Goal: Task Accomplishment & Management: Complete application form

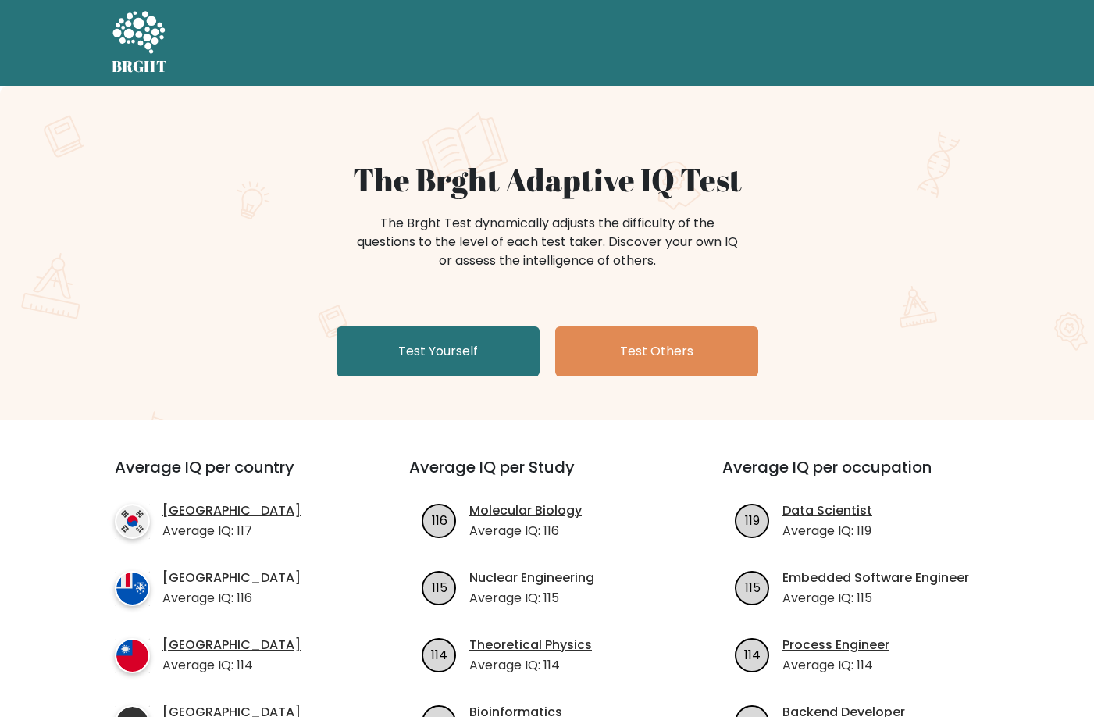
click at [148, 52] on icon at bounding box center [139, 33] width 54 height 47
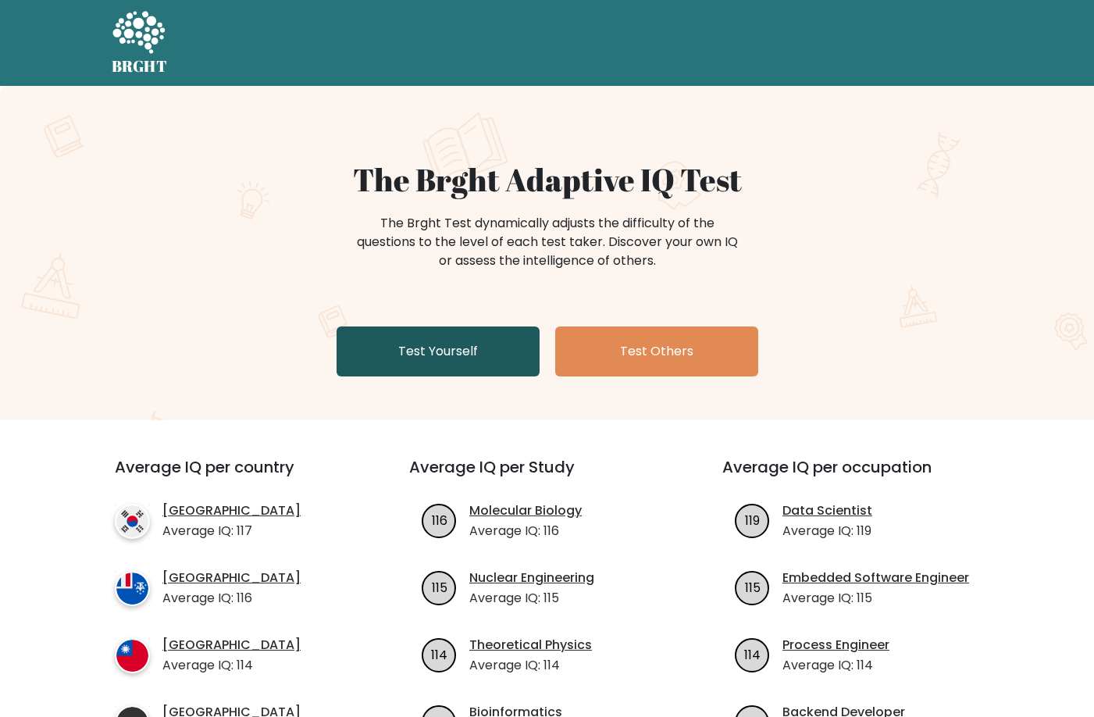
click at [430, 364] on link "Test Yourself" at bounding box center [437, 351] width 203 height 50
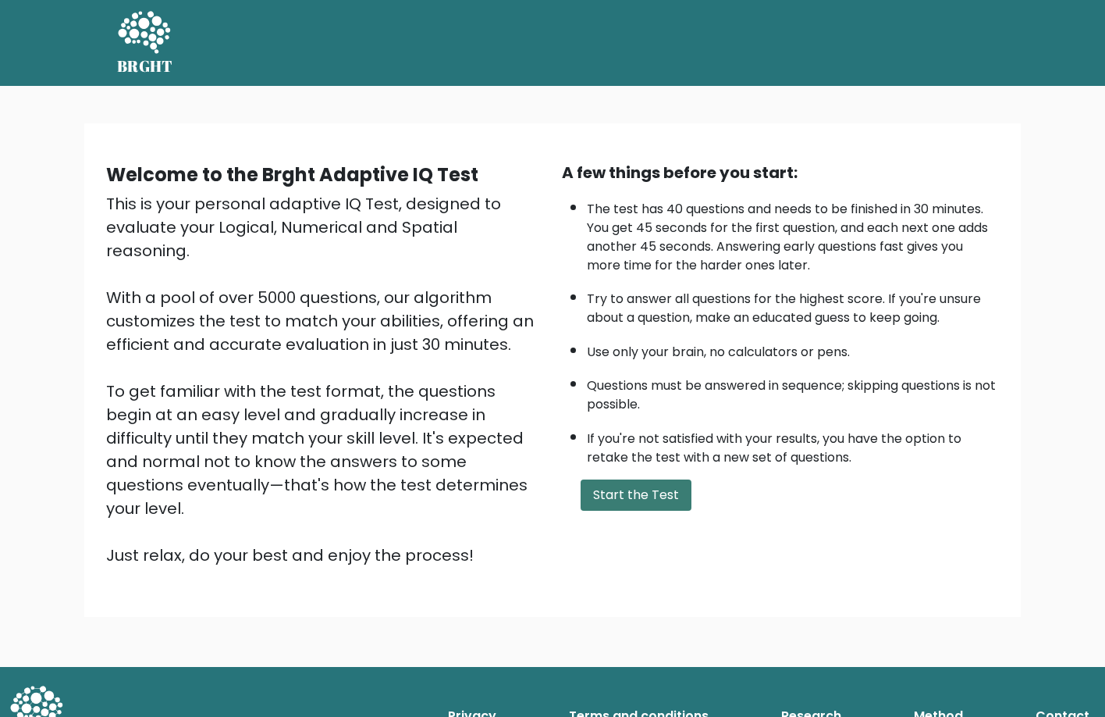
click at [633, 486] on button "Start the Test" at bounding box center [636, 494] width 111 height 31
click at [598, 499] on button "Start the Test" at bounding box center [636, 494] width 111 height 31
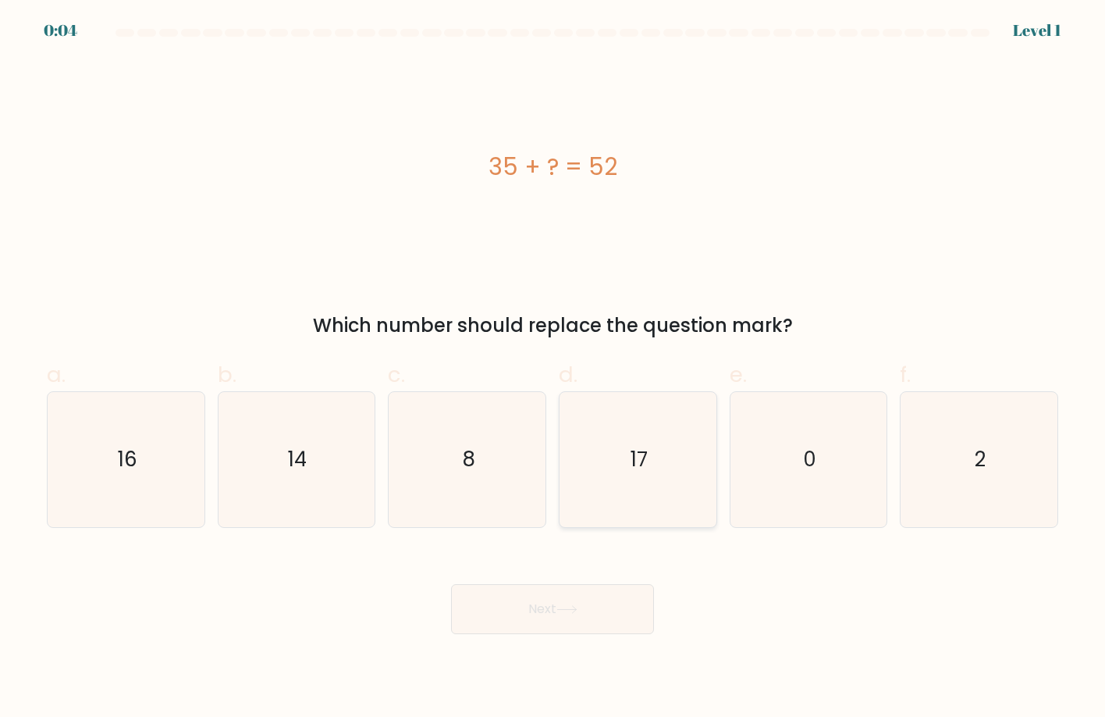
click at [629, 482] on icon "17" at bounding box center [639, 460] width 136 height 136
click at [553, 368] on input "d. 17" at bounding box center [553, 363] width 1 height 10
radio input "true"
click at [520, 578] on div "Next" at bounding box center [552, 589] width 1030 height 87
click at [498, 621] on button "Next" at bounding box center [552, 609] width 203 height 50
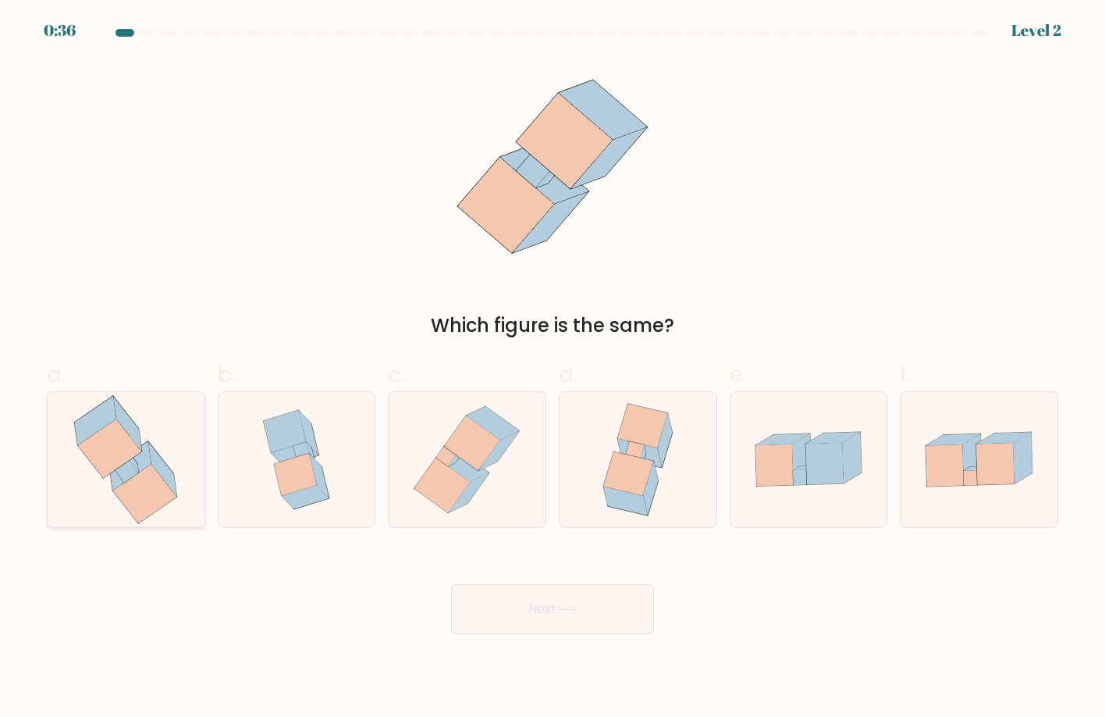
click at [138, 465] on icon at bounding box center [126, 460] width 129 height 136
click at [553, 368] on input "a." at bounding box center [553, 363] width 1 height 10
radio input "true"
click at [571, 637] on body "0:34 Level 2" at bounding box center [552, 358] width 1105 height 717
click at [569, 603] on button "Next" at bounding box center [552, 609] width 203 height 50
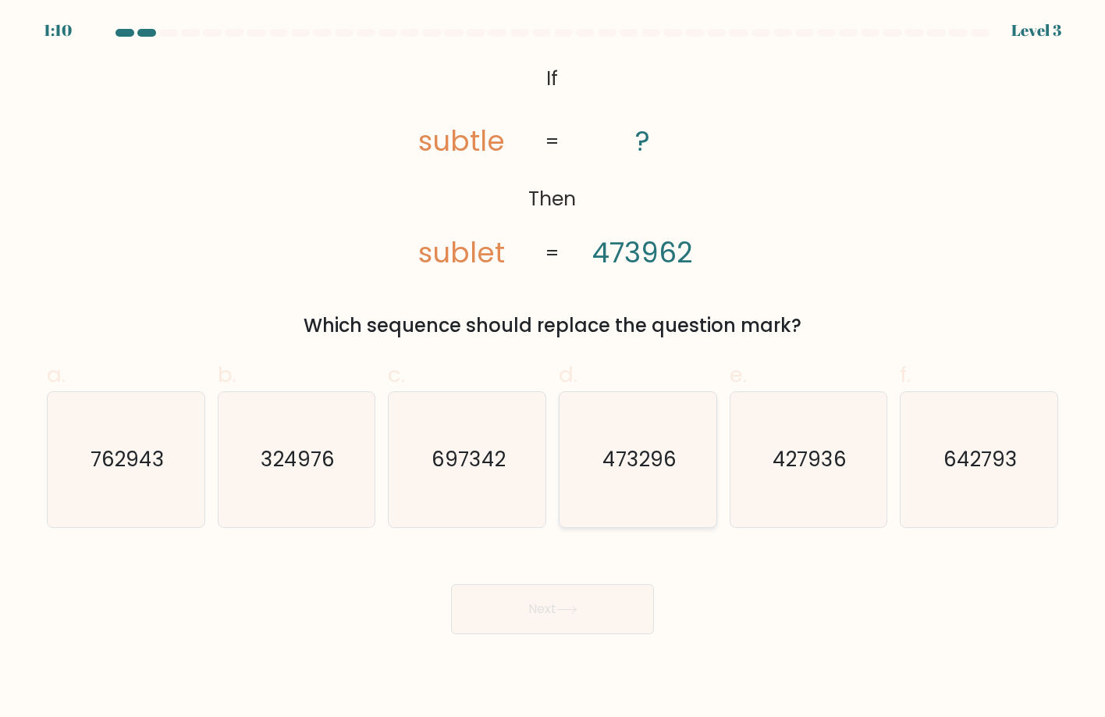
click at [583, 473] on icon "473296" at bounding box center [639, 460] width 136 height 136
click at [553, 368] on input "d. 473296" at bounding box center [553, 363] width 1 height 10
radio input "true"
click at [561, 605] on icon at bounding box center [567, 609] width 21 height 9
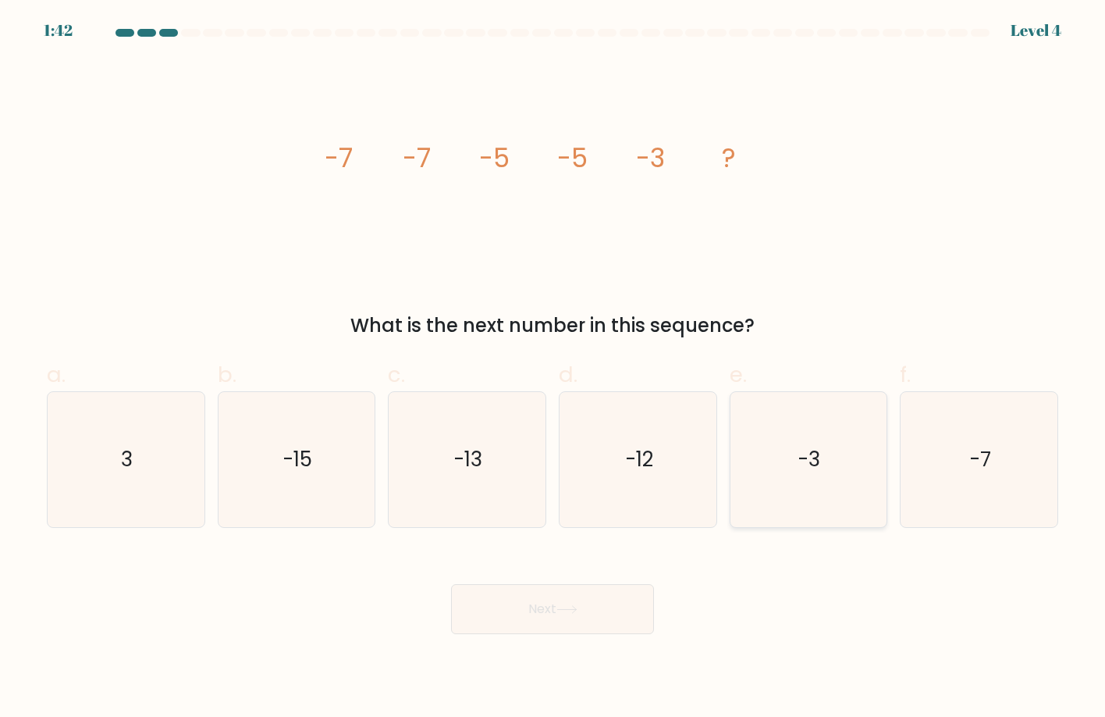
click at [820, 514] on icon "-3" at bounding box center [809, 460] width 136 height 136
click at [553, 368] on input "e. -3" at bounding box center [553, 363] width 1 height 10
radio input "true"
click at [596, 633] on button "Next" at bounding box center [552, 609] width 203 height 50
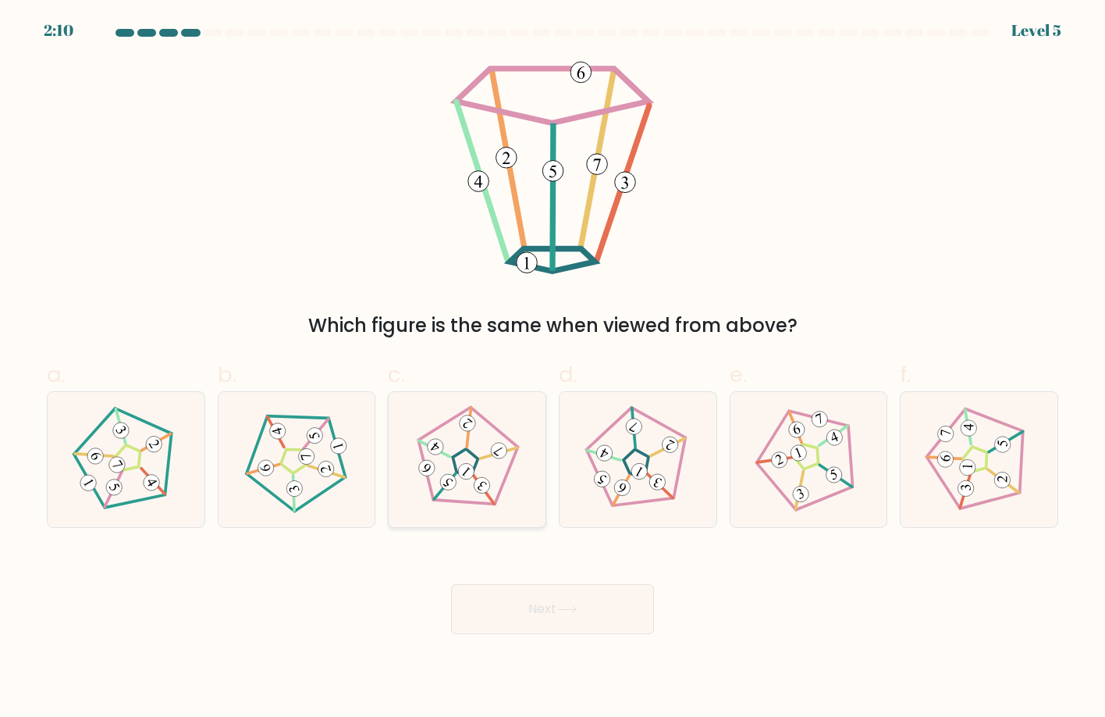
click at [432, 457] on icon at bounding box center [467, 459] width 109 height 109
click at [553, 368] on input "c." at bounding box center [553, 363] width 1 height 10
radio input "true"
click at [481, 628] on button "Next" at bounding box center [552, 609] width 203 height 50
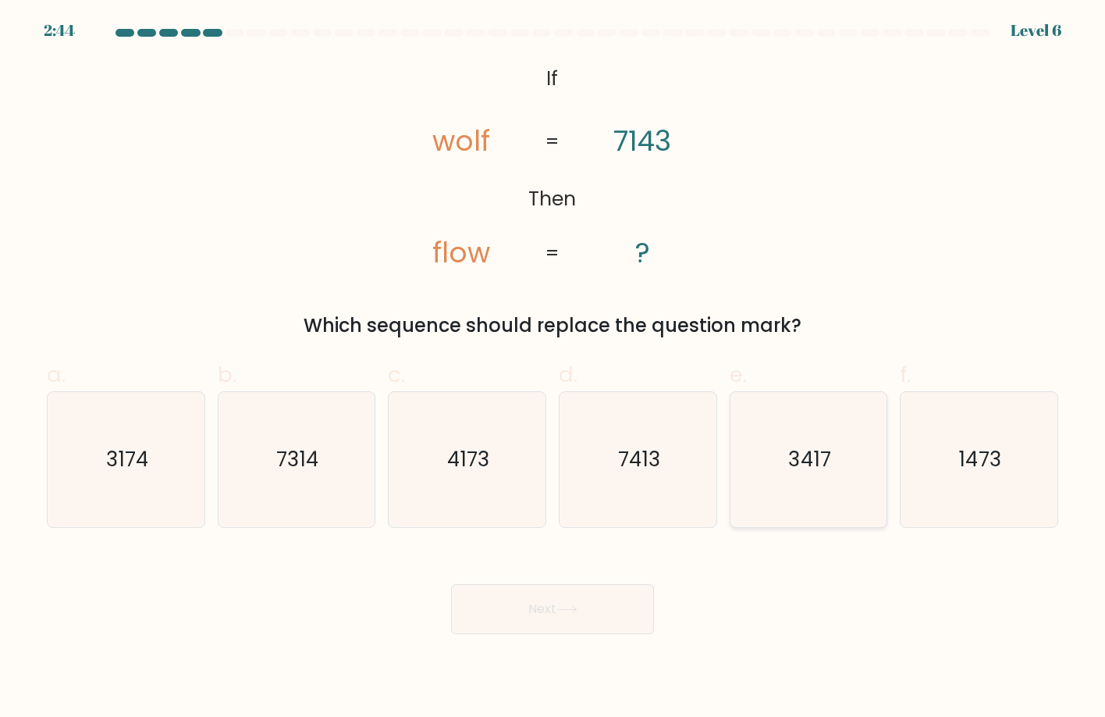
click at [778, 452] on icon "3417" at bounding box center [809, 460] width 136 height 136
click at [553, 368] on input "e. 3417" at bounding box center [553, 363] width 1 height 10
radio input "true"
click at [563, 598] on button "Next" at bounding box center [552, 609] width 203 height 50
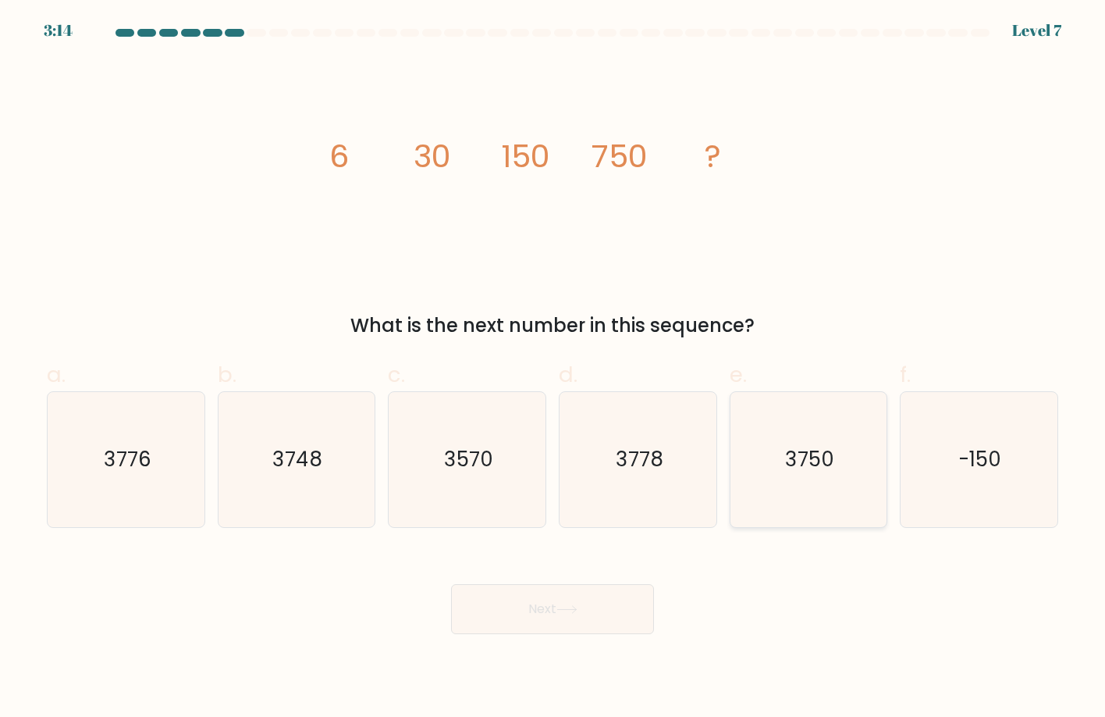
click at [773, 454] on icon "3750" at bounding box center [809, 460] width 136 height 136
click at [553, 368] on input "e. 3750" at bounding box center [553, 363] width 1 height 10
radio input "true"
click at [491, 627] on button "Next" at bounding box center [552, 609] width 203 height 50
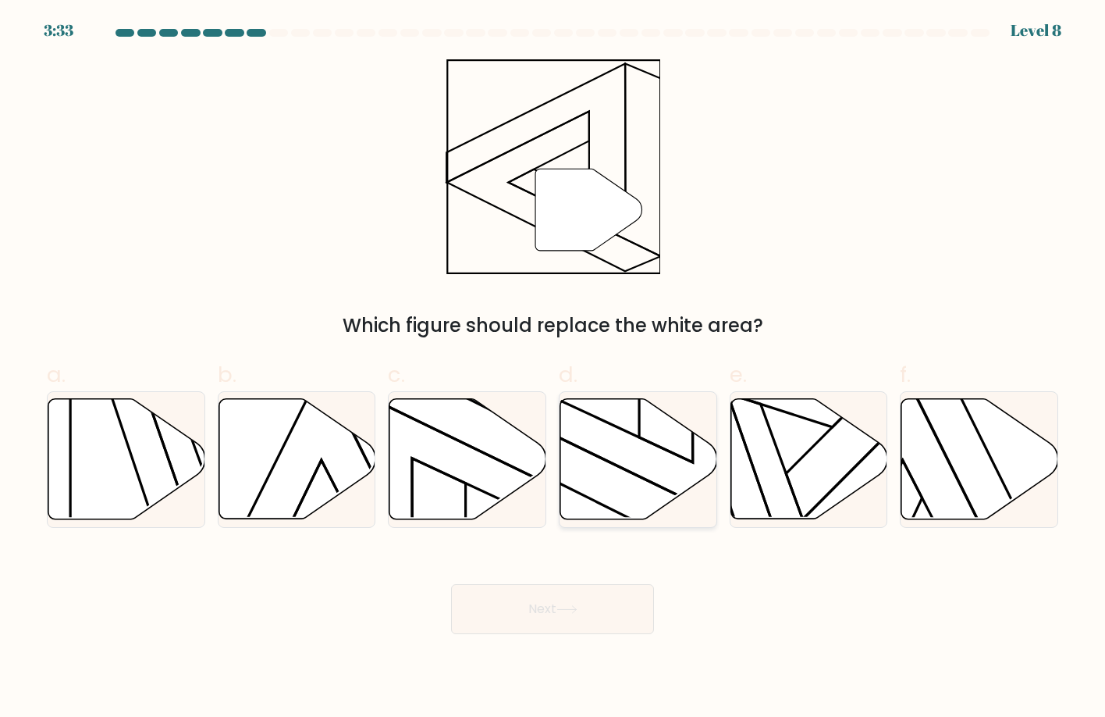
click at [650, 444] on icon at bounding box center [639, 459] width 157 height 120
click at [553, 368] on input "d." at bounding box center [553, 363] width 1 height 10
radio input "true"
click at [514, 593] on button "Next" at bounding box center [552, 609] width 203 height 50
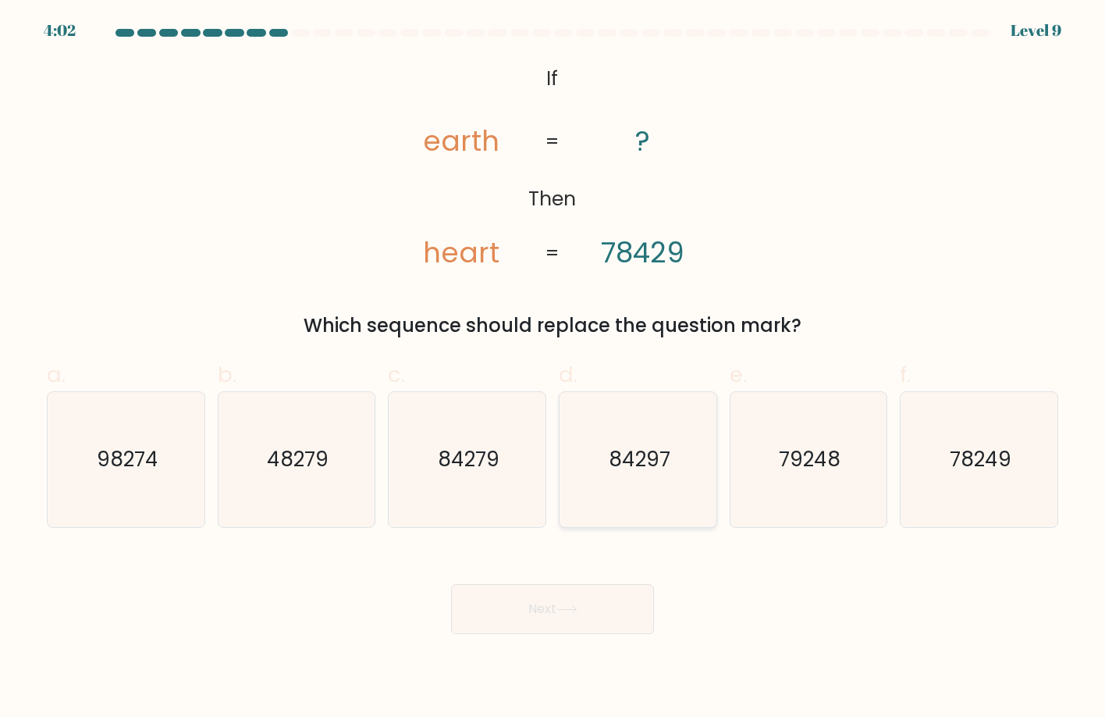
click at [613, 473] on text "84297" at bounding box center [640, 459] width 62 height 28
click at [553, 368] on input "d. 84297" at bounding box center [553, 363] width 1 height 10
radio input "true"
click at [587, 610] on button "Next" at bounding box center [552, 609] width 203 height 50
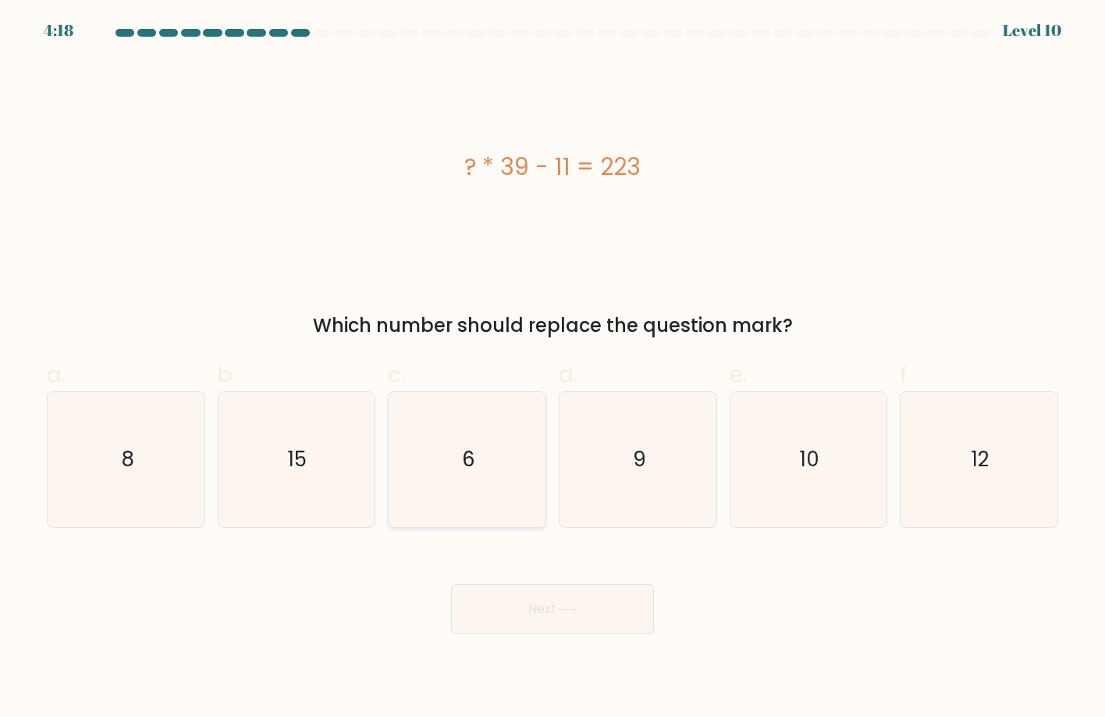
click at [504, 457] on icon "6" at bounding box center [468, 460] width 136 height 136
click at [553, 368] on input "c. 6" at bounding box center [553, 363] width 1 height 10
radio input "true"
click at [532, 599] on button "Next" at bounding box center [552, 609] width 203 height 50
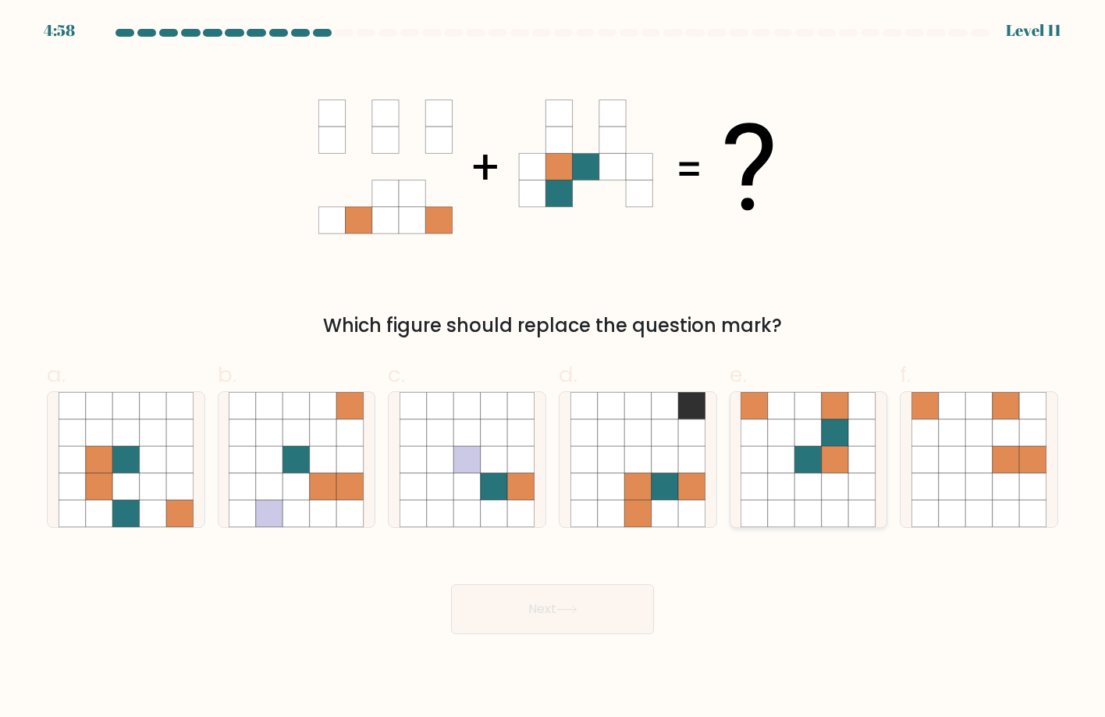
click at [813, 437] on icon at bounding box center [808, 432] width 27 height 27
click at [553, 368] on input "e." at bounding box center [553, 363] width 1 height 10
radio input "true"
click at [504, 615] on button "Next" at bounding box center [552, 609] width 203 height 50
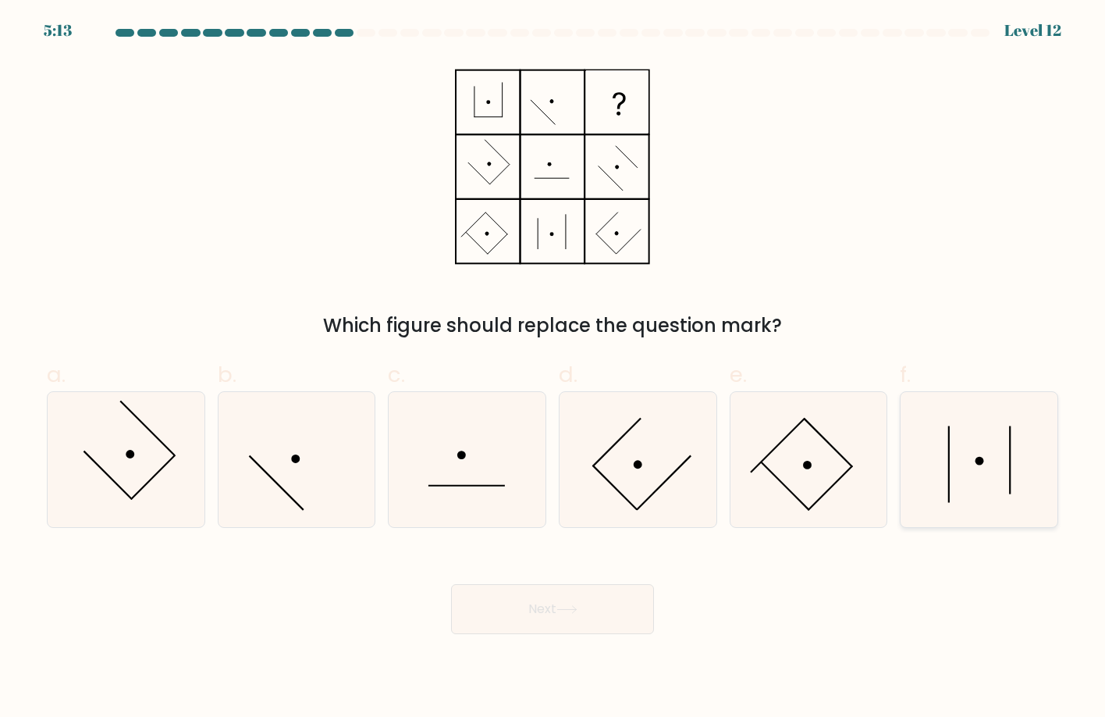
click at [951, 450] on icon at bounding box center [980, 460] width 136 height 136
click at [553, 368] on input "f." at bounding box center [553, 363] width 1 height 10
radio input "true"
click at [564, 618] on button "Next" at bounding box center [552, 609] width 203 height 50
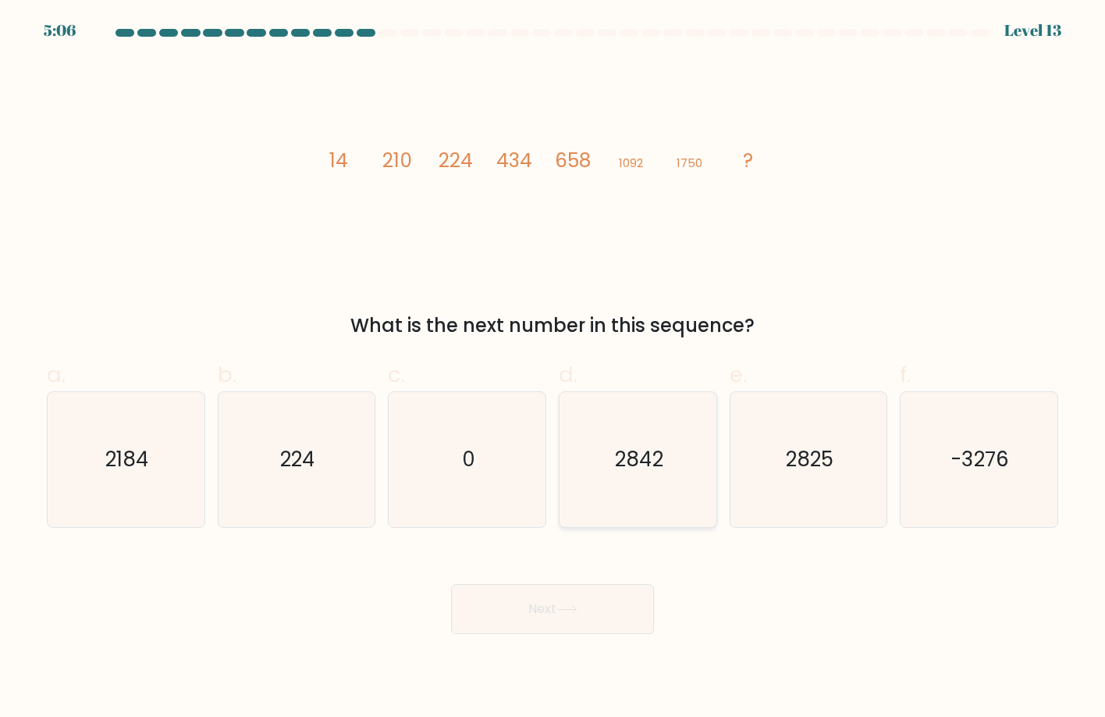
click at [589, 484] on icon "2842" at bounding box center [639, 460] width 136 height 136
click at [553, 368] on input "d. 2842" at bounding box center [553, 363] width 1 height 10
radio input "true"
click at [546, 594] on button "Next" at bounding box center [552, 609] width 203 height 50
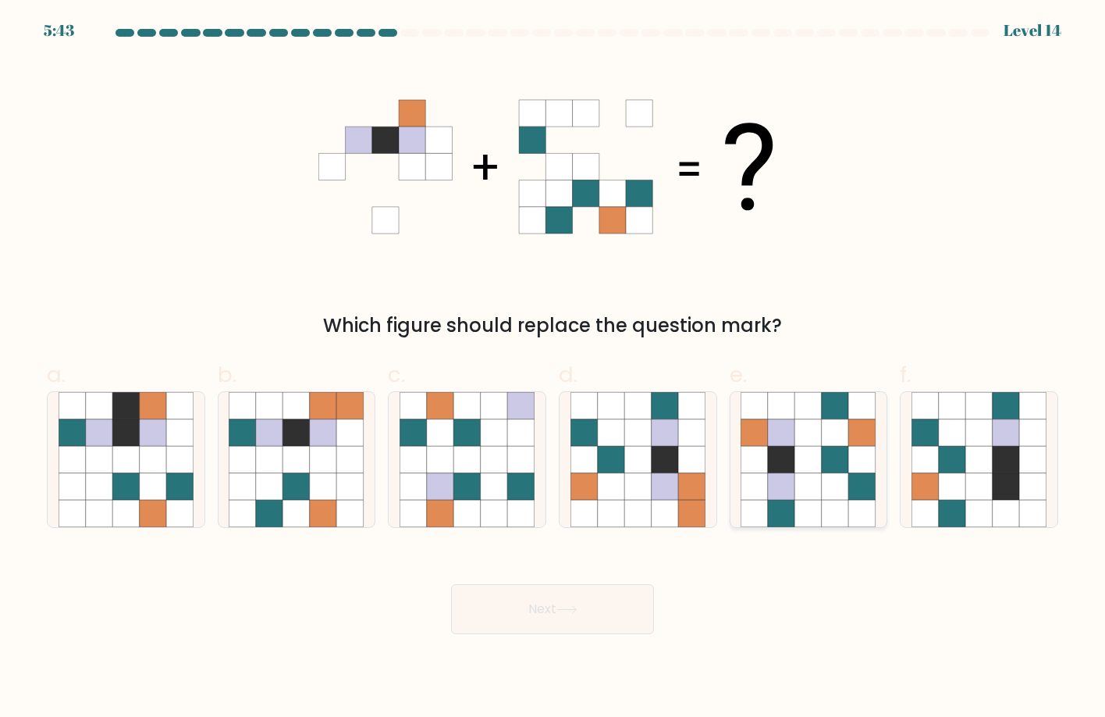
click at [838, 470] on icon at bounding box center [835, 459] width 27 height 27
click at [553, 368] on input "e." at bounding box center [553, 363] width 1 height 10
radio input "true"
click at [506, 613] on button "Next" at bounding box center [552, 609] width 203 height 50
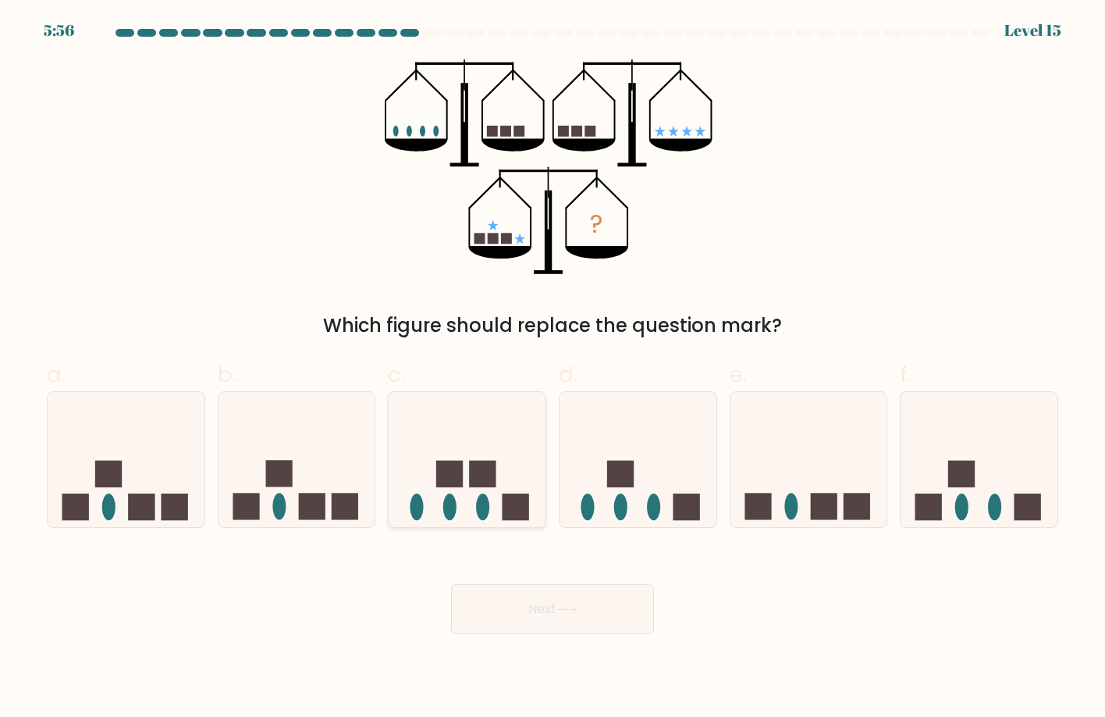
click at [497, 483] on icon at bounding box center [467, 459] width 157 height 130
click at [553, 368] on input "c." at bounding box center [553, 363] width 1 height 10
radio input "true"
click at [498, 612] on button "Next" at bounding box center [552, 609] width 203 height 50
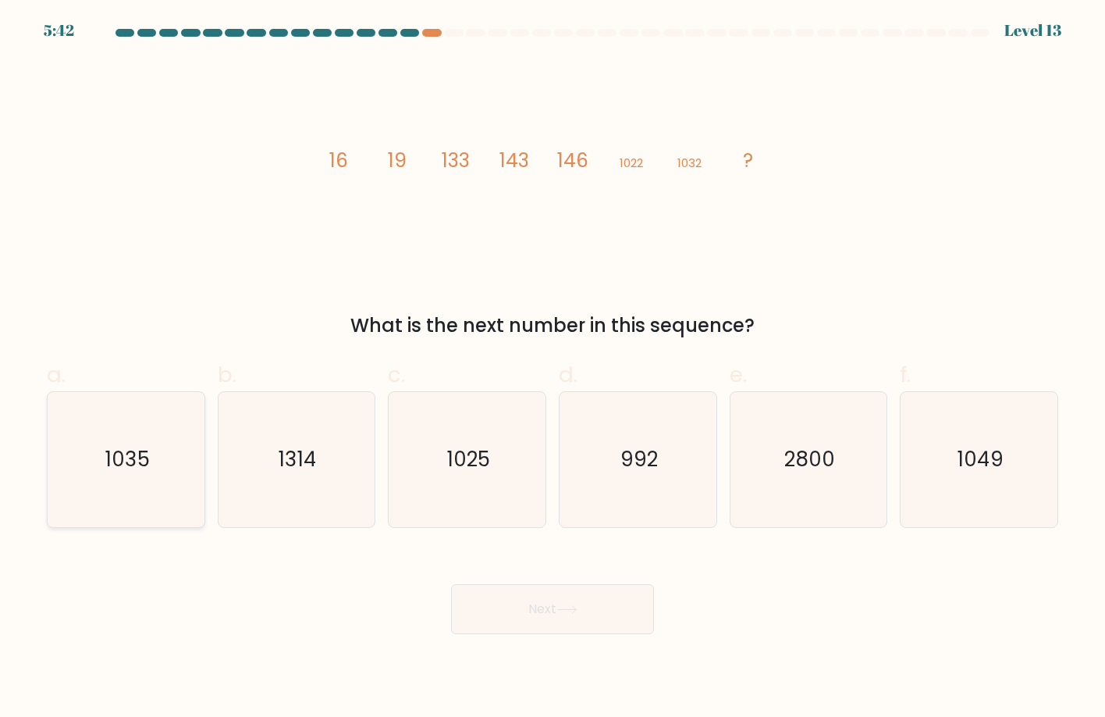
click at [151, 489] on icon "1035" at bounding box center [127, 460] width 136 height 136
click at [553, 368] on input "a. 1035" at bounding box center [553, 363] width 1 height 10
radio input "true"
click at [574, 621] on button "Next" at bounding box center [552, 609] width 203 height 50
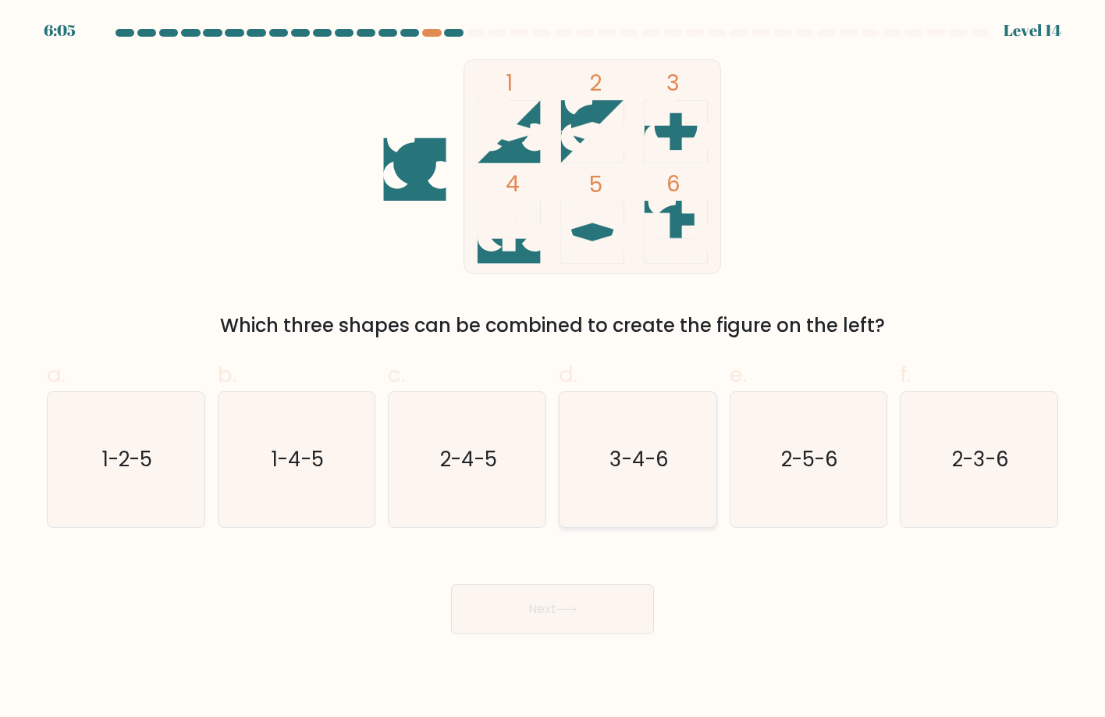
click at [636, 407] on icon "3-4-6" at bounding box center [639, 460] width 136 height 136
click at [553, 368] on input "d. 3-4-6" at bounding box center [553, 363] width 1 height 10
radio input "true"
click at [507, 607] on button "Next" at bounding box center [552, 609] width 203 height 50
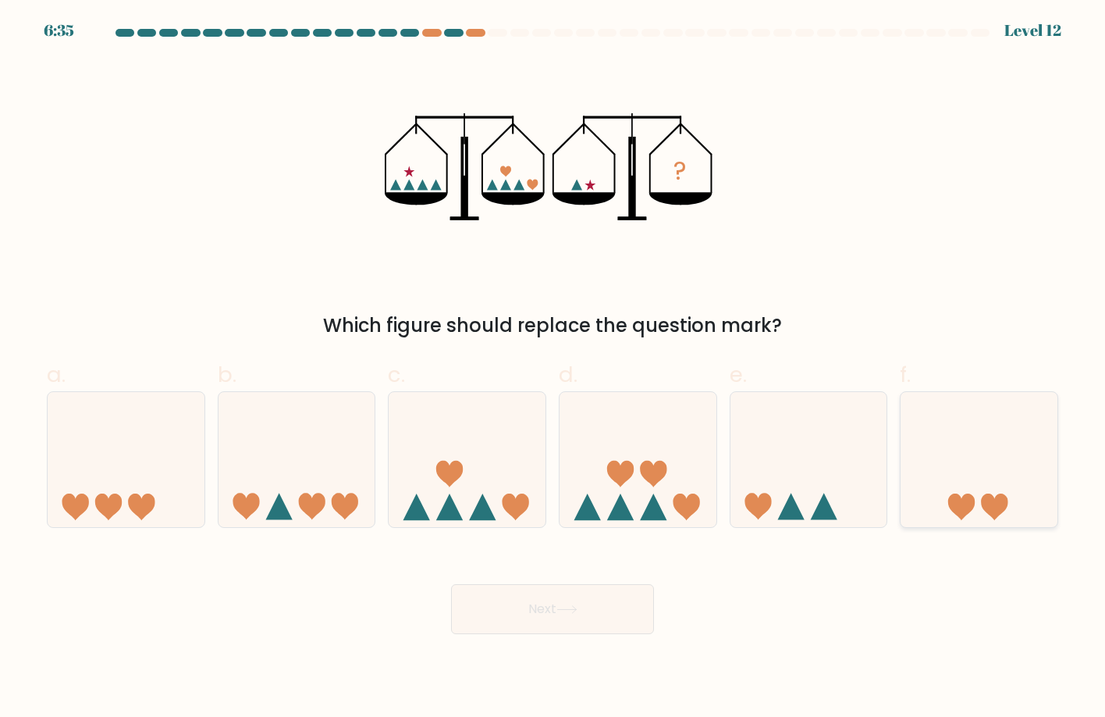
click at [965, 488] on icon at bounding box center [979, 459] width 157 height 130
click at [553, 368] on input "f." at bounding box center [553, 363] width 1 height 10
radio input "true"
click at [521, 609] on button "Next" at bounding box center [552, 609] width 203 height 50
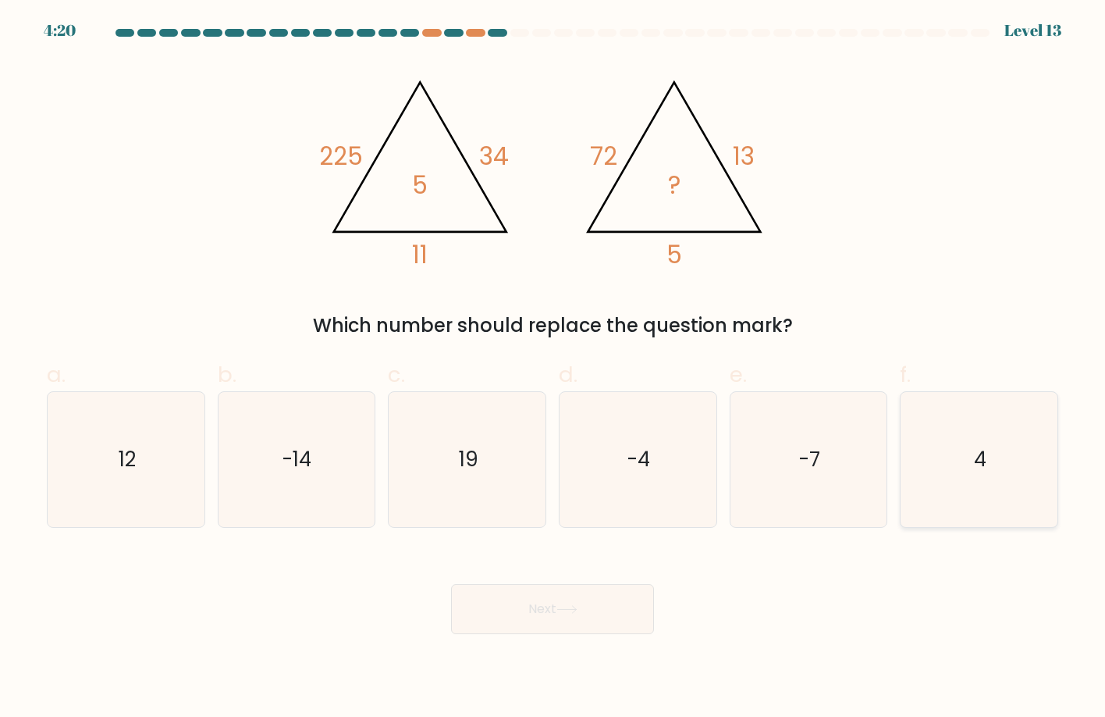
click at [984, 457] on text "4" at bounding box center [980, 459] width 13 height 28
click at [553, 368] on input "f. 4" at bounding box center [553, 363] width 1 height 10
radio input "true"
click at [153, 446] on icon "12" at bounding box center [127, 460] width 136 height 136
click at [553, 368] on input "a. 12" at bounding box center [553, 363] width 1 height 10
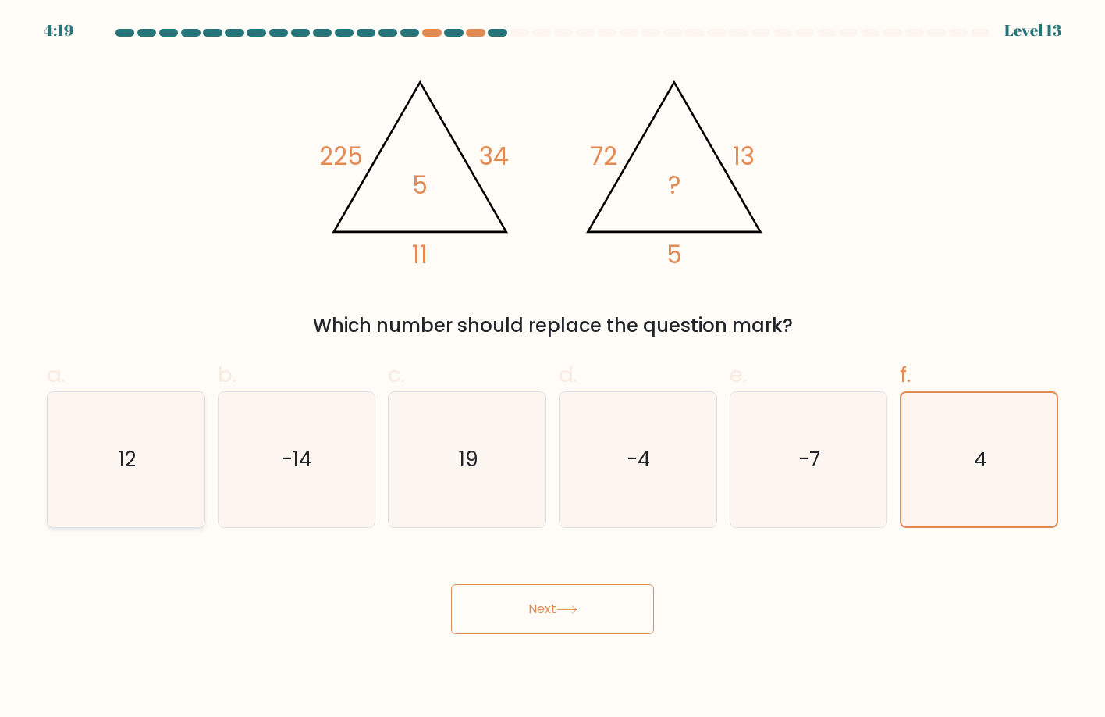
radio input "true"
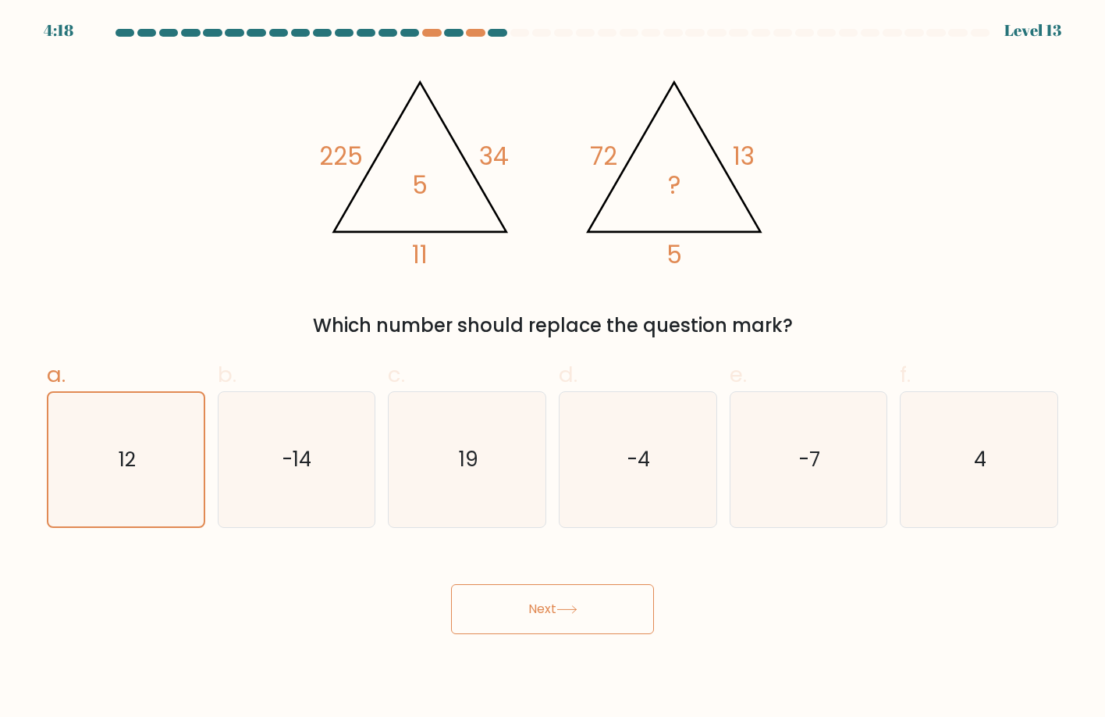
click at [567, 615] on button "Next" at bounding box center [552, 609] width 203 height 50
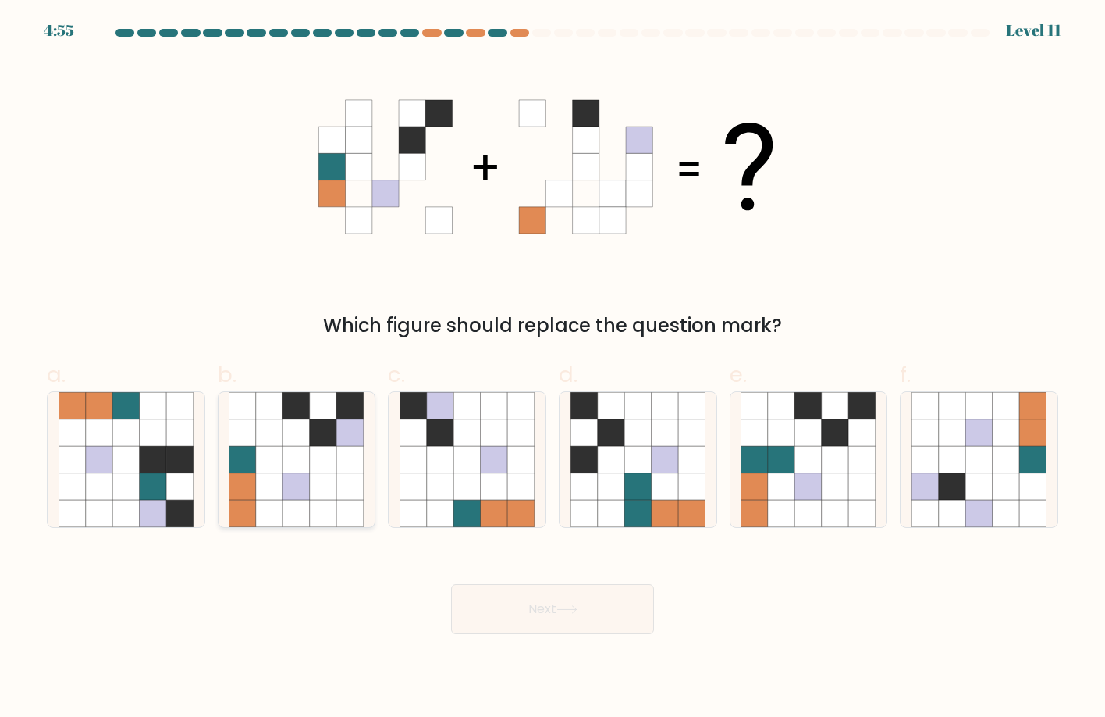
click at [276, 477] on icon at bounding box center [269, 486] width 27 height 27
click at [553, 368] on input "b." at bounding box center [553, 363] width 1 height 10
radio input "true"
click at [550, 608] on button "Next" at bounding box center [552, 609] width 203 height 50
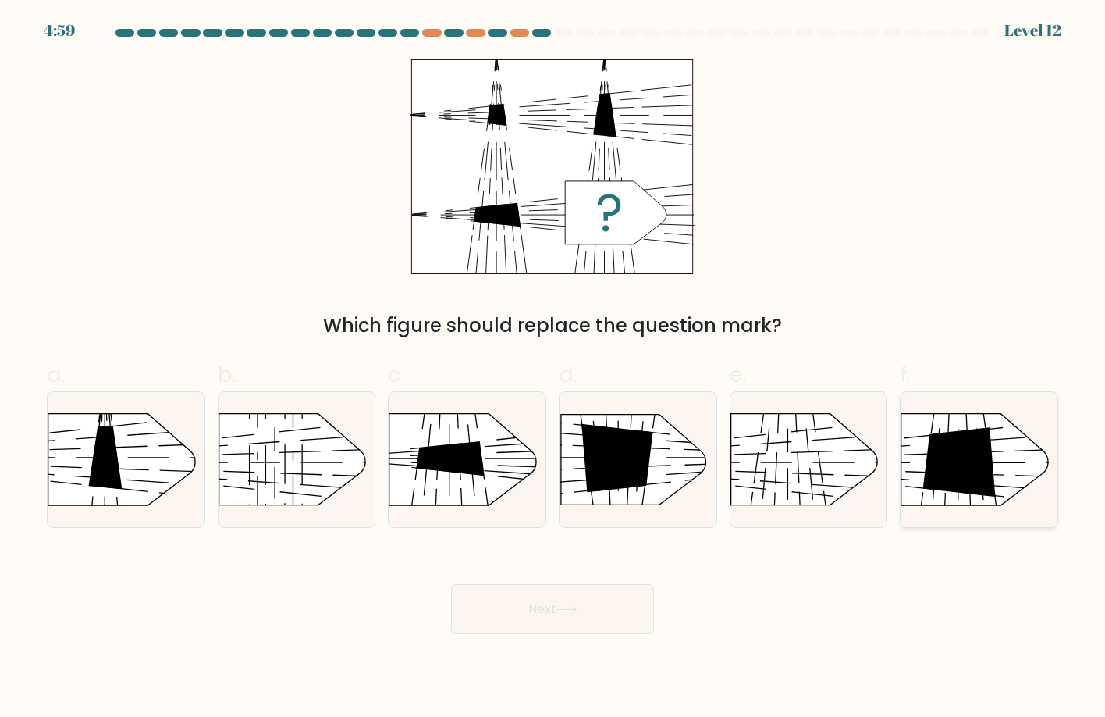
click at [952, 436] on icon at bounding box center [960, 461] width 73 height 69
click at [553, 368] on input "f." at bounding box center [553, 363] width 1 height 10
radio input "true"
click at [509, 594] on button "Next" at bounding box center [552, 609] width 203 height 50
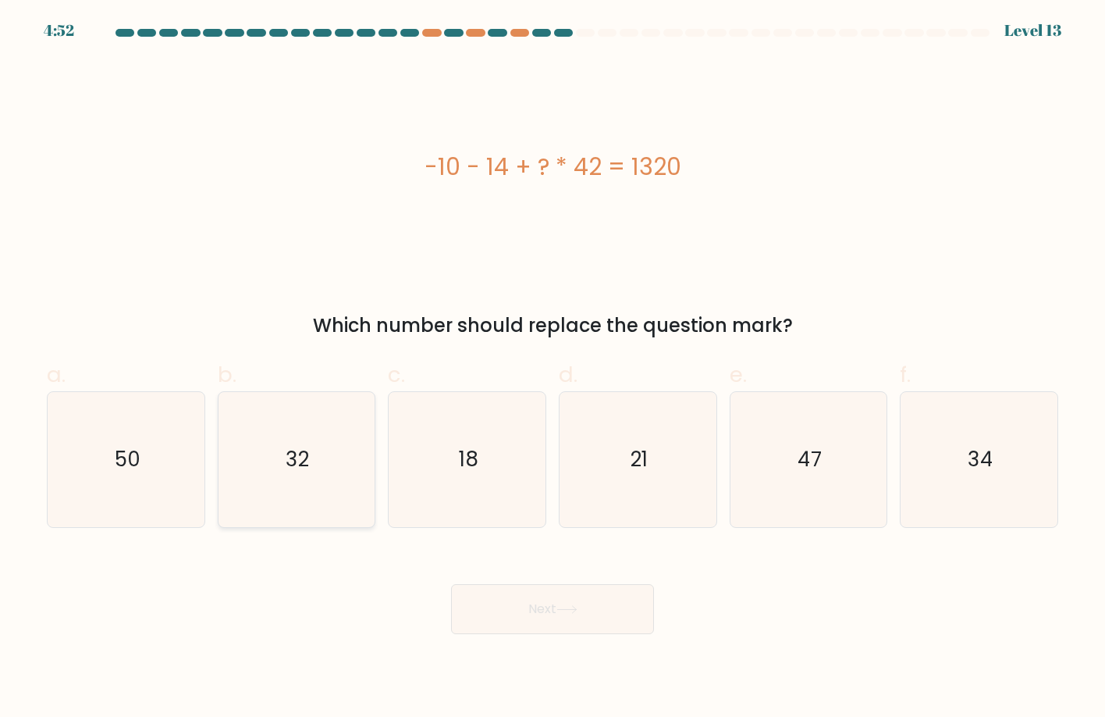
click at [226, 428] on div "32" at bounding box center [297, 459] width 158 height 137
click at [553, 368] on input "b. 32" at bounding box center [553, 363] width 1 height 10
radio input "true"
click at [546, 605] on button "Next" at bounding box center [552, 609] width 203 height 50
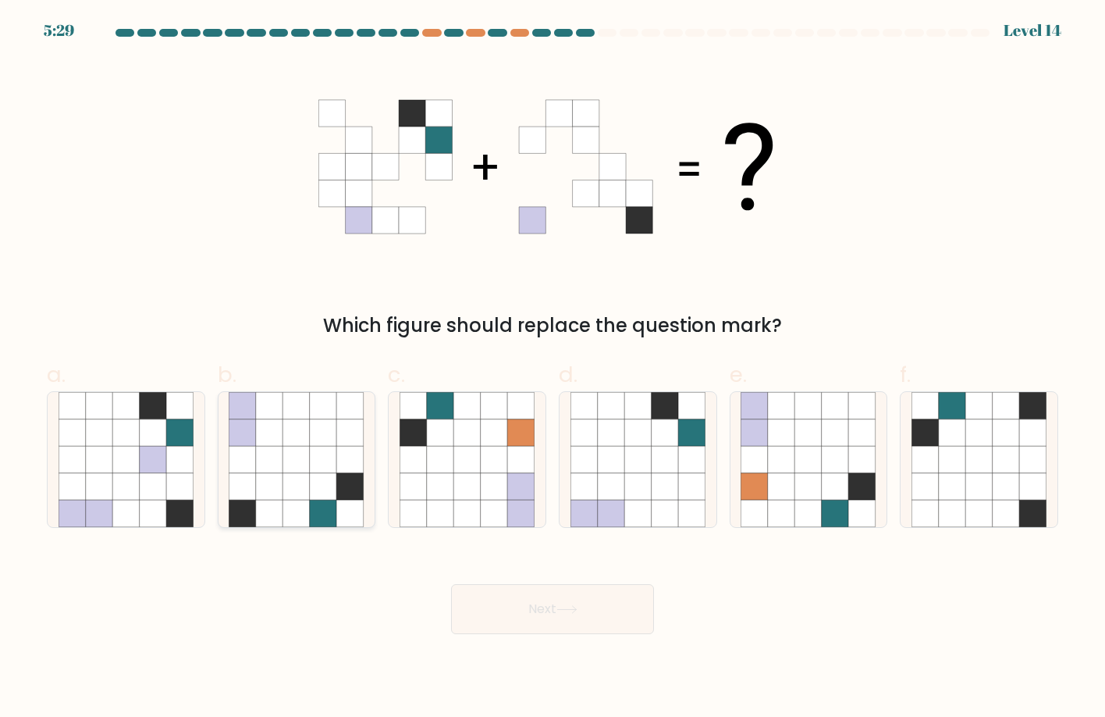
click at [272, 417] on icon at bounding box center [297, 460] width 136 height 136
click at [553, 368] on input "b." at bounding box center [553, 363] width 1 height 10
radio input "true"
click at [490, 605] on button "Next" at bounding box center [552, 609] width 203 height 50
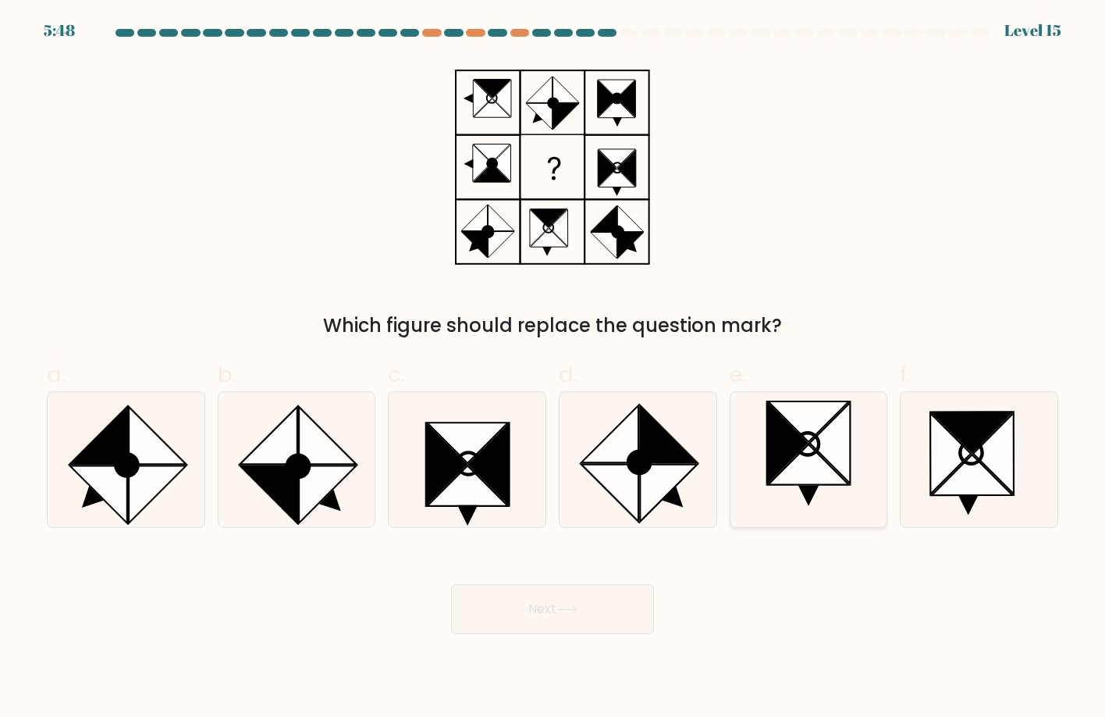
click at [778, 422] on icon at bounding box center [787, 442] width 41 height 81
click at [553, 368] on input "e." at bounding box center [553, 363] width 1 height 10
radio input "true"
click at [566, 581] on div "Next" at bounding box center [552, 589] width 1030 height 87
click at [509, 623] on button "Next" at bounding box center [552, 609] width 203 height 50
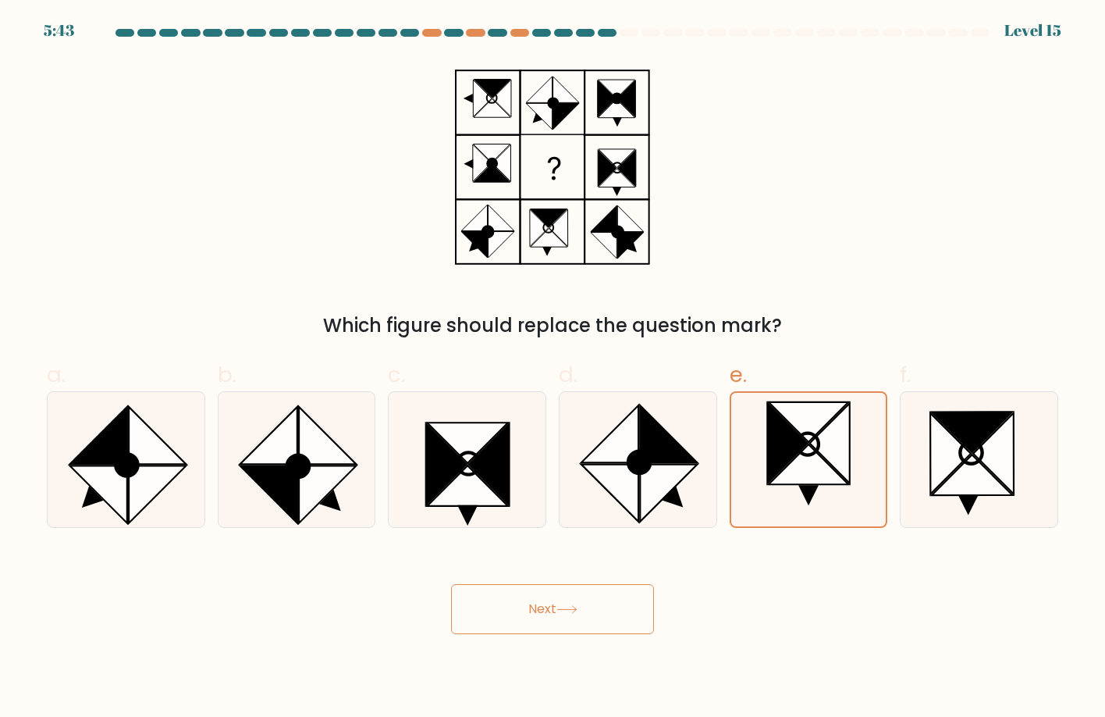
click at [644, 605] on button "Next" at bounding box center [552, 609] width 203 height 50
click at [728, 625] on div "Next" at bounding box center [552, 589] width 1030 height 87
click at [603, 634] on button "Next" at bounding box center [552, 609] width 203 height 50
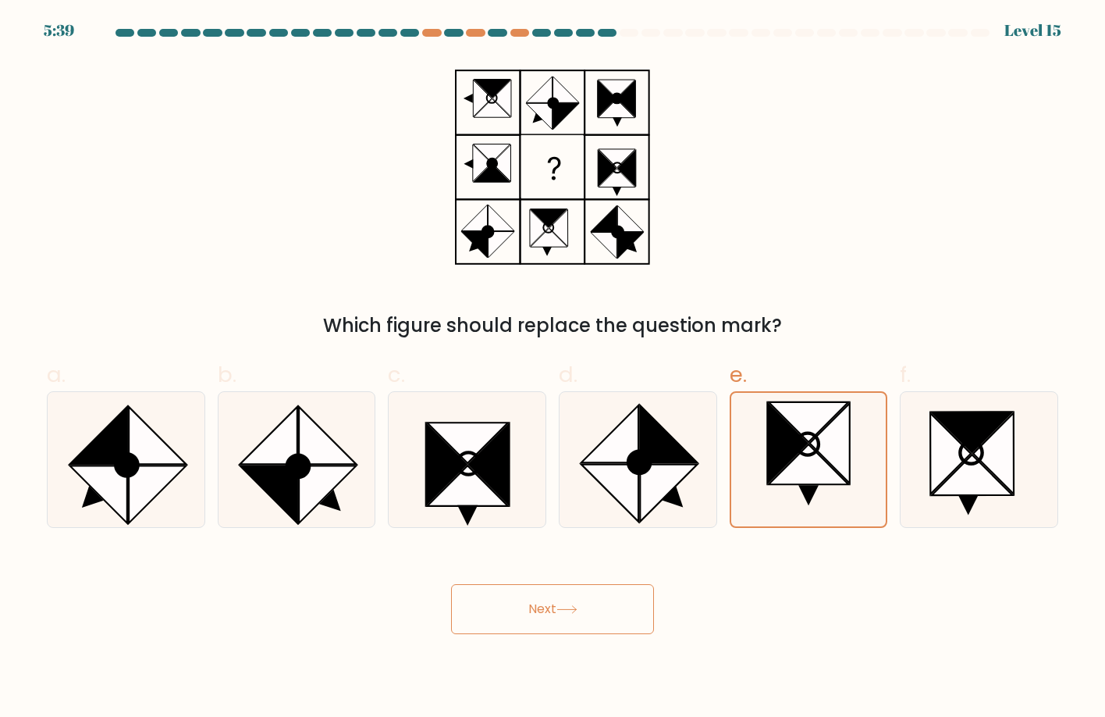
click at [610, 600] on button "Next" at bounding box center [552, 609] width 203 height 50
click at [612, 593] on button "Next" at bounding box center [552, 609] width 203 height 50
click at [616, 426] on icon at bounding box center [639, 460] width 136 height 136
click at [553, 368] on input "d." at bounding box center [553, 363] width 1 height 10
radio input "true"
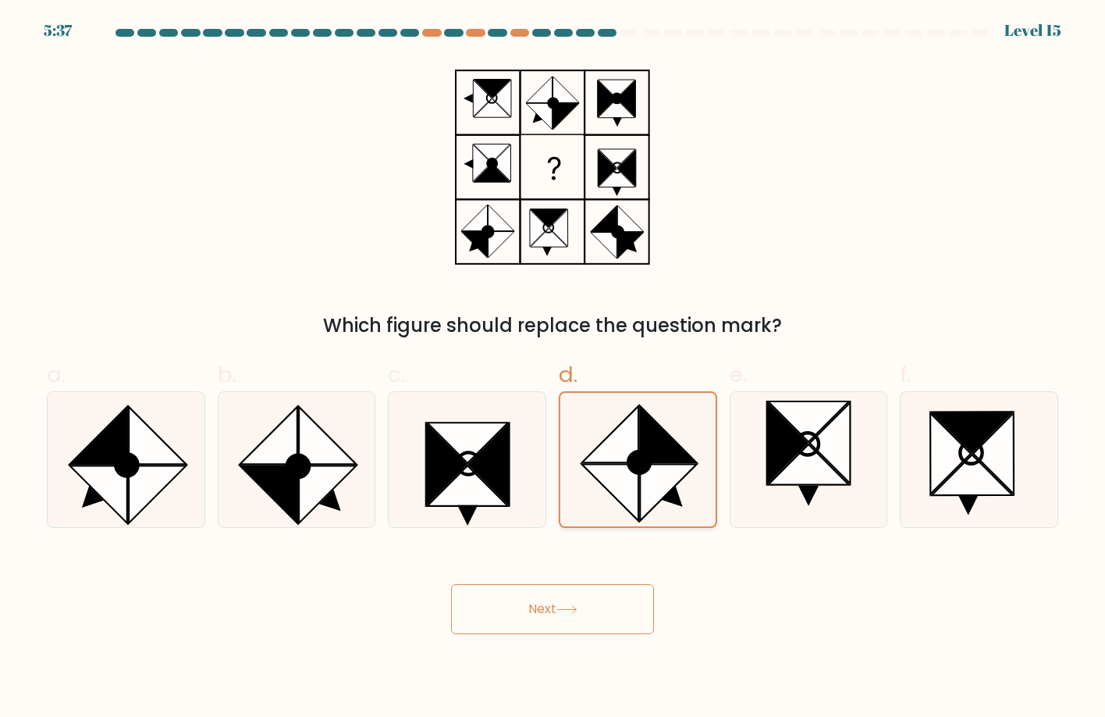
click at [616, 426] on icon at bounding box center [638, 460] width 134 height 134
click at [553, 368] on input "d." at bounding box center [553, 363] width 1 height 10
click at [827, 431] on icon at bounding box center [830, 442] width 41 height 81
click at [553, 368] on input "e." at bounding box center [553, 363] width 1 height 10
radio input "true"
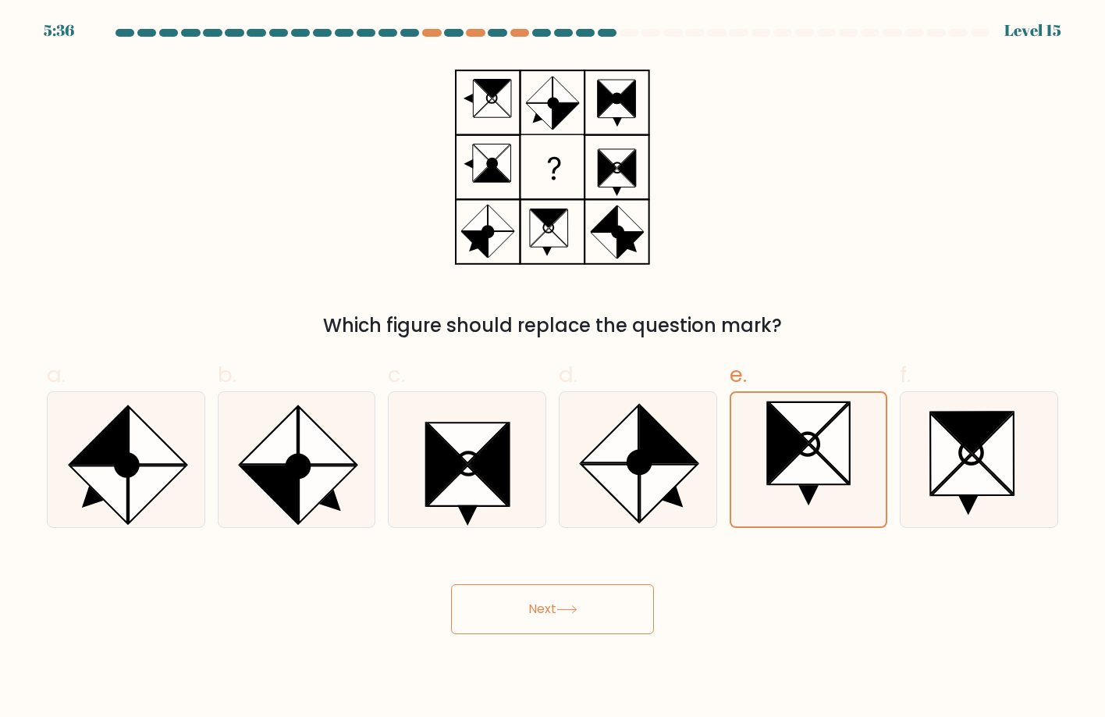
click at [570, 622] on button "Next" at bounding box center [552, 609] width 203 height 50
click at [281, 304] on div "Which figure should replace the question mark?" at bounding box center [552, 199] width 1030 height 280
click at [560, 597] on button "Next" at bounding box center [552, 609] width 203 height 50
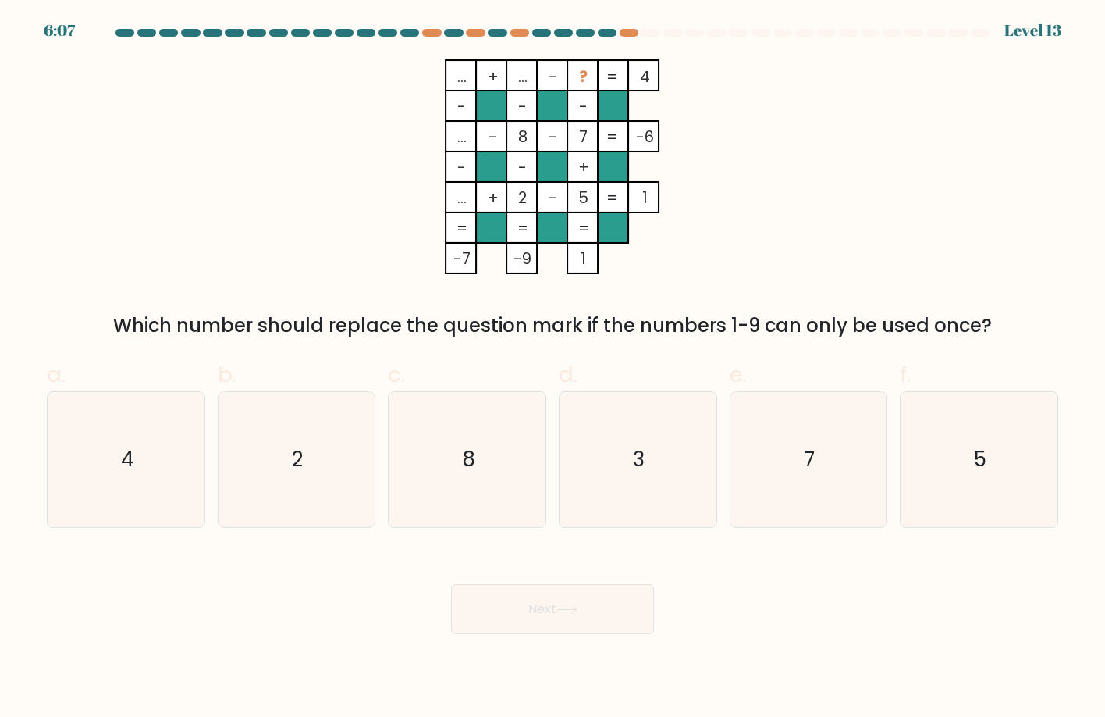
click at [561, 596] on button "Next" at bounding box center [552, 609] width 203 height 50
click at [673, 603] on div "Next" at bounding box center [552, 589] width 1030 height 87
click at [640, 472] on text "3" at bounding box center [639, 459] width 12 height 28
click at [553, 368] on input "d. 3" at bounding box center [553, 363] width 1 height 10
radio input "true"
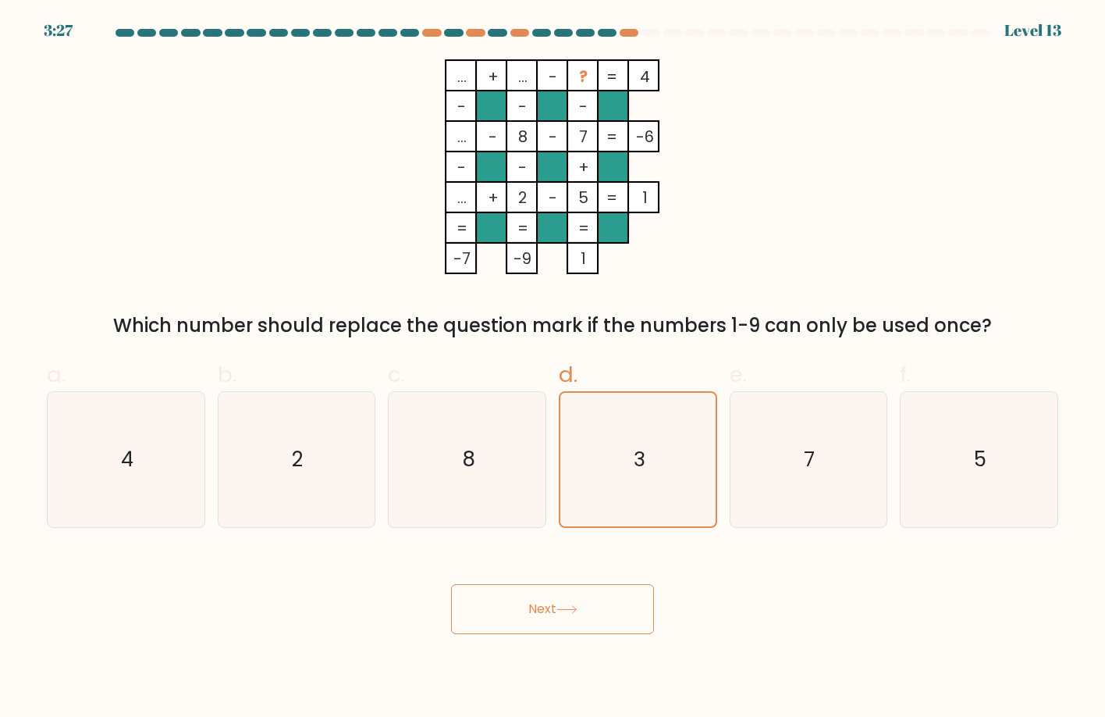
click at [593, 589] on button "Next" at bounding box center [552, 609] width 203 height 50
click at [604, 638] on body "3:25 Level 13" at bounding box center [552, 358] width 1105 height 717
click at [617, 600] on button "Next" at bounding box center [552, 609] width 203 height 50
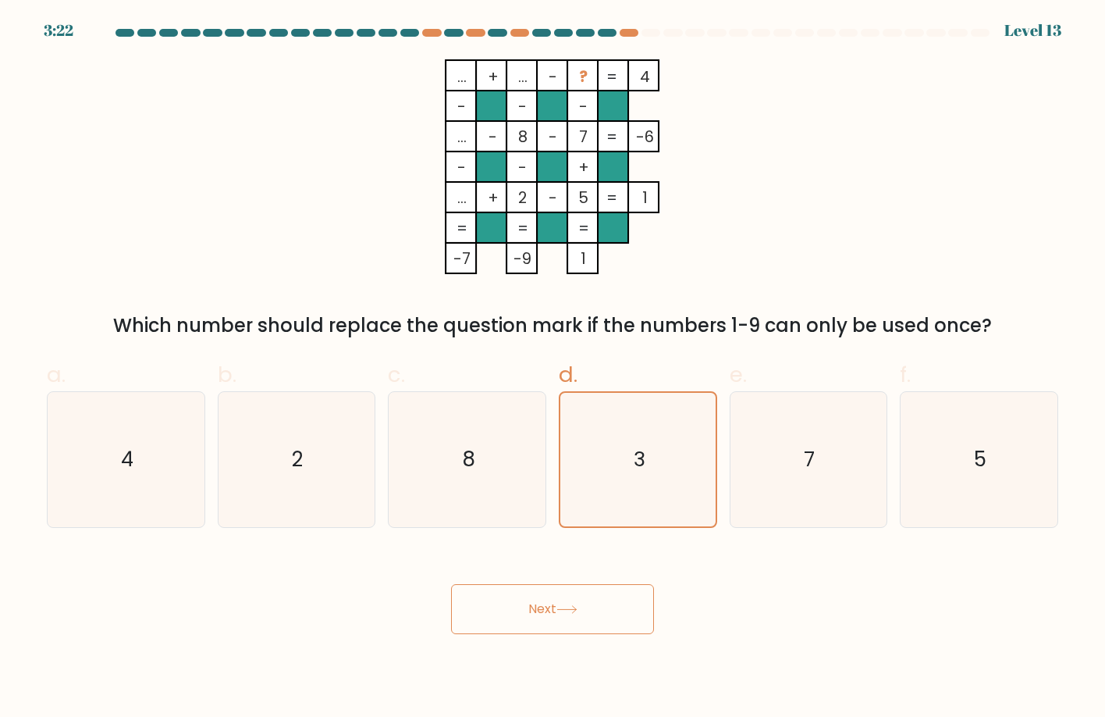
click at [730, 567] on div "Next" at bounding box center [552, 589] width 1030 height 87
click at [545, 599] on button "Next" at bounding box center [552, 609] width 203 height 50
click at [545, 600] on button "Next" at bounding box center [552, 609] width 203 height 50
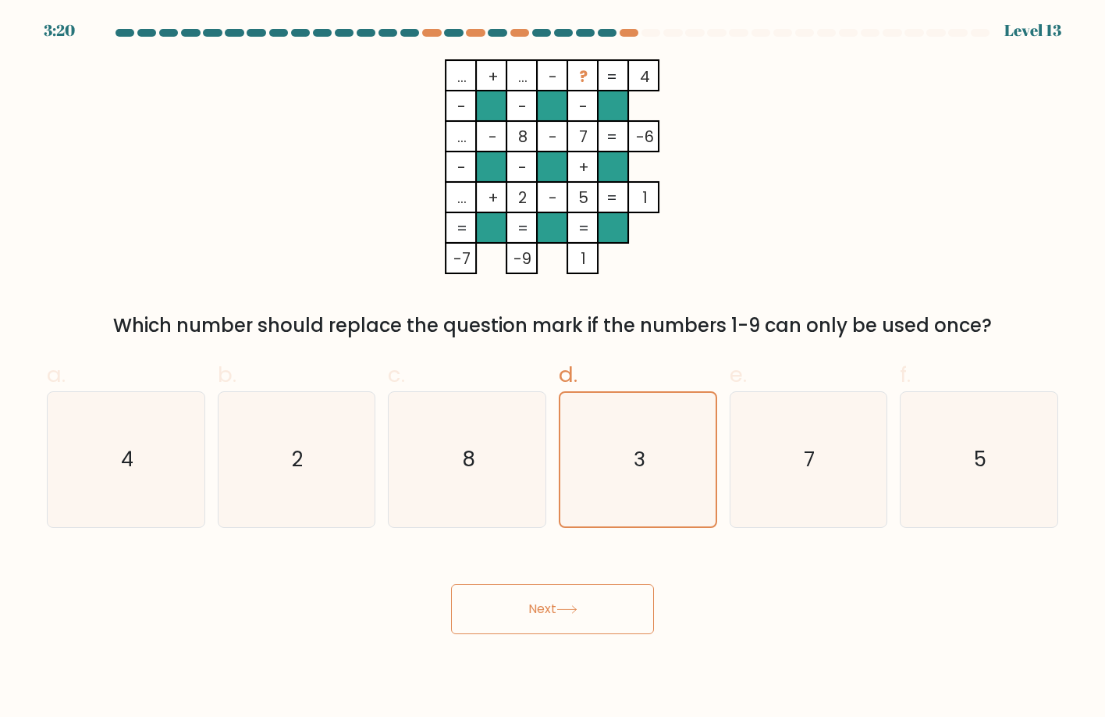
click at [545, 600] on button "Next" at bounding box center [552, 609] width 203 height 50
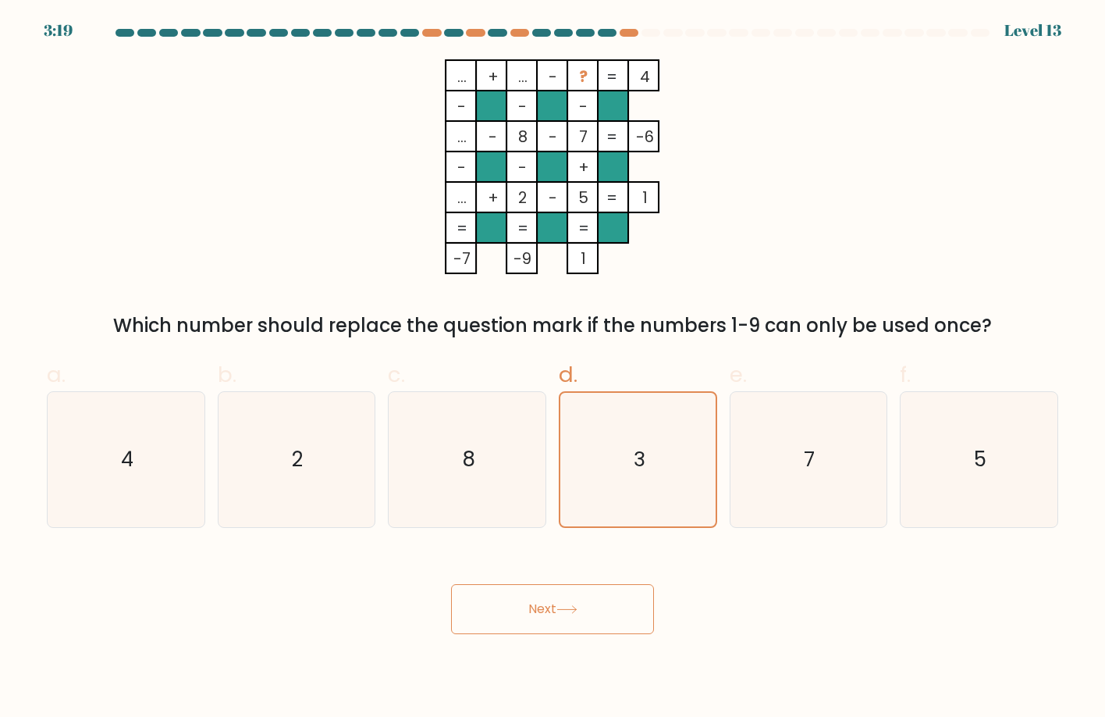
click at [545, 600] on button "Next" at bounding box center [552, 609] width 203 height 50
click at [831, 171] on div "... + ... - ? 4 - - - ... - 8 - 7 -6 - - + ... + 2 - 5 = 1 = = = = -7 -9 1 = Wh…" at bounding box center [552, 199] width 1030 height 280
click at [831, 172] on div "... + ... - ? 4 - - - ... - 8 - 7 -6 - - + ... + 2 - 5 = 1 = = = = -7 -9 1 = Wh…" at bounding box center [552, 199] width 1030 height 280
click at [831, 173] on div "... + ... - ? 4 - - - ... - 8 - 7 -6 - - + ... + 2 - 5 = 1 = = = = -7 -9 1 = Wh…" at bounding box center [552, 199] width 1030 height 280
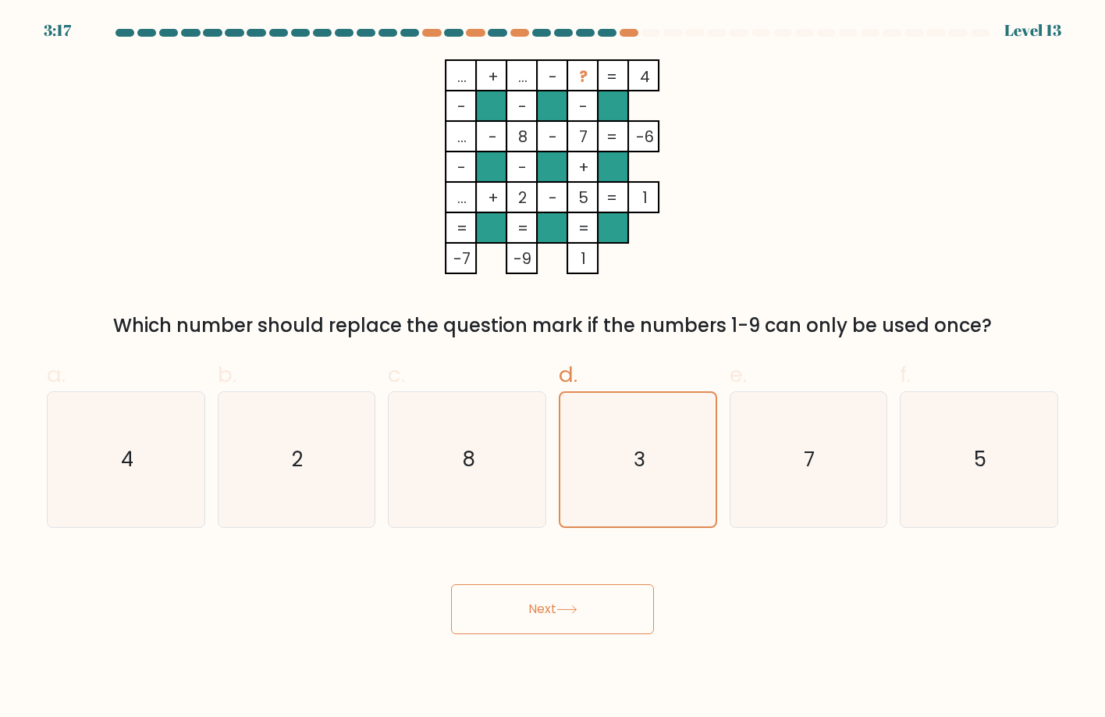
click at [831, 173] on div "... + ... - ? 4 - - - ... - 8 - 7 -6 - - + ... + 2 - 5 = 1 = = = = -7 -9 1 = Wh…" at bounding box center [552, 199] width 1030 height 280
click at [478, 464] on icon "8" at bounding box center [468, 460] width 136 height 136
click at [553, 368] on input "c. 8" at bounding box center [553, 363] width 1 height 10
radio input "true"
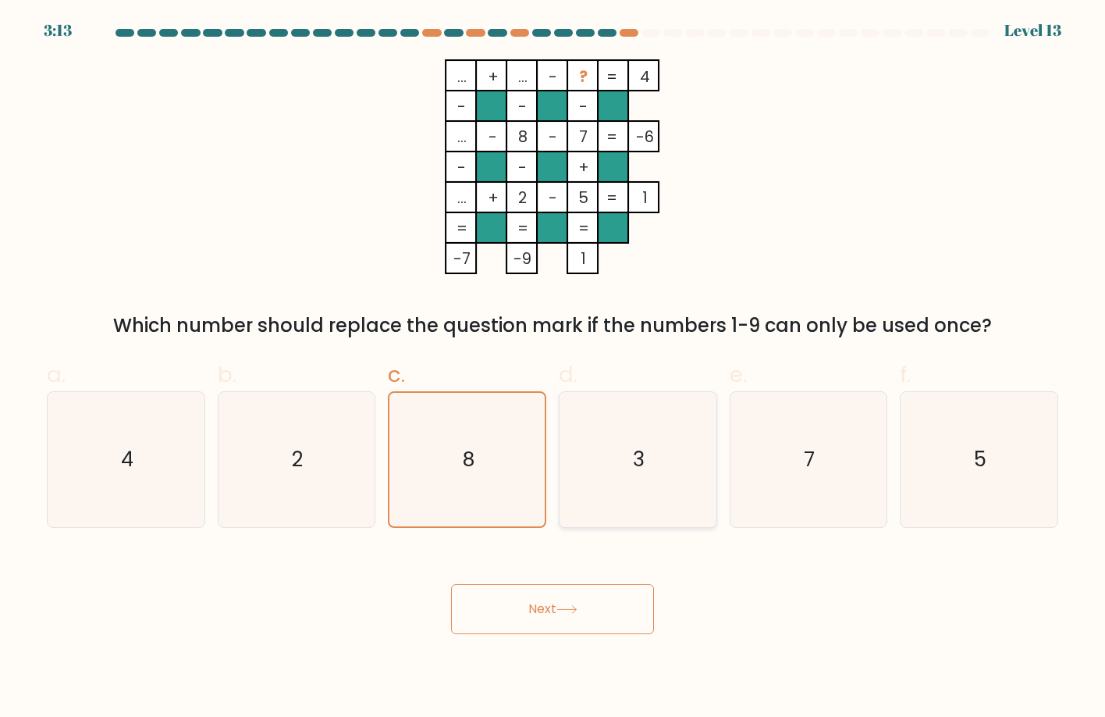
click at [632, 449] on icon "3" at bounding box center [639, 460] width 136 height 136
click at [553, 368] on input "d. 3" at bounding box center [553, 363] width 1 height 10
radio input "true"
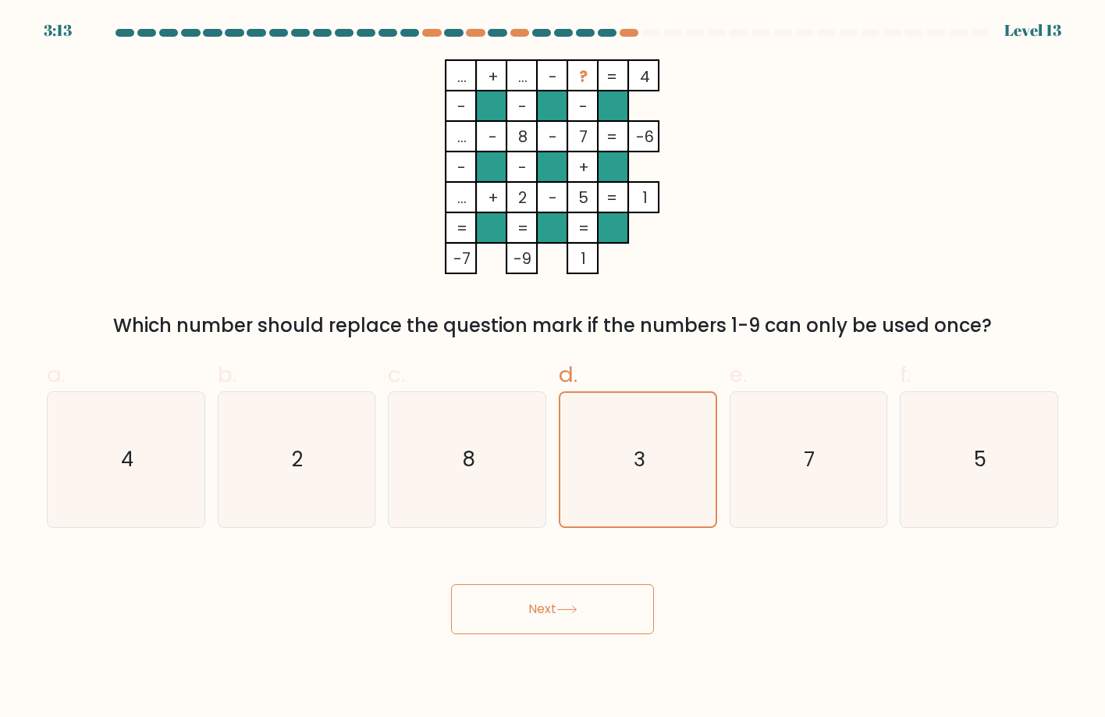
click at [534, 598] on button "Next" at bounding box center [552, 609] width 203 height 50
click at [895, 454] on div "f. 5" at bounding box center [979, 442] width 171 height 169
click at [1036, 481] on icon "5" at bounding box center [980, 460] width 136 height 136
click at [553, 368] on input "f. 5" at bounding box center [553, 363] width 1 height 10
radio input "true"
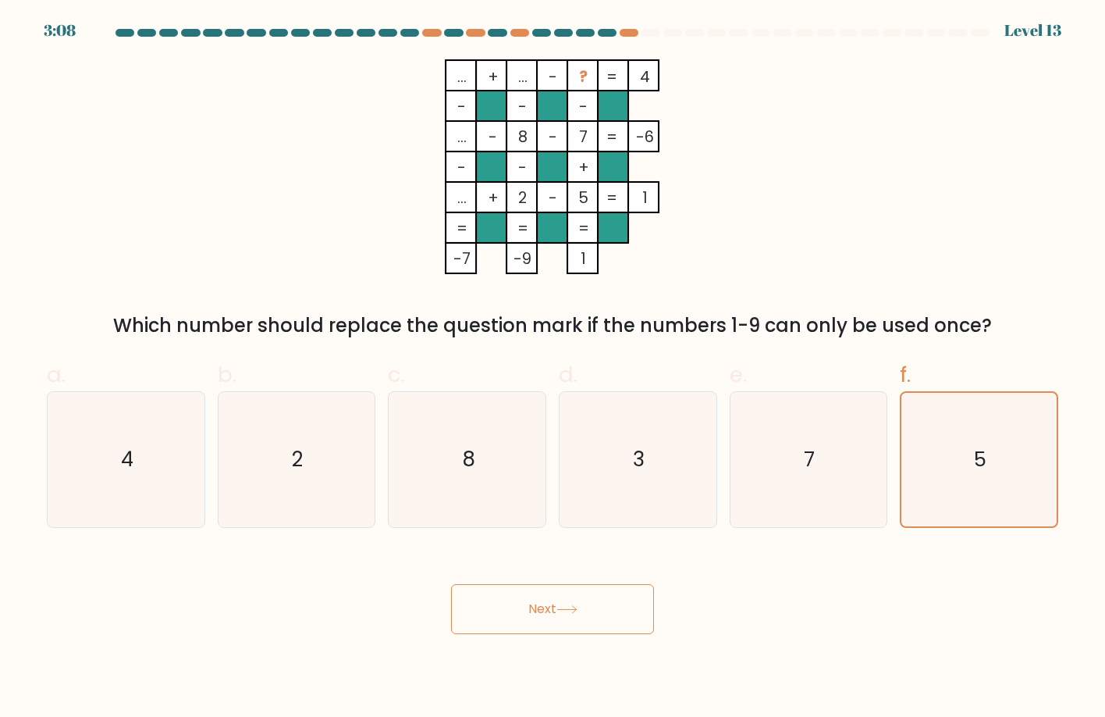
click at [511, 637] on body "3:08 Level 13" at bounding box center [552, 358] width 1105 height 717
click at [537, 595] on button "Next" at bounding box center [552, 609] width 203 height 50
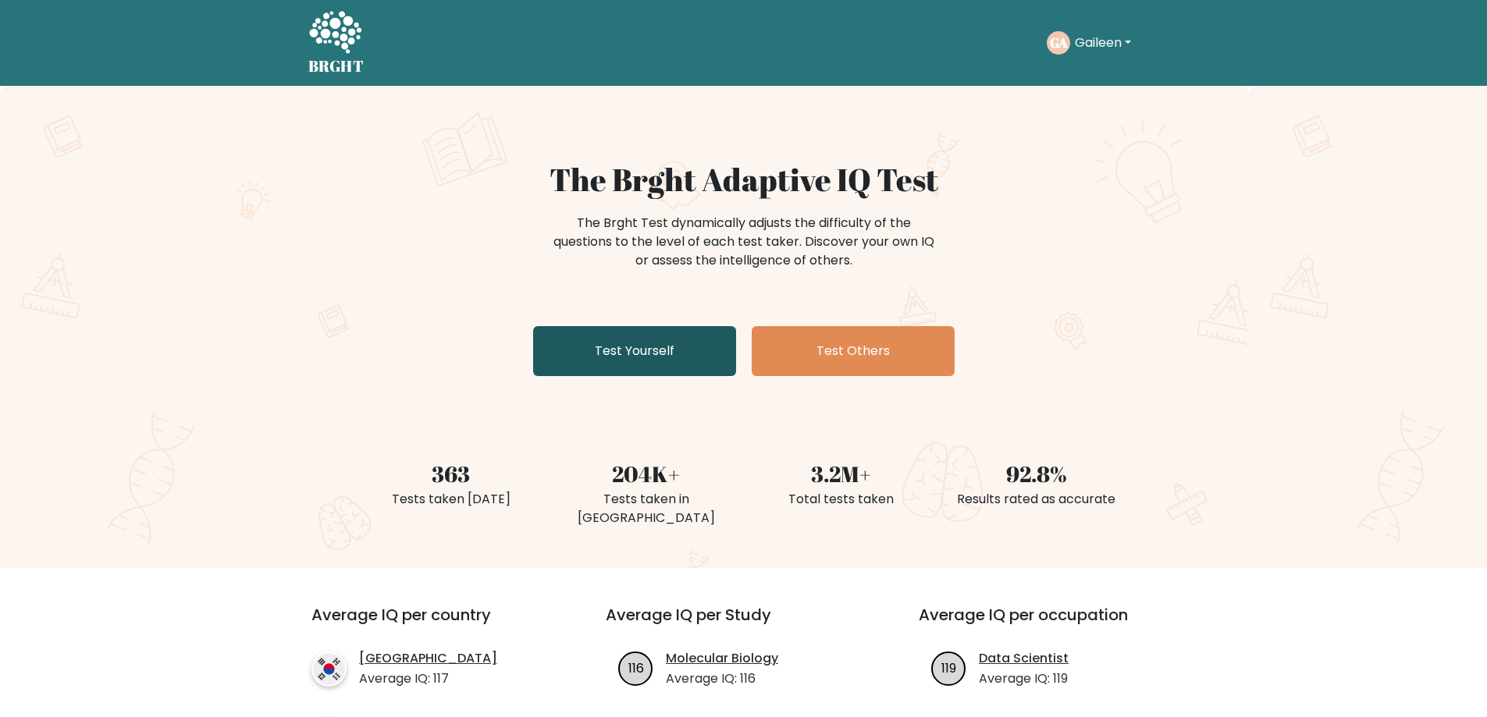
click at [718, 355] on link "Test Yourself" at bounding box center [634, 351] width 203 height 50
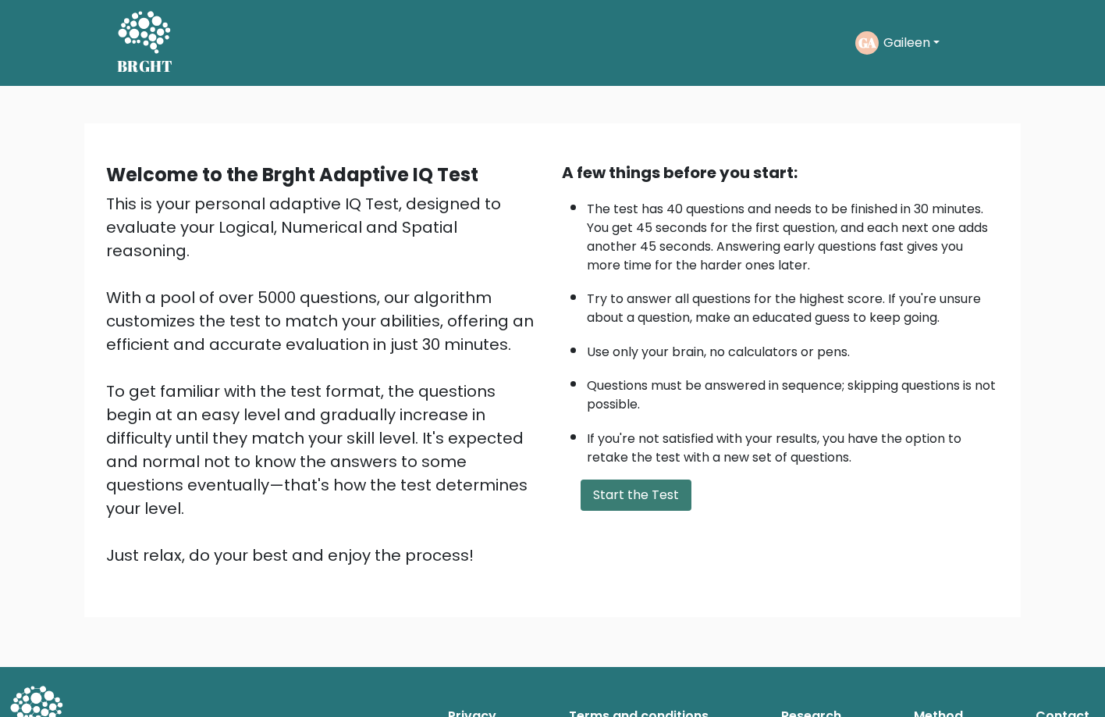
click at [598, 503] on button "Start the Test" at bounding box center [636, 494] width 111 height 31
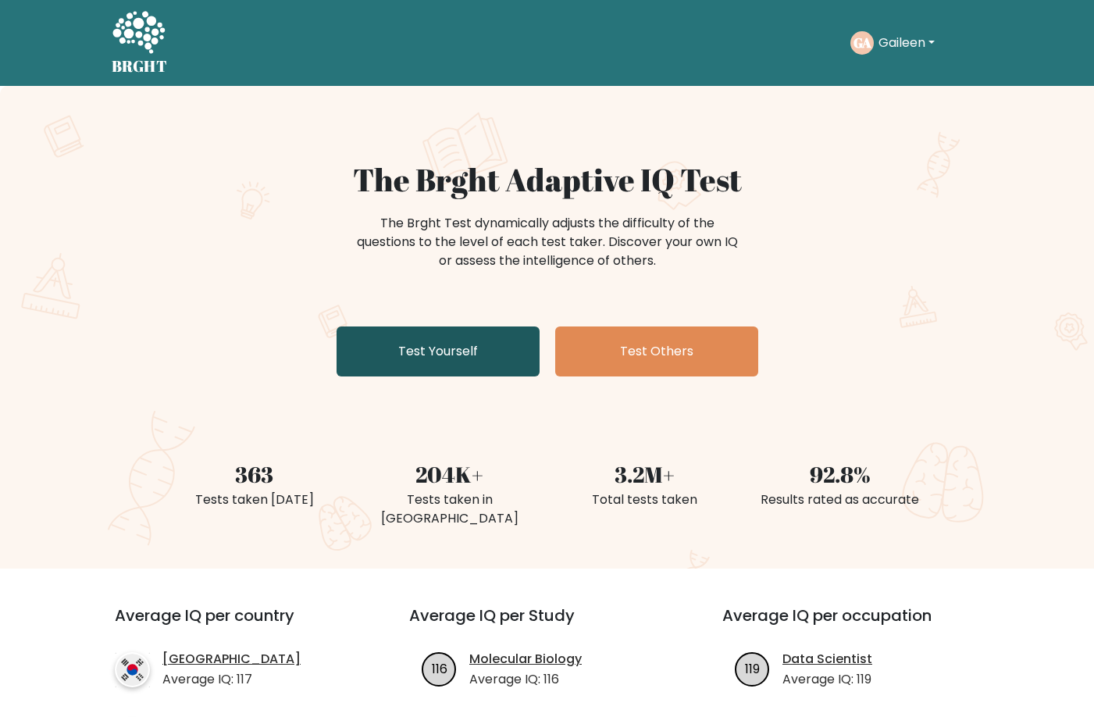
click at [457, 366] on link "Test Yourself" at bounding box center [437, 351] width 203 height 50
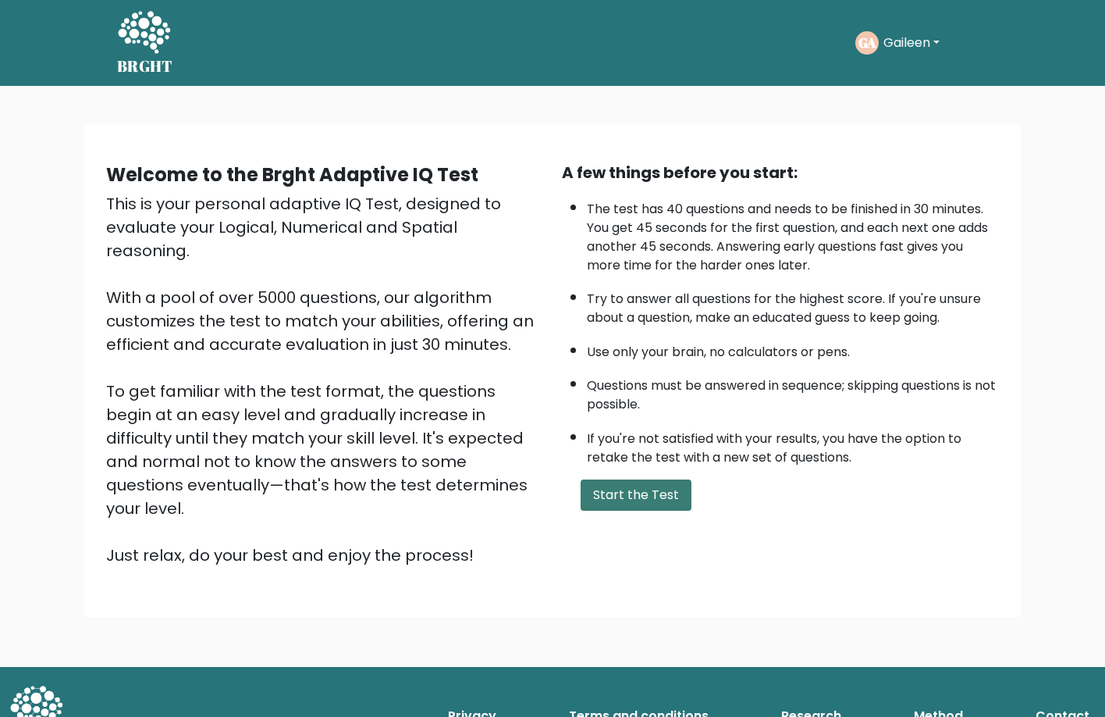
click at [610, 509] on button "Start the Test" at bounding box center [636, 494] width 111 height 31
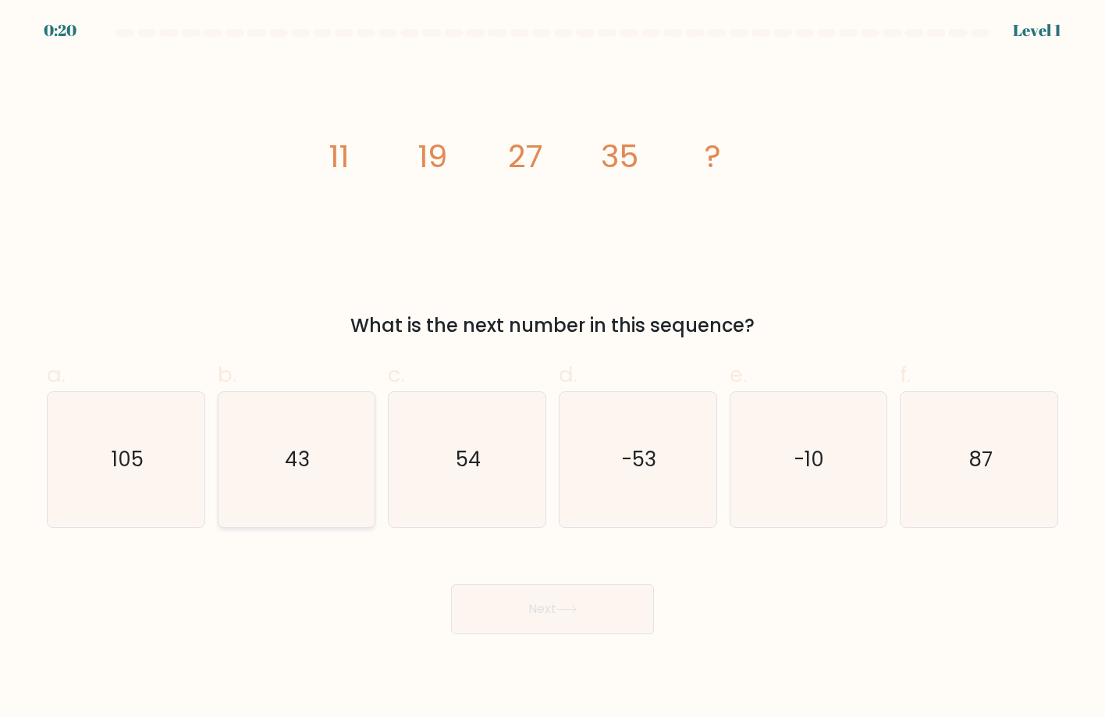
click at [244, 429] on icon "43" at bounding box center [297, 460] width 136 height 136
click at [553, 368] on input "b. 43" at bounding box center [553, 363] width 1 height 10
radio input "true"
click at [480, 594] on button "Next" at bounding box center [552, 609] width 203 height 50
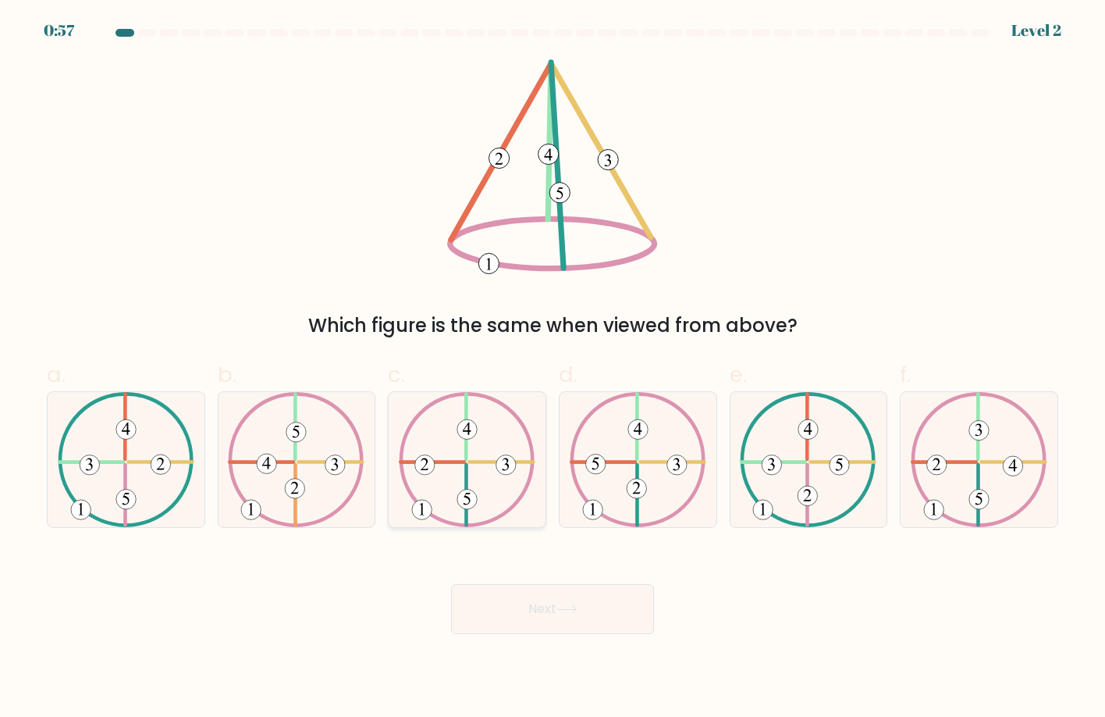
click at [454, 436] on icon at bounding box center [467, 460] width 137 height 136
click at [553, 368] on input "c." at bounding box center [553, 363] width 1 height 10
radio input "true"
click at [575, 604] on button "Next" at bounding box center [552, 609] width 203 height 50
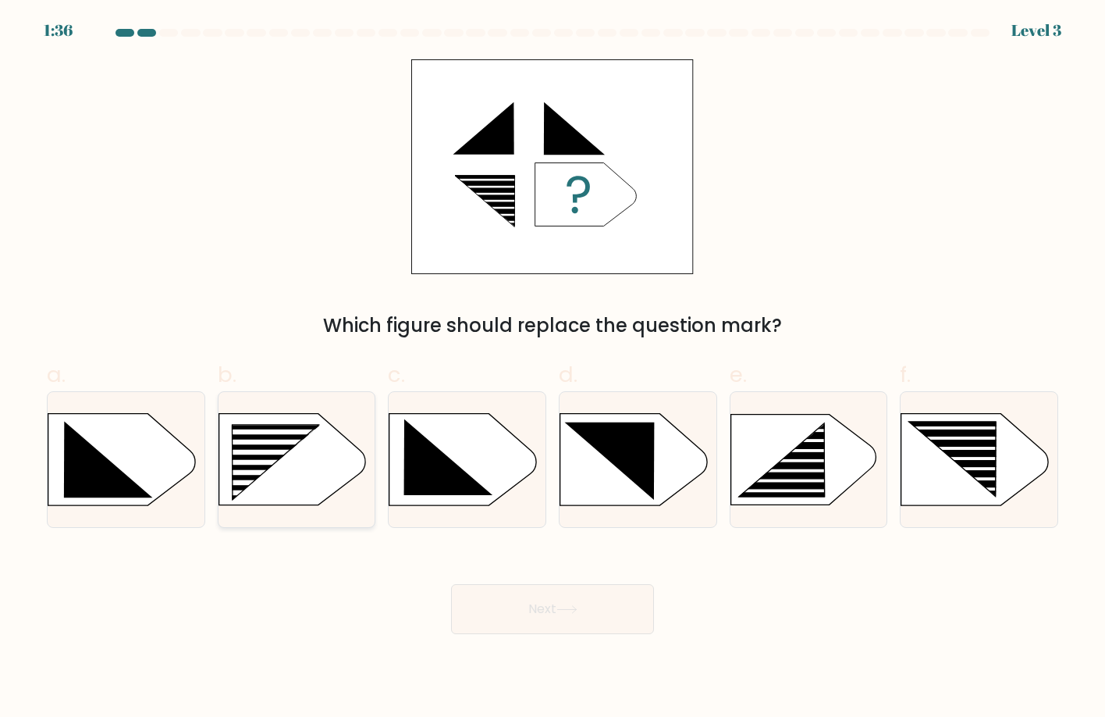
click at [284, 428] on icon at bounding box center [276, 462] width 88 height 75
click at [553, 368] on input "b." at bounding box center [553, 363] width 1 height 10
radio input "true"
click at [551, 638] on body "1:34 Level 3 a." at bounding box center [552, 358] width 1105 height 717
click at [1008, 457] on rect at bounding box center [964, 459] width 124 height 4
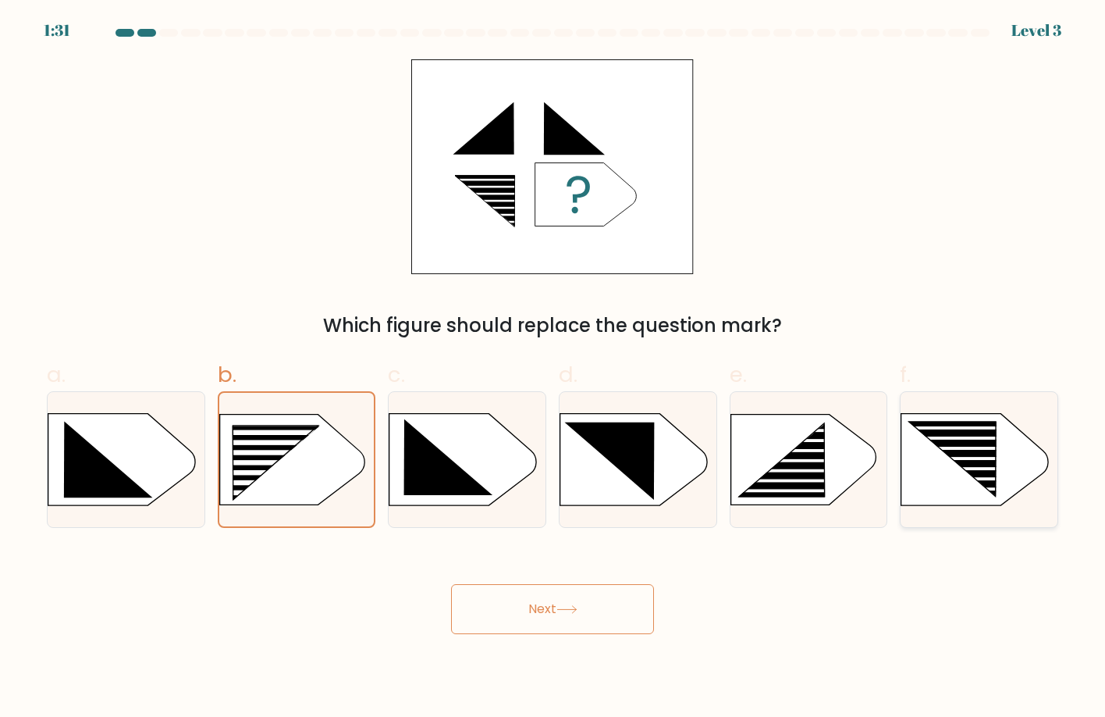
click at [553, 368] on input "f." at bounding box center [553, 363] width 1 height 10
radio input "true"
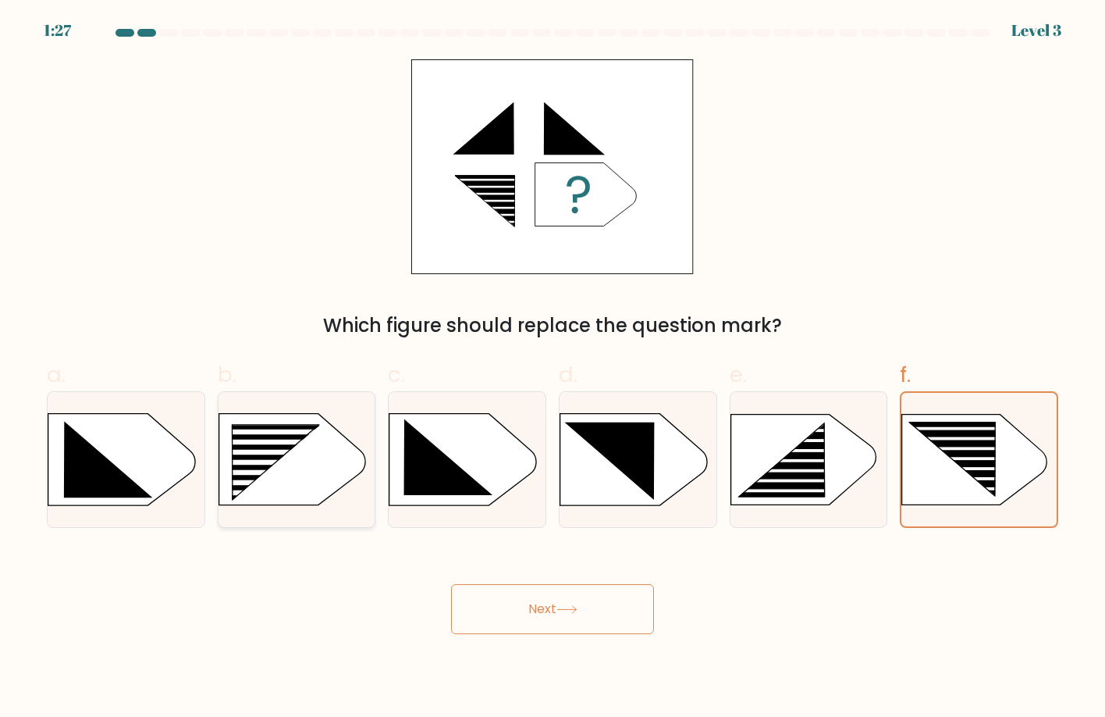
click at [243, 471] on rect at bounding box center [263, 472] width 125 height 5
click at [553, 368] on input "b." at bounding box center [553, 363] width 1 height 10
radio input "true"
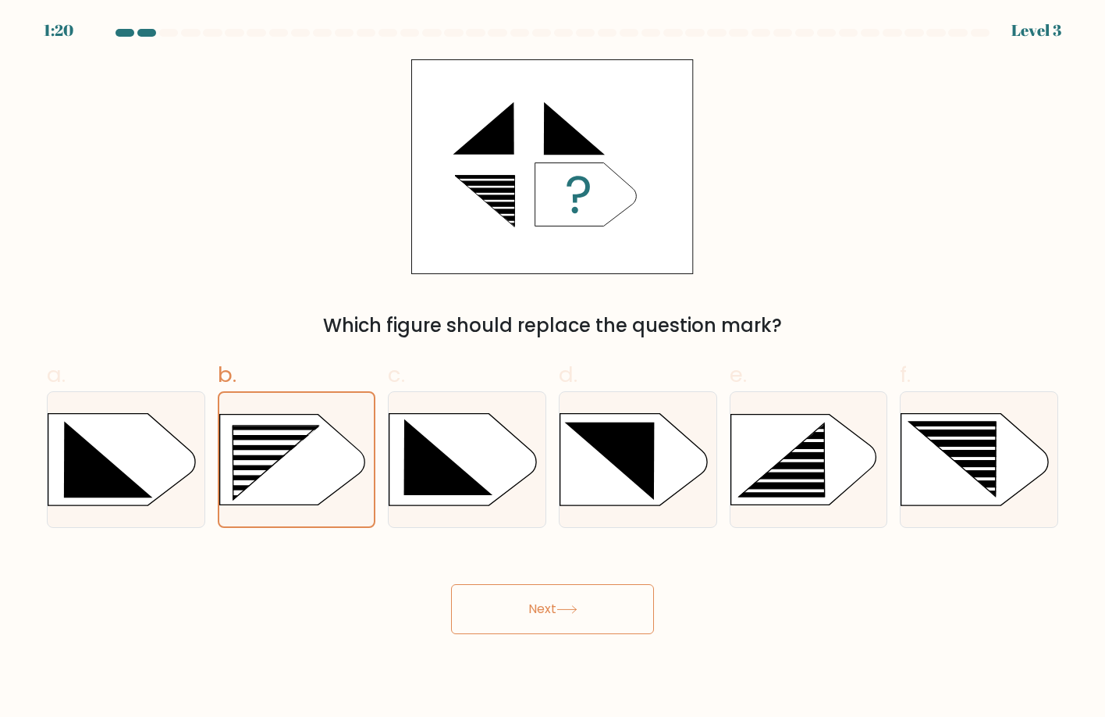
click at [543, 616] on button "Next" at bounding box center [552, 609] width 203 height 50
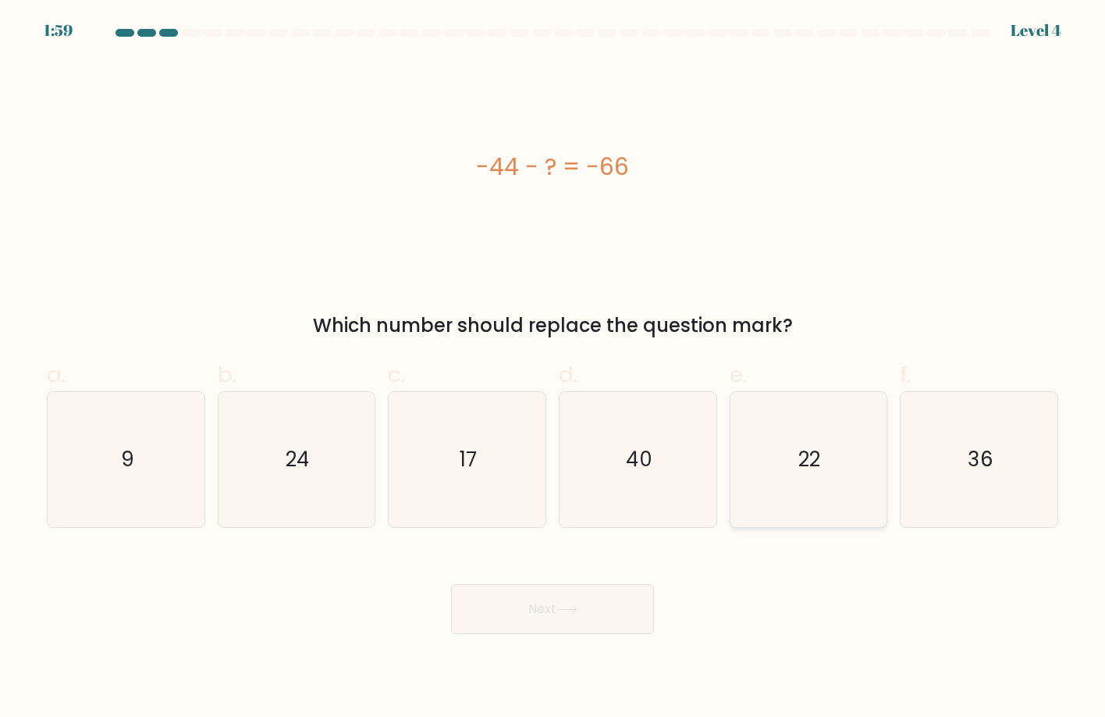
click at [858, 396] on icon "22" at bounding box center [809, 460] width 136 height 136
click at [553, 368] on input "e. 22" at bounding box center [553, 363] width 1 height 10
radio input "true"
click at [501, 609] on button "Next" at bounding box center [552, 609] width 203 height 50
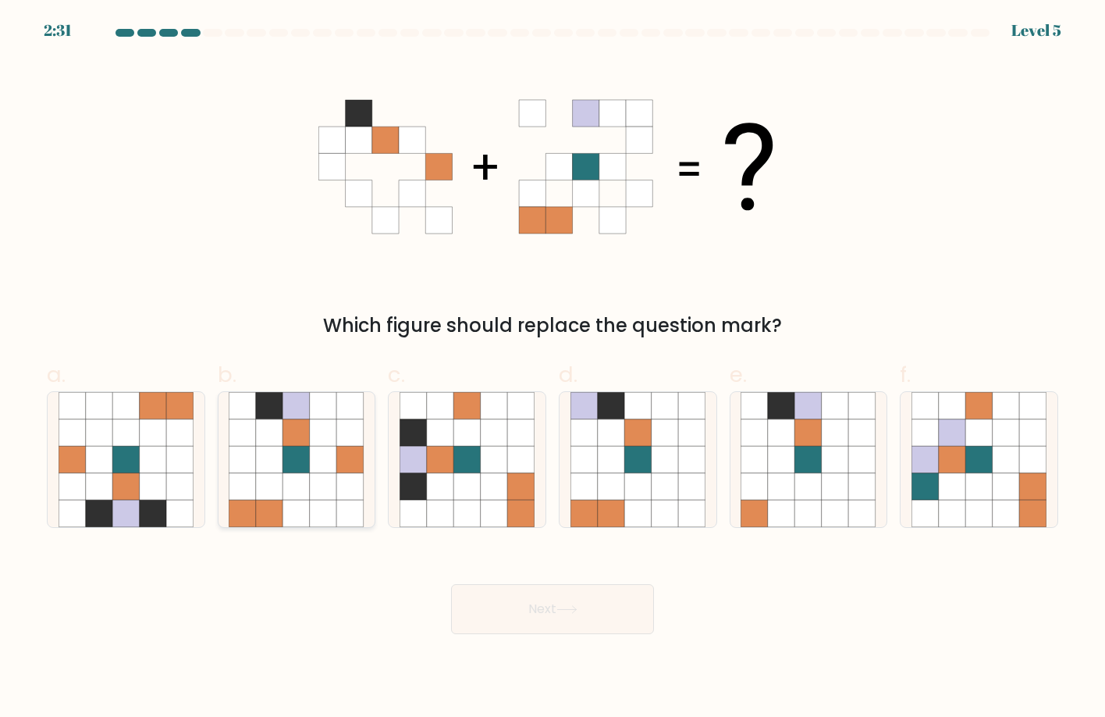
click at [253, 477] on icon at bounding box center [243, 486] width 27 height 27
click at [553, 368] on input "b." at bounding box center [553, 363] width 1 height 10
radio input "true"
click at [642, 615] on button "Next" at bounding box center [552, 609] width 203 height 50
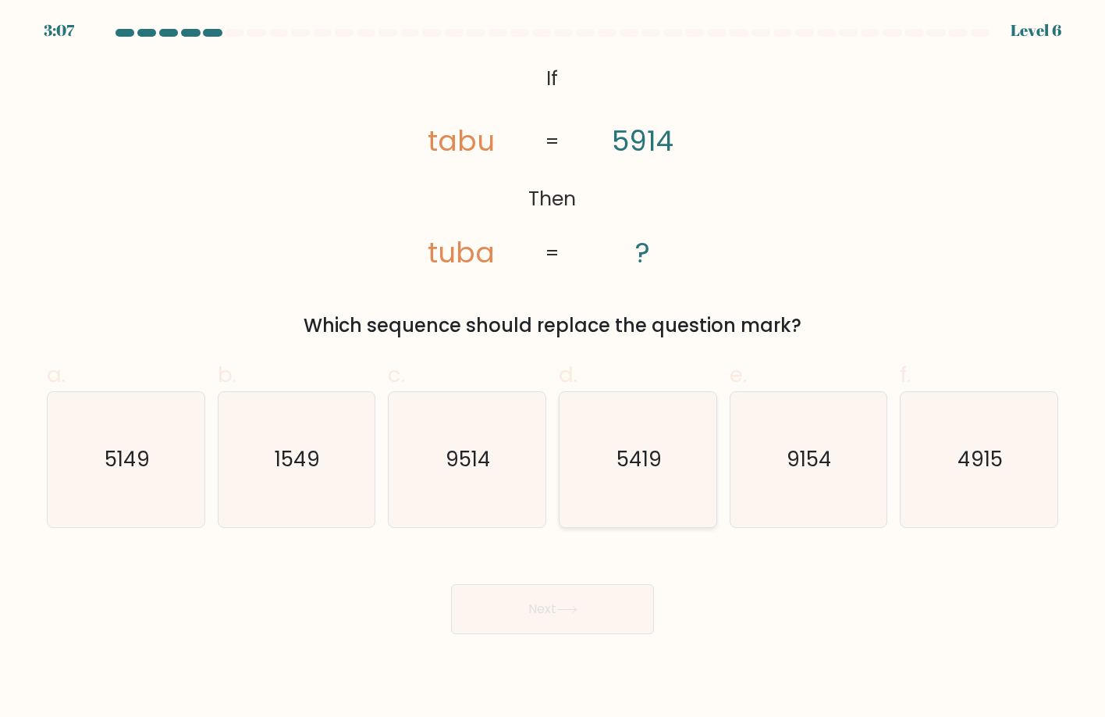
click at [652, 468] on text "5419" at bounding box center [639, 459] width 45 height 28
click at [553, 368] on input "d. 5419" at bounding box center [553, 363] width 1 height 10
radio input "true"
click at [579, 603] on button "Next" at bounding box center [552, 609] width 203 height 50
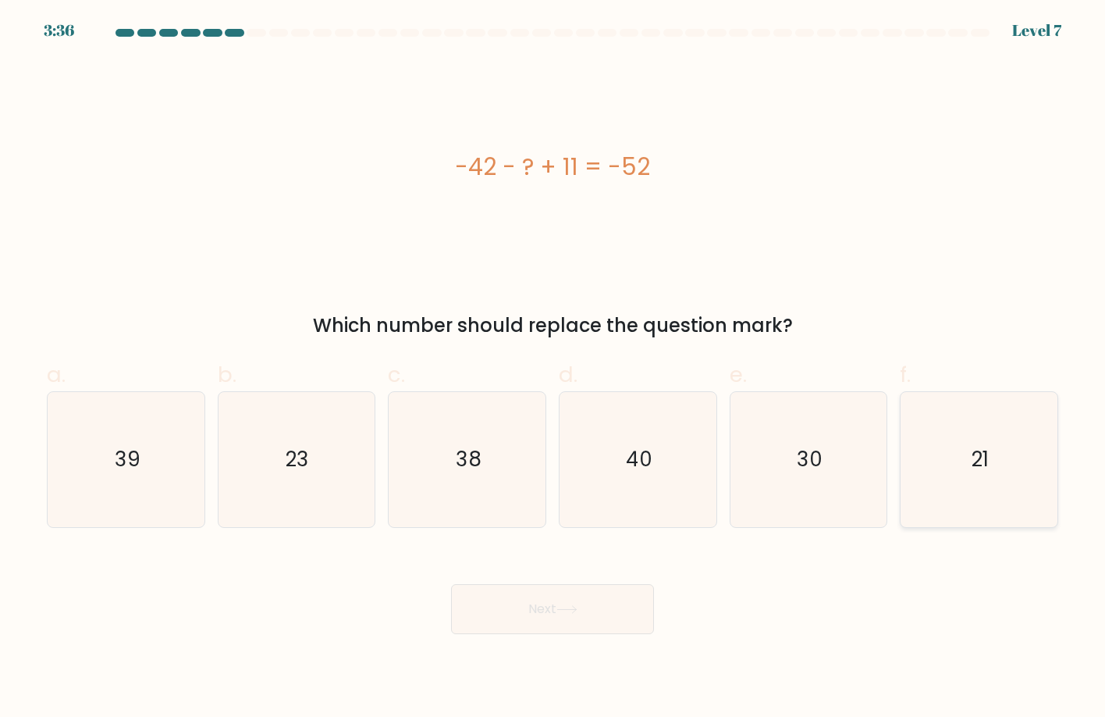
drag, startPoint x: 969, startPoint y: 431, endPoint x: 906, endPoint y: 493, distance: 87.8
click at [974, 430] on icon "21" at bounding box center [980, 460] width 136 height 136
click at [553, 368] on input "f. 21" at bounding box center [553, 363] width 1 height 10
radio input "true"
click at [475, 610] on button "Next" at bounding box center [552, 609] width 203 height 50
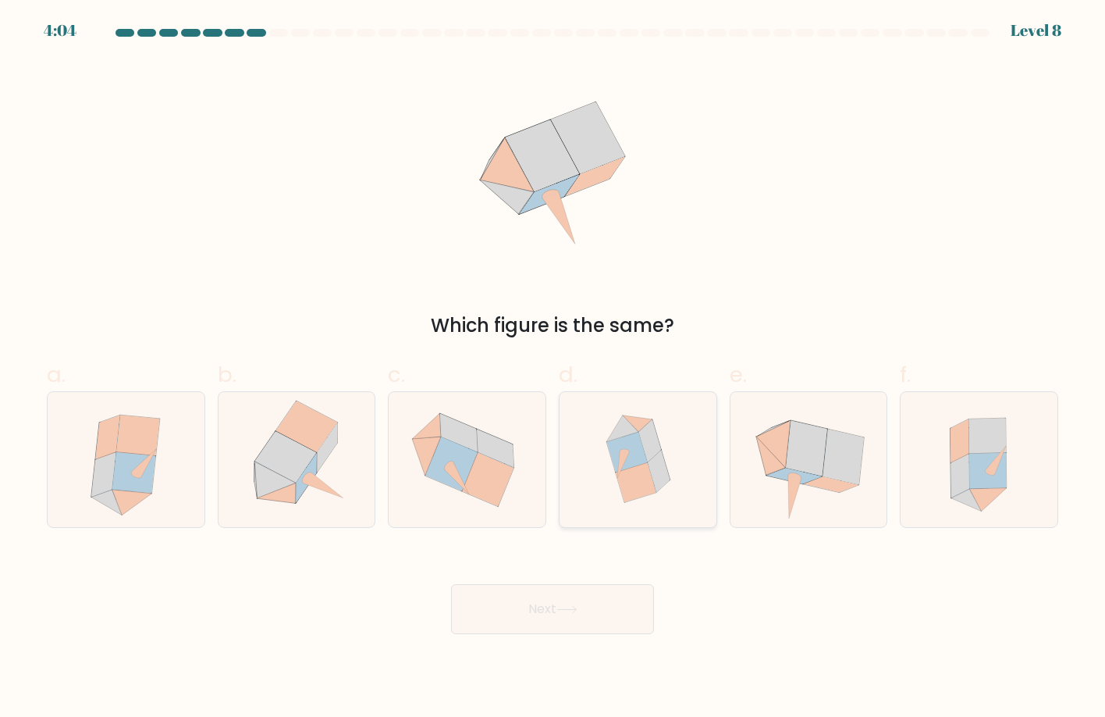
click at [669, 405] on icon at bounding box center [638, 460] width 130 height 136
click at [553, 368] on input "d." at bounding box center [553, 363] width 1 height 10
radio input "true"
click at [530, 609] on button "Next" at bounding box center [552, 609] width 203 height 50
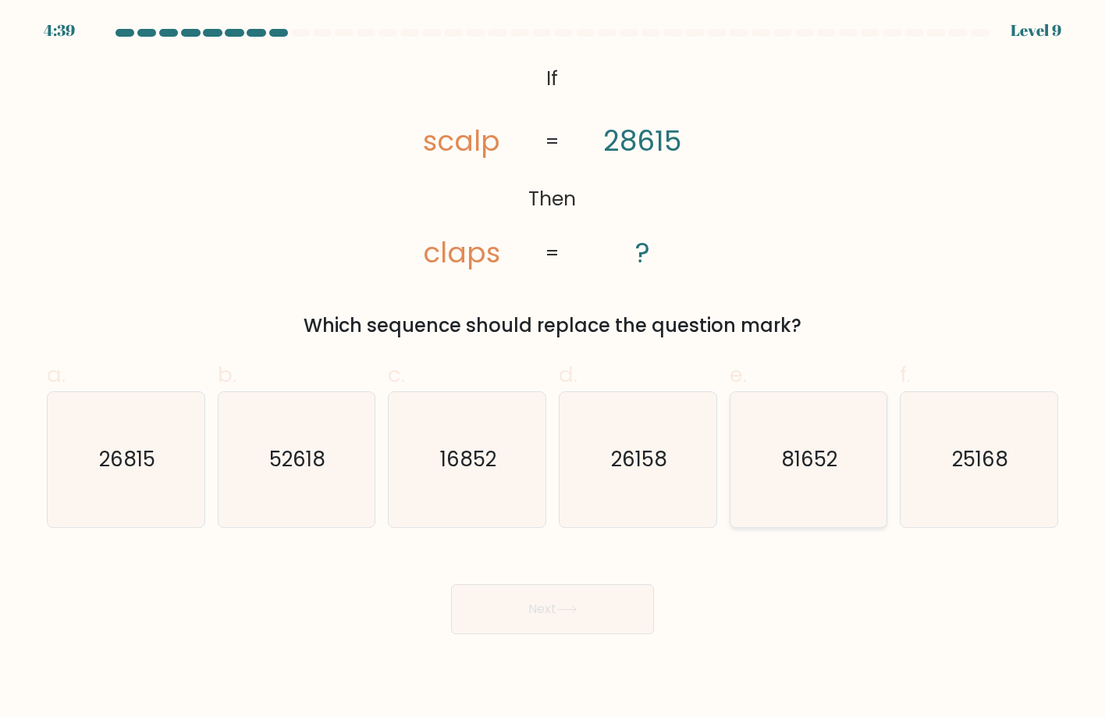
click at [848, 450] on icon "81652" at bounding box center [809, 460] width 136 height 136
click at [553, 368] on input "e. 81652" at bounding box center [553, 363] width 1 height 10
radio input "true"
click at [553, 615] on button "Next" at bounding box center [552, 609] width 203 height 50
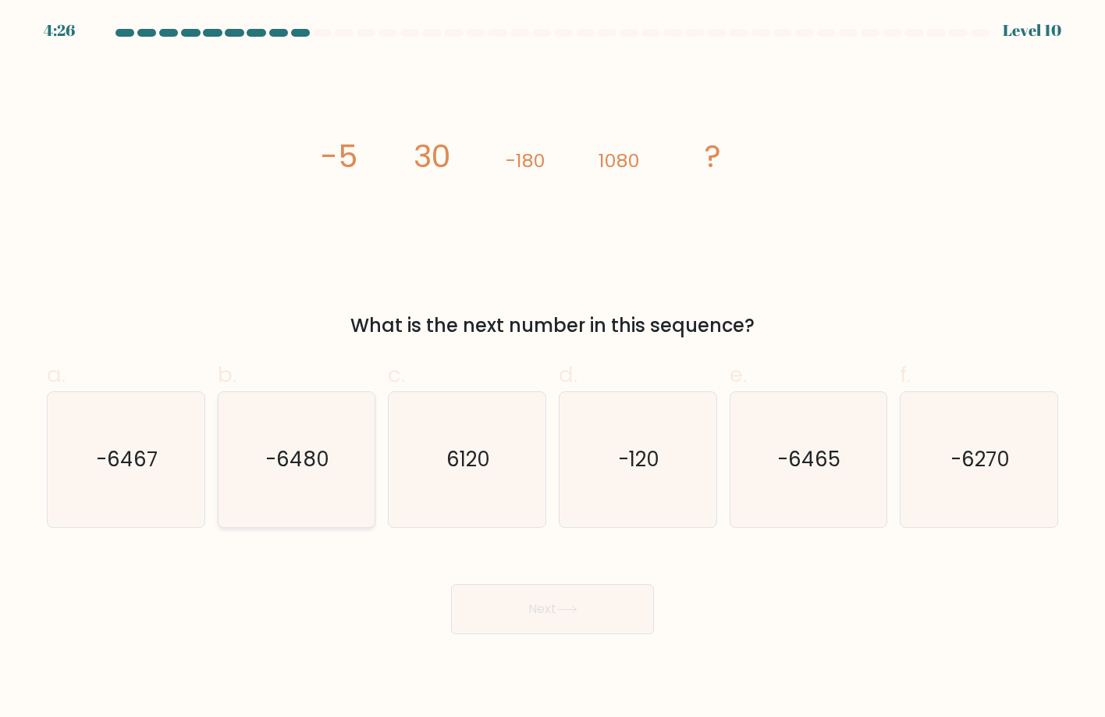
click at [287, 438] on icon "-6480" at bounding box center [297, 460] width 136 height 136
click at [553, 368] on input "b. -6480" at bounding box center [553, 363] width 1 height 10
radio input "true"
click at [516, 585] on button "Next" at bounding box center [552, 609] width 203 height 50
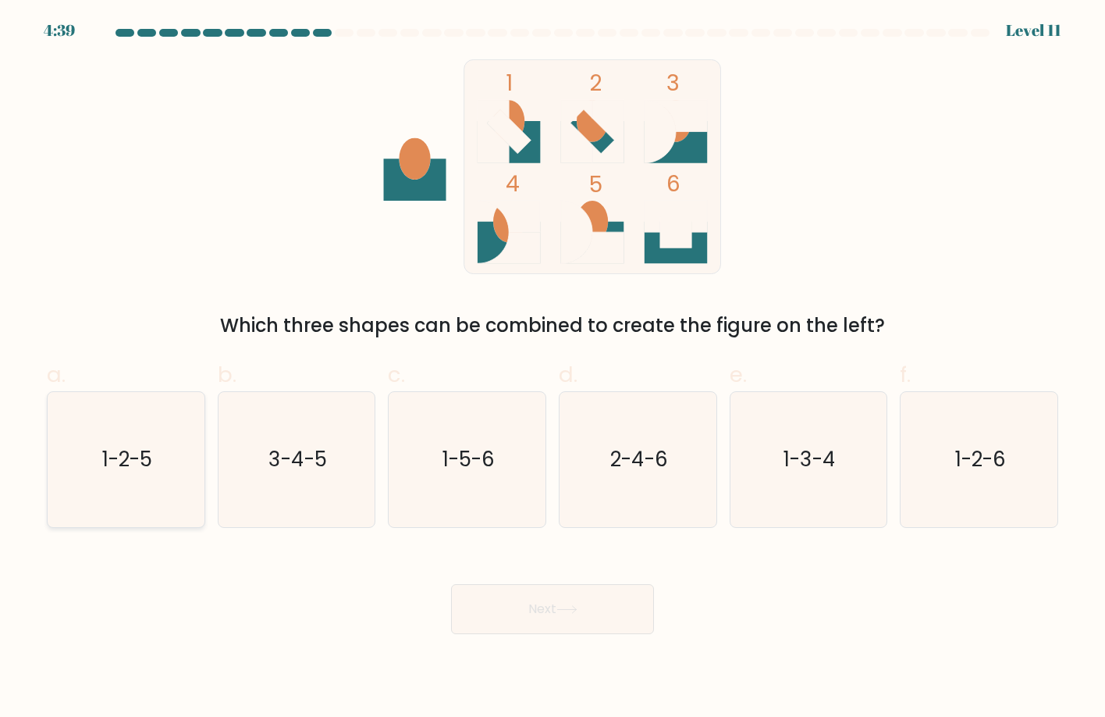
click at [144, 457] on text "1-2-5" at bounding box center [127, 459] width 50 height 28
click at [553, 368] on input "a. 1-2-5" at bounding box center [553, 363] width 1 height 10
radio input "true"
click at [463, 594] on button "Next" at bounding box center [552, 609] width 203 height 50
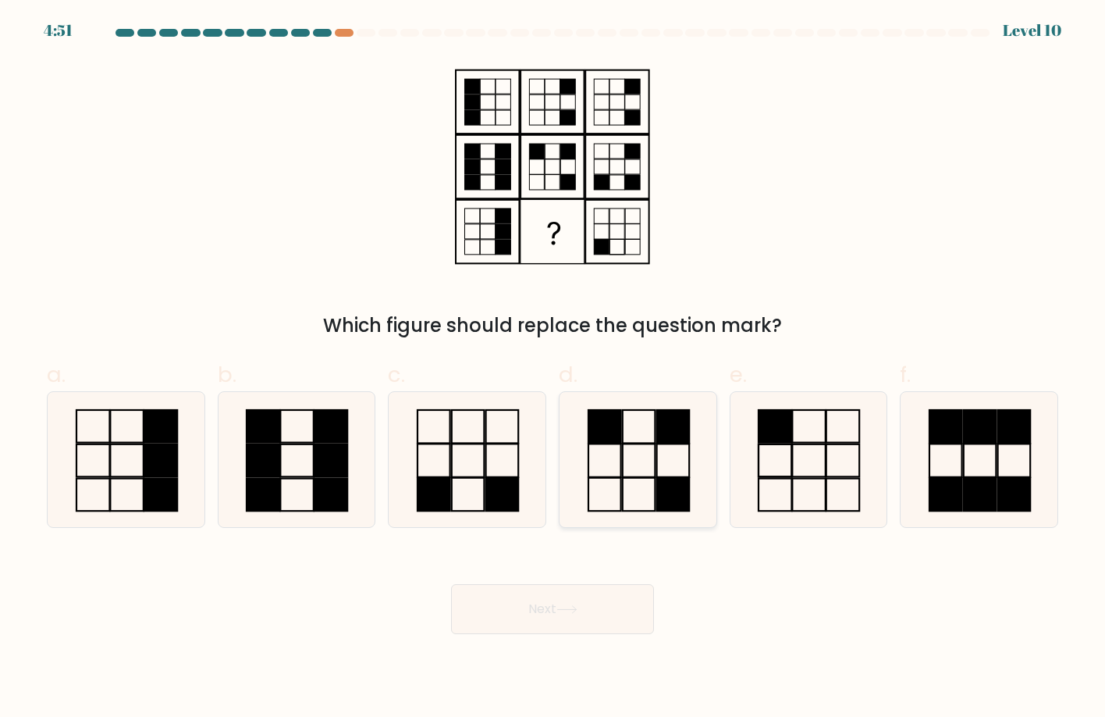
click at [664, 461] on icon at bounding box center [639, 460] width 136 height 136
click at [553, 368] on input "d." at bounding box center [553, 363] width 1 height 10
radio input "true"
click at [526, 597] on button "Next" at bounding box center [552, 609] width 203 height 50
click at [526, 596] on button "Next" at bounding box center [552, 609] width 203 height 50
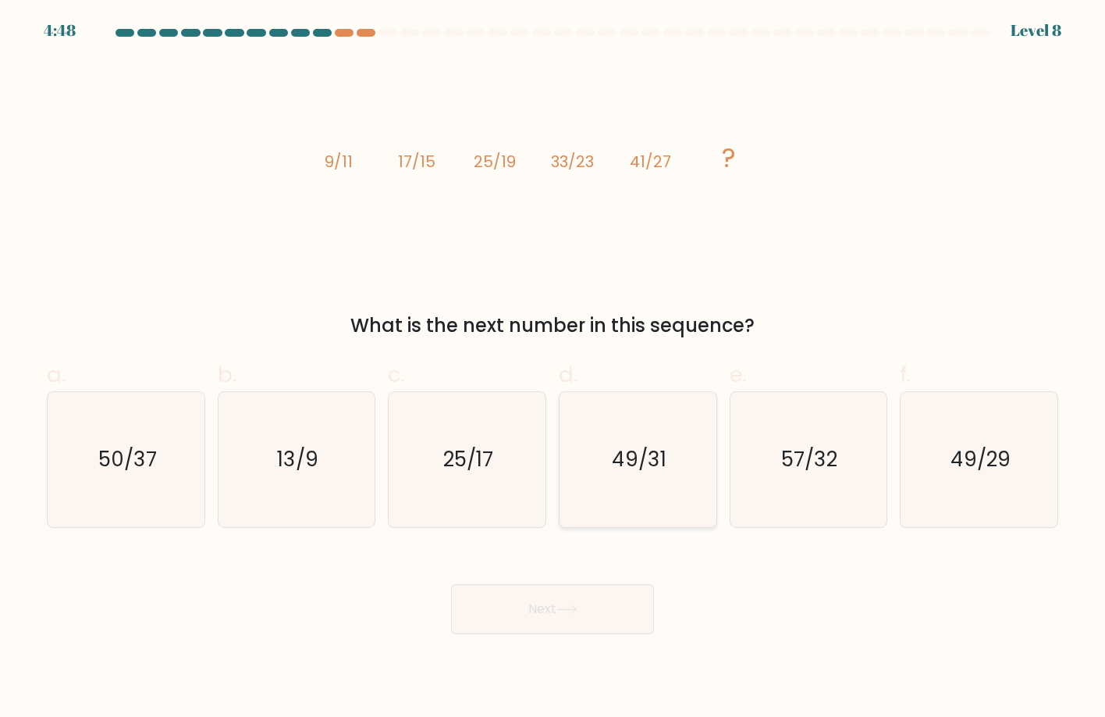
click at [707, 465] on div "49/31" at bounding box center [638, 459] width 158 height 137
click at [553, 368] on input "d. 49/31" at bounding box center [553, 363] width 1 height 10
radio input "true"
click at [553, 635] on body "4:47 Level 8" at bounding box center [552, 358] width 1105 height 717
drag, startPoint x: 570, startPoint y: 589, endPoint x: 588, endPoint y: 577, distance: 21.4
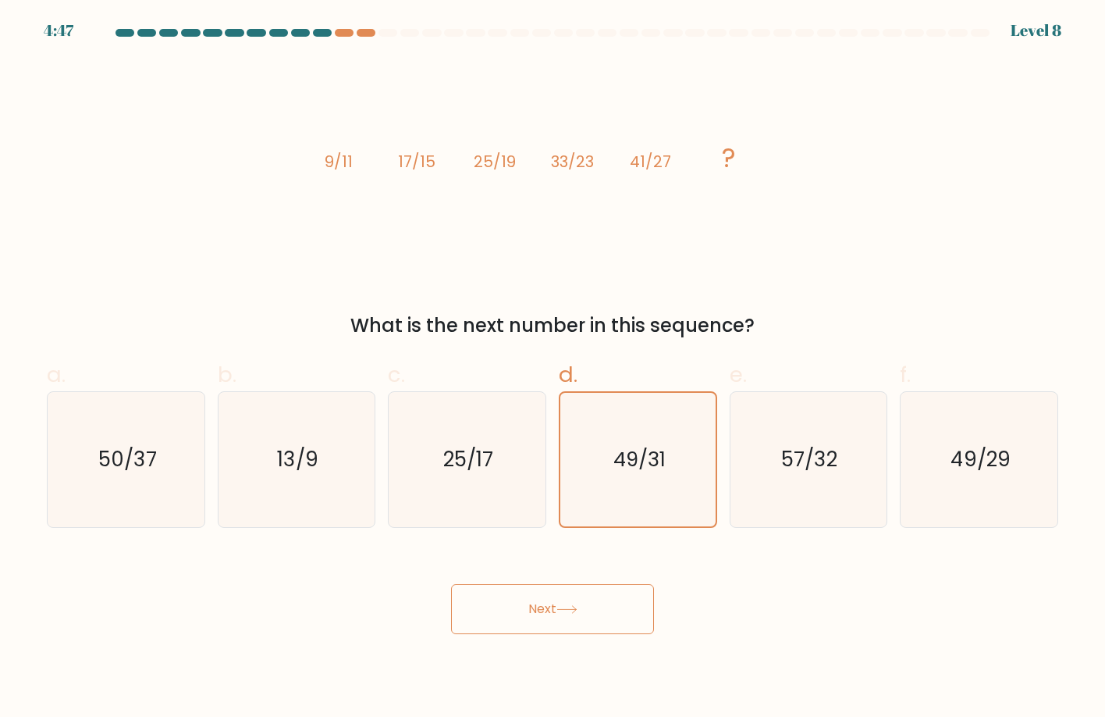
click at [575, 585] on button "Next" at bounding box center [552, 609] width 203 height 50
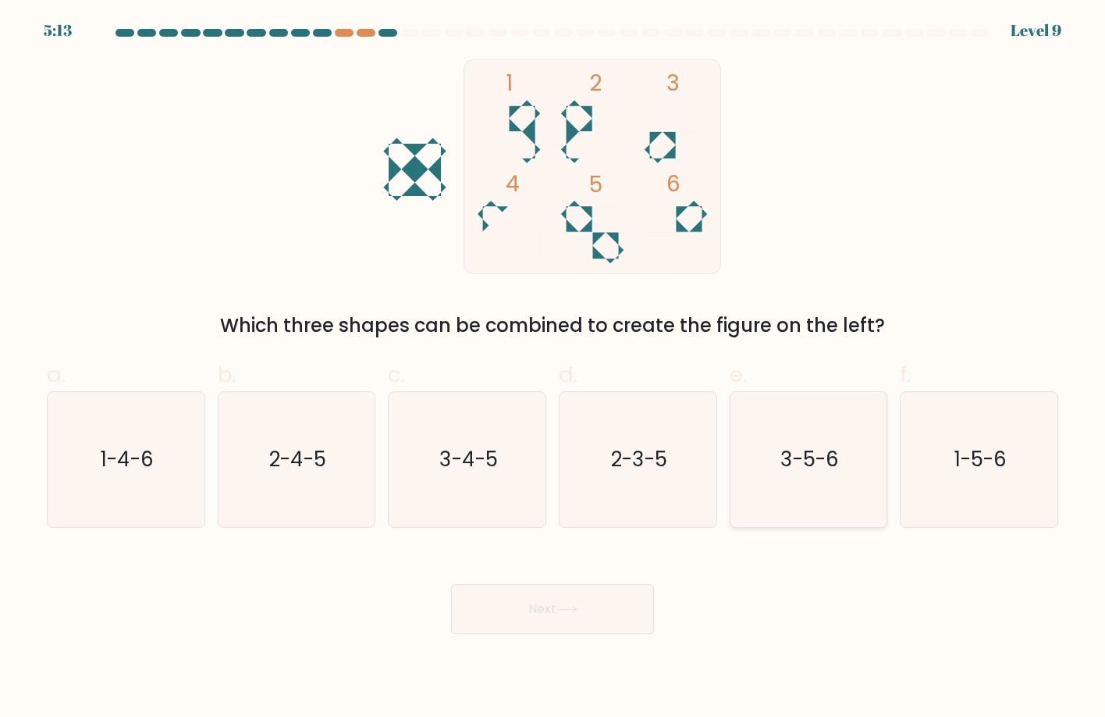
click at [832, 465] on text "3-5-6" at bounding box center [810, 459] width 59 height 28
click at [553, 368] on input "e. 3-5-6" at bounding box center [553, 363] width 1 height 10
radio input "true"
click at [502, 588] on button "Next" at bounding box center [552, 609] width 203 height 50
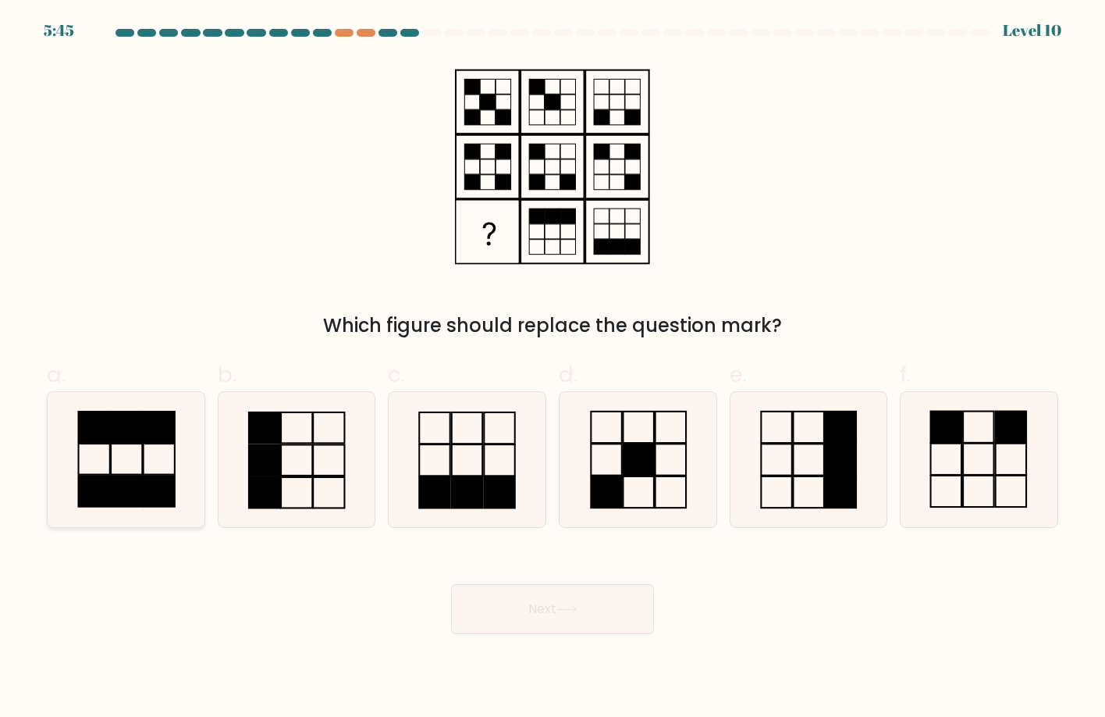
click at [119, 489] on rect at bounding box center [126, 490] width 31 height 31
click at [553, 368] on input "a." at bounding box center [553, 363] width 1 height 10
radio input "true"
click at [583, 613] on button "Next" at bounding box center [552, 609] width 203 height 50
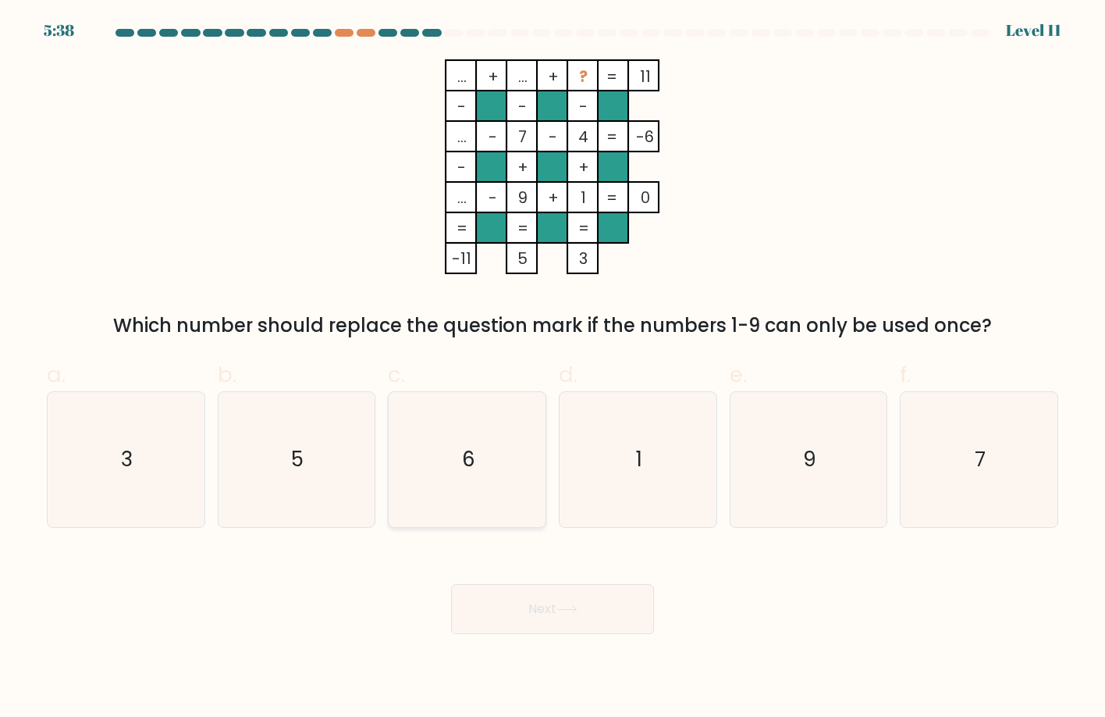
click at [452, 461] on icon "6" at bounding box center [468, 460] width 136 height 136
click at [553, 368] on input "c. 6" at bounding box center [553, 363] width 1 height 10
radio input "true"
click at [551, 603] on button "Next" at bounding box center [552, 609] width 203 height 50
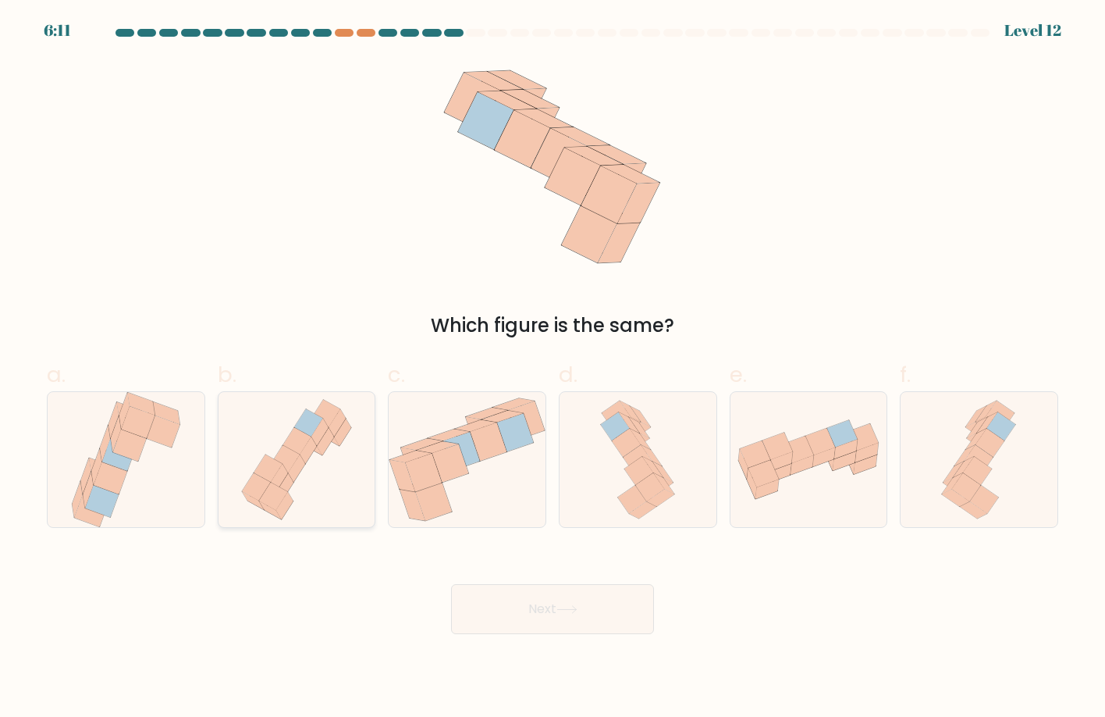
click at [274, 484] on icon at bounding box center [273, 496] width 29 height 28
click at [553, 368] on input "b." at bounding box center [553, 363] width 1 height 10
radio input "true"
click at [582, 607] on button "Next" at bounding box center [552, 609] width 203 height 50
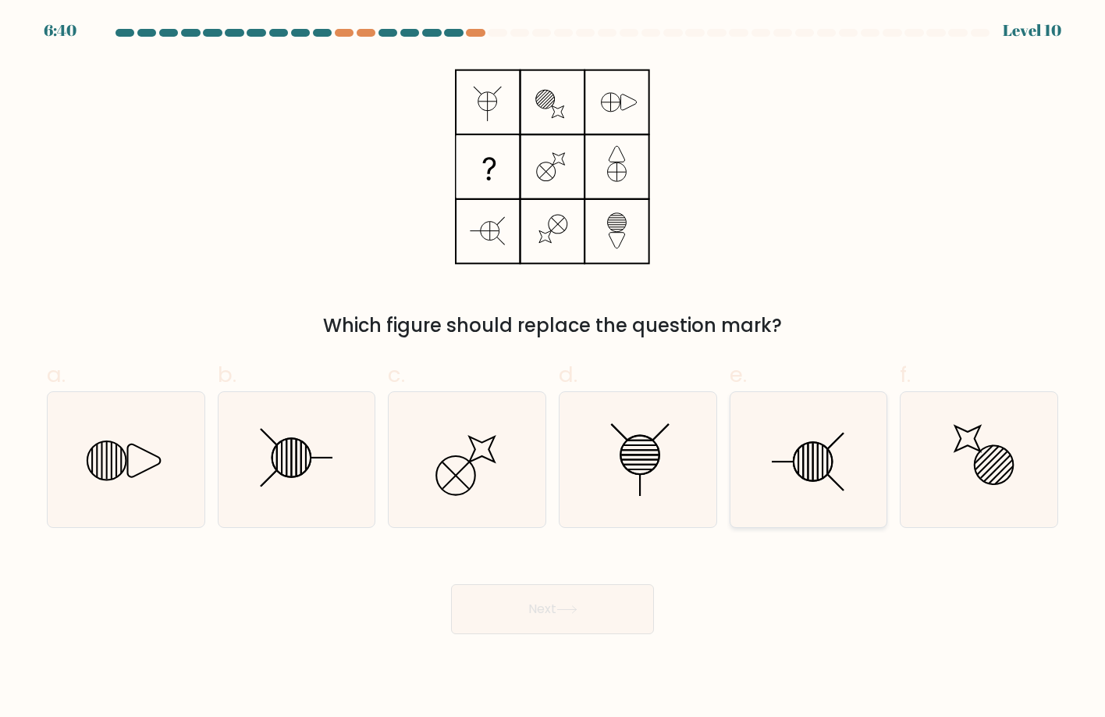
click at [828, 440] on icon at bounding box center [809, 460] width 136 height 136
click at [553, 368] on input "e." at bounding box center [553, 363] width 1 height 10
radio input "true"
click at [518, 614] on button "Next" at bounding box center [552, 609] width 203 height 50
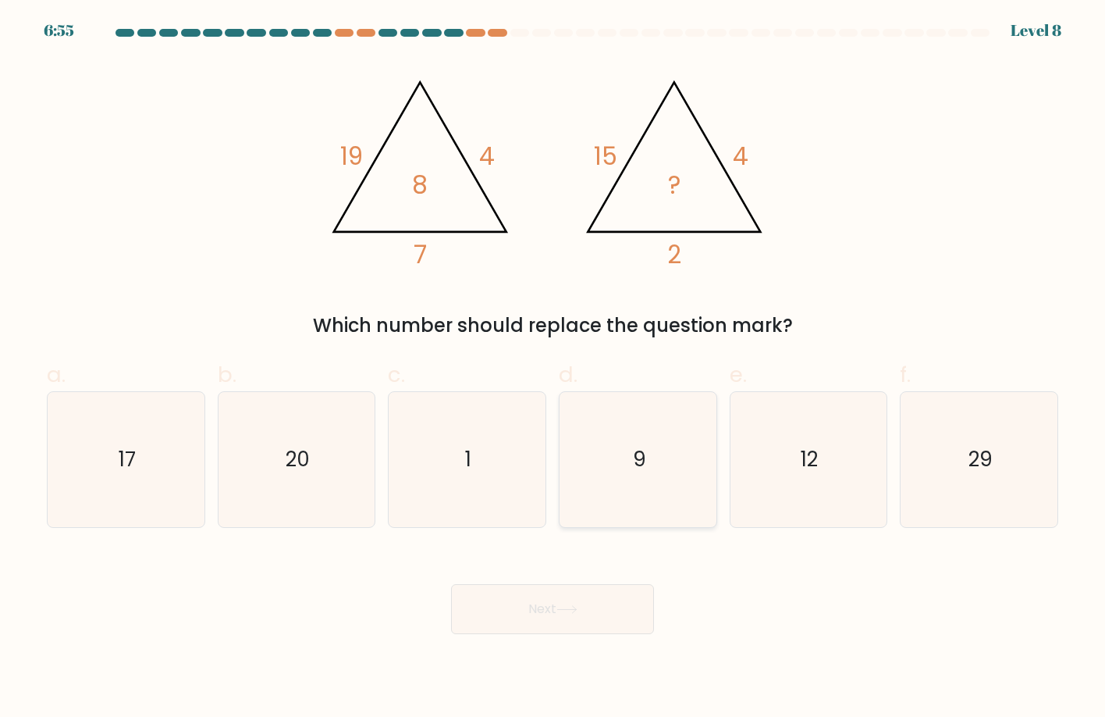
click at [582, 443] on icon "9" at bounding box center [639, 460] width 136 height 136
click at [553, 368] on input "d. 9" at bounding box center [553, 363] width 1 height 10
radio input "true"
click at [525, 597] on button "Next" at bounding box center [552, 609] width 203 height 50
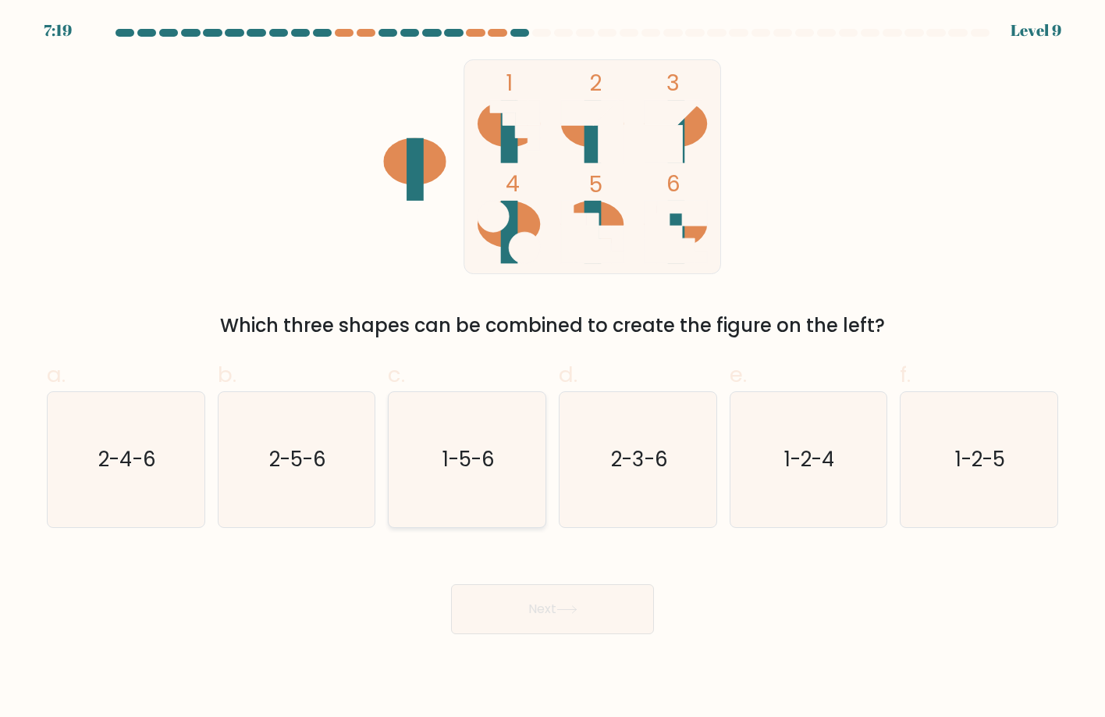
click at [480, 500] on icon "1-5-6" at bounding box center [468, 460] width 136 height 136
click at [553, 368] on input "c. 1-5-6" at bounding box center [553, 363] width 1 height 10
radio input "true"
click at [514, 604] on button "Next" at bounding box center [552, 609] width 203 height 50
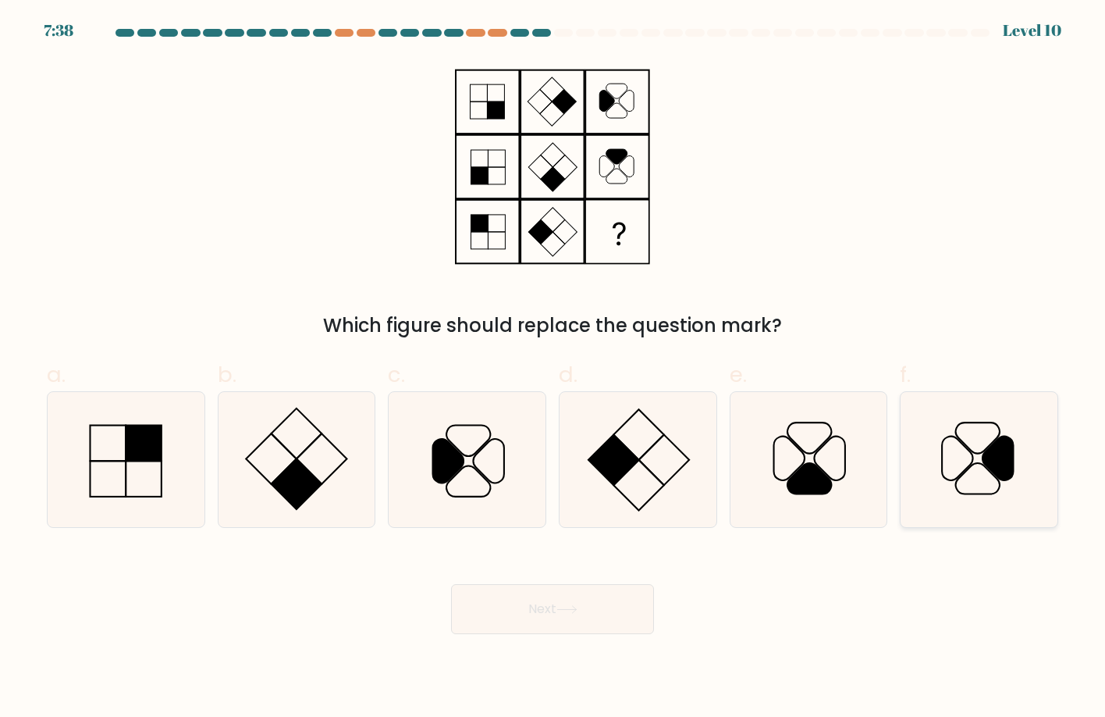
click at [932, 478] on icon at bounding box center [980, 460] width 136 height 136
click at [553, 368] on input "f." at bounding box center [553, 363] width 1 height 10
radio input "true"
click at [467, 606] on button "Next" at bounding box center [552, 609] width 203 height 50
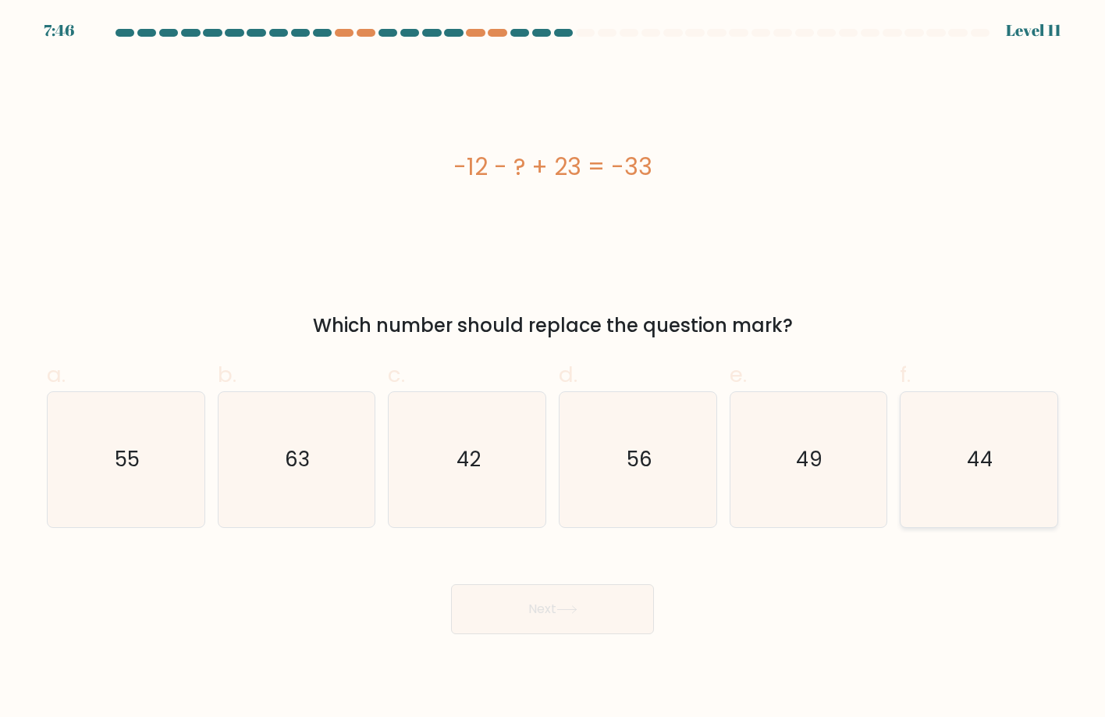
click at [1038, 414] on icon "44" at bounding box center [980, 460] width 136 height 136
click at [553, 368] on input "f. 44" at bounding box center [553, 363] width 1 height 10
radio input "true"
click at [640, 607] on button "Next" at bounding box center [552, 609] width 203 height 50
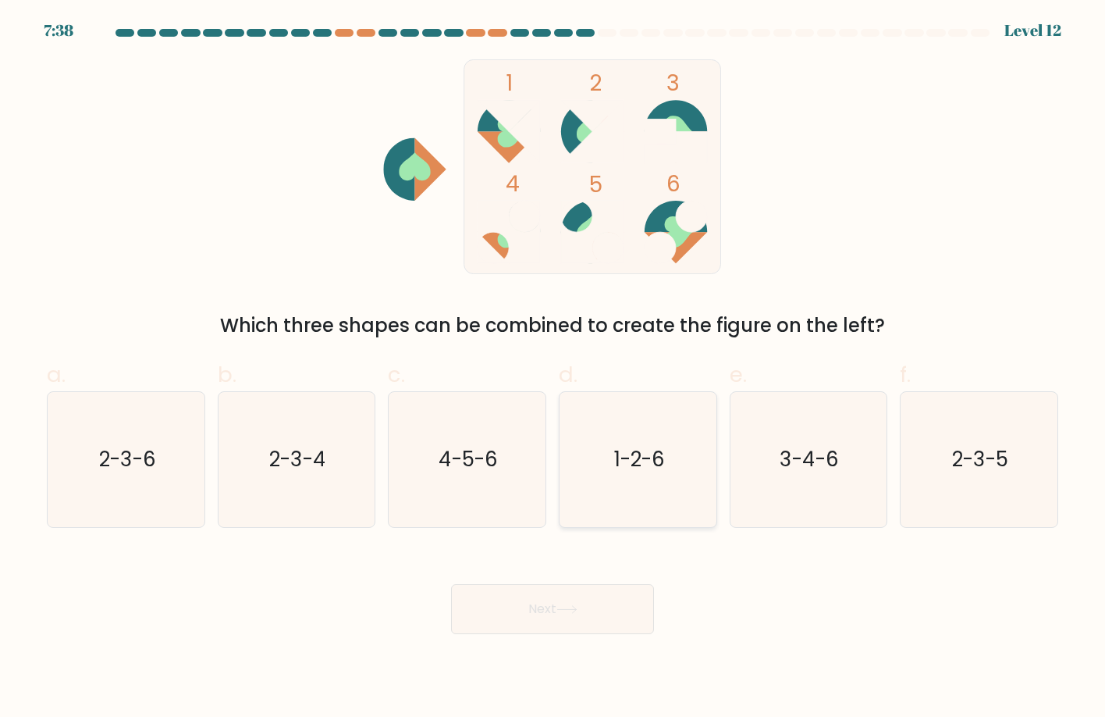
click at [646, 440] on icon "1-2-6" at bounding box center [639, 460] width 136 height 136
click at [553, 368] on input "d. 1-2-6" at bounding box center [553, 363] width 1 height 10
radio input "true"
click at [509, 491] on icon "4-5-6" at bounding box center [468, 460] width 136 height 136
click at [553, 368] on input "c. 4-5-6" at bounding box center [553, 363] width 1 height 10
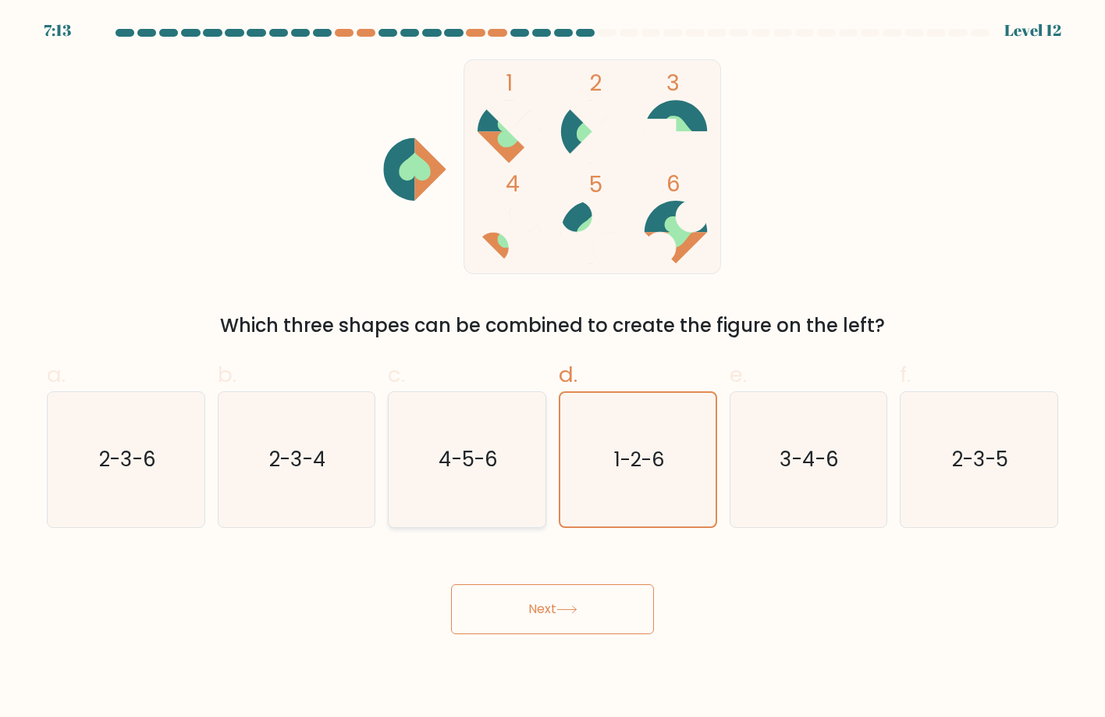
radio input "true"
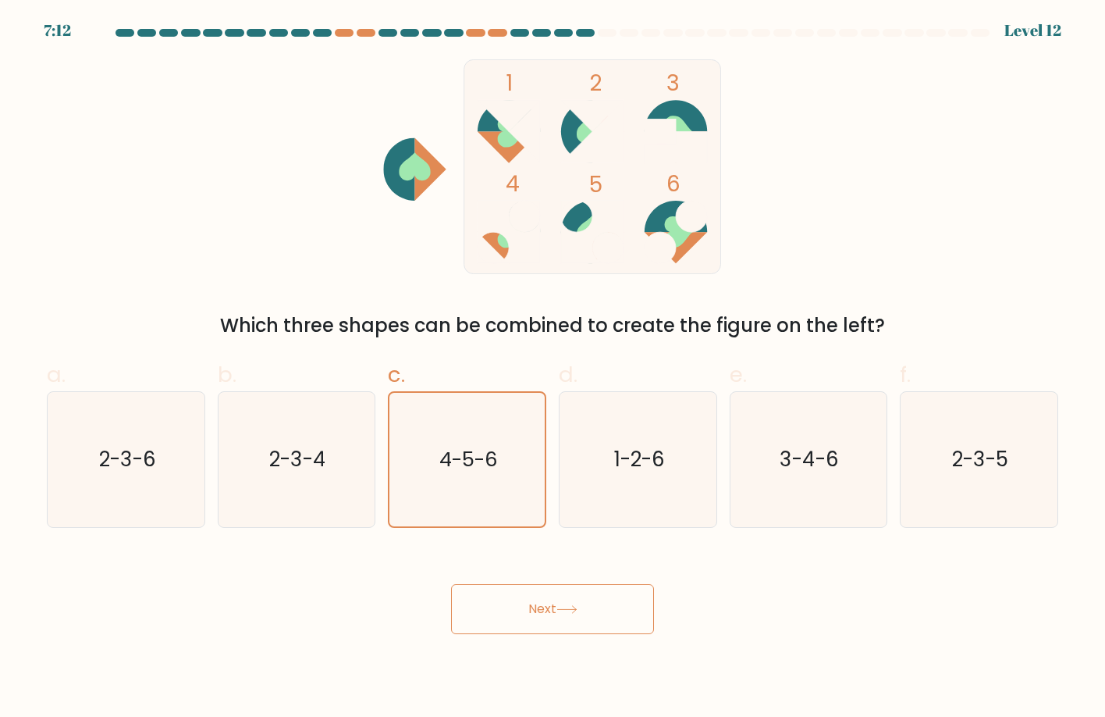
click at [574, 600] on button "Next" at bounding box center [552, 609] width 203 height 50
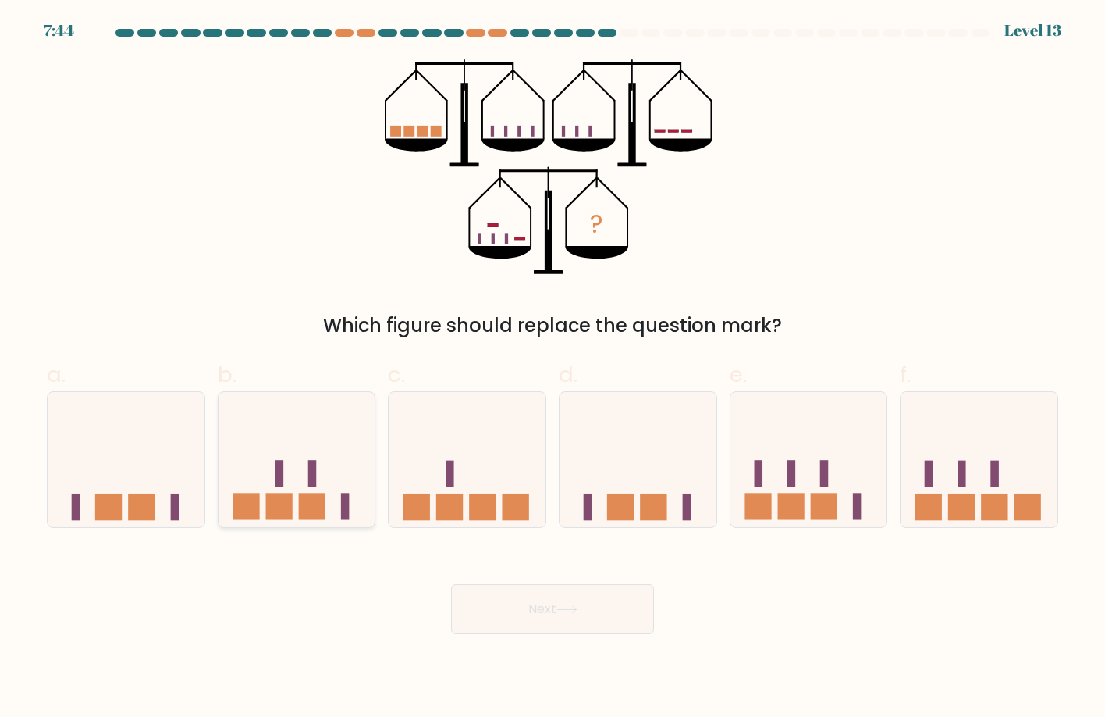
click at [329, 508] on icon at bounding box center [297, 459] width 157 height 130
click at [553, 368] on input "b." at bounding box center [553, 363] width 1 height 10
radio input "true"
click at [481, 606] on button "Next" at bounding box center [552, 609] width 203 height 50
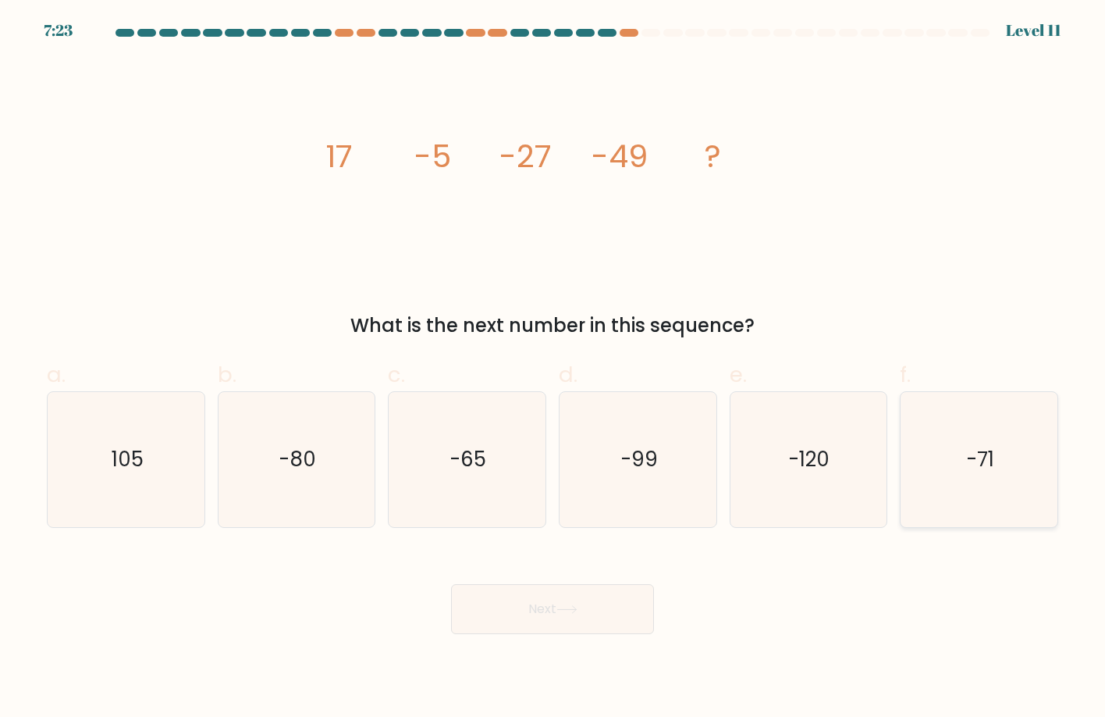
click at [1009, 463] on icon "-71" at bounding box center [980, 460] width 136 height 136
click at [553, 368] on input "f. -71" at bounding box center [553, 363] width 1 height 10
radio input "true"
click at [536, 607] on button "Next" at bounding box center [552, 609] width 203 height 50
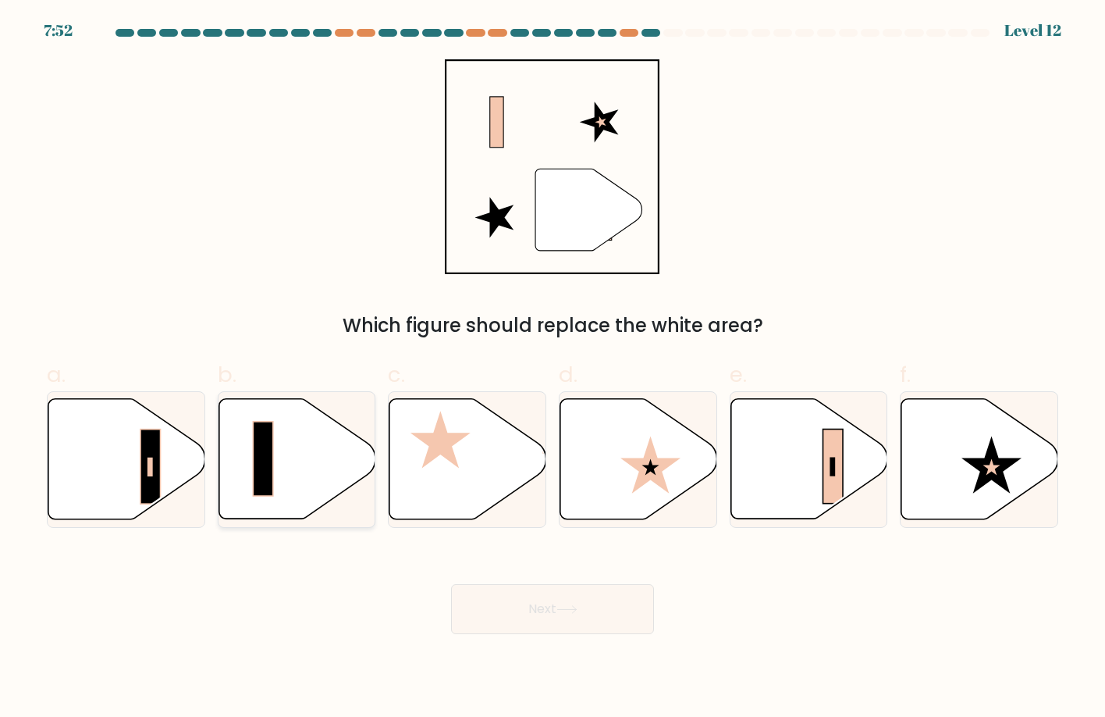
click at [218, 449] on div at bounding box center [297, 459] width 158 height 137
click at [553, 368] on input "b." at bounding box center [553, 363] width 1 height 10
radio input "true"
click at [177, 440] on icon at bounding box center [126, 459] width 157 height 120
click at [553, 368] on input "a." at bounding box center [553, 363] width 1 height 10
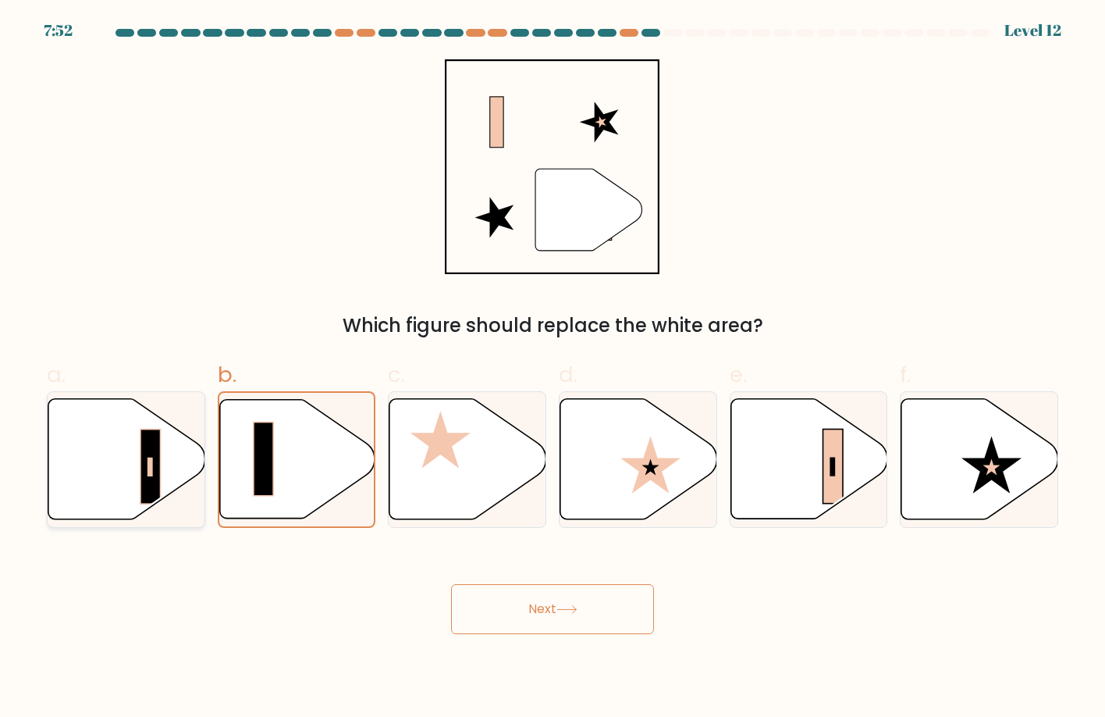
radio input "true"
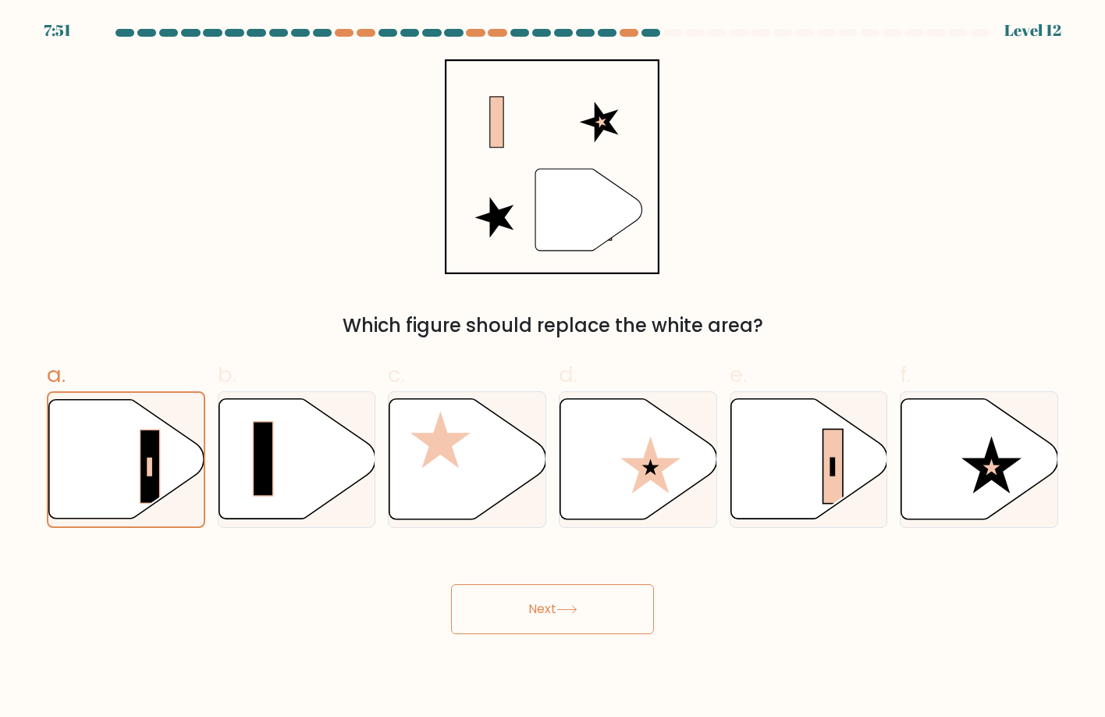
click at [585, 582] on div "Next" at bounding box center [552, 589] width 1030 height 87
click at [565, 599] on button "Next" at bounding box center [552, 609] width 203 height 50
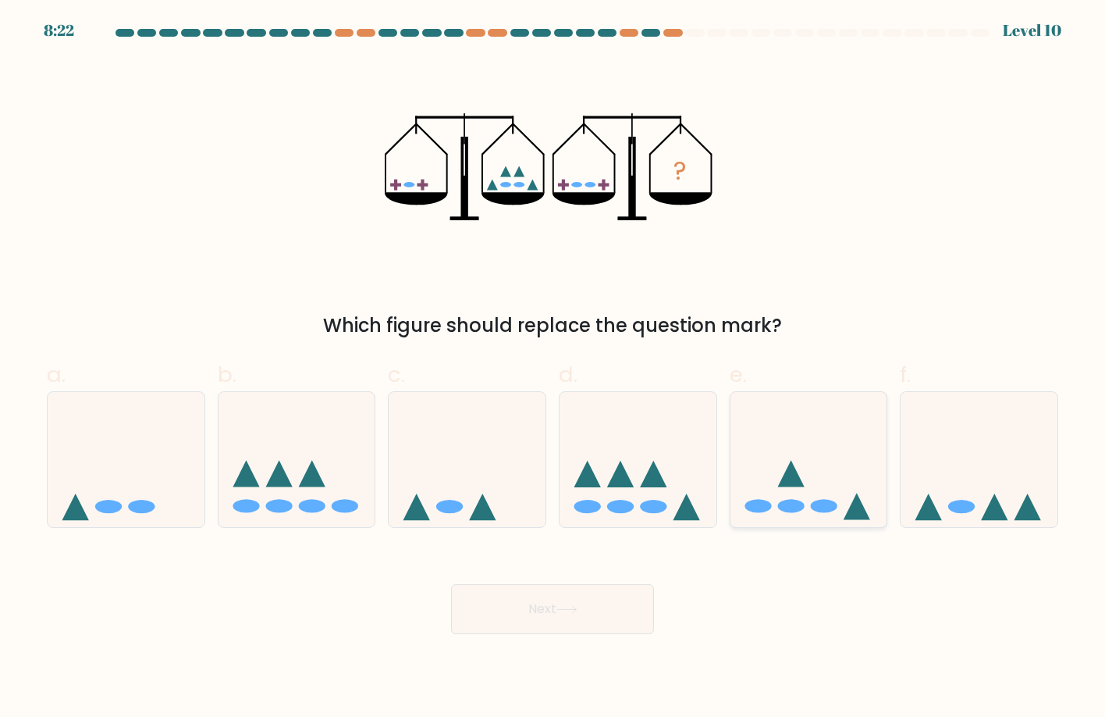
click at [738, 474] on icon at bounding box center [809, 459] width 157 height 130
click at [553, 368] on input "e." at bounding box center [553, 363] width 1 height 10
radio input "true"
click at [526, 599] on button "Next" at bounding box center [552, 609] width 203 height 50
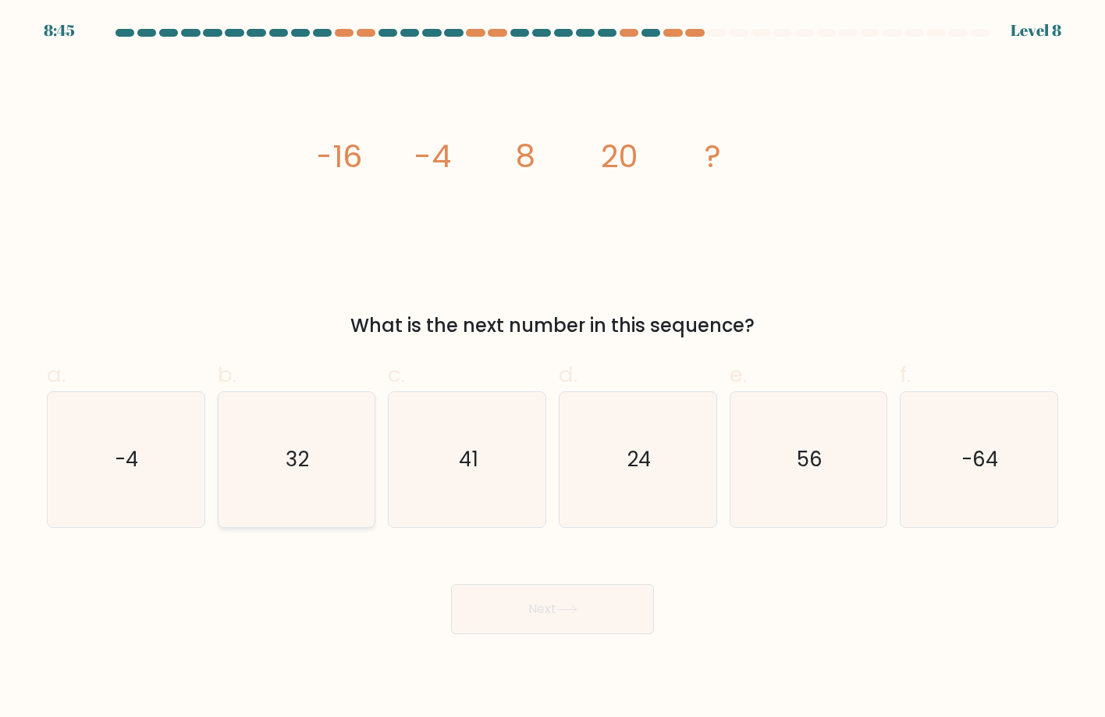
drag, startPoint x: 283, startPoint y: 467, endPoint x: 347, endPoint y: 478, distance: 64.2
click at [294, 463] on icon "32" at bounding box center [297, 460] width 136 height 136
click at [218, 371] on div "b. 32" at bounding box center [297, 442] width 171 height 169
click at [299, 411] on icon "32" at bounding box center [297, 460] width 136 height 136
click at [553, 368] on input "b. 32" at bounding box center [553, 363] width 1 height 10
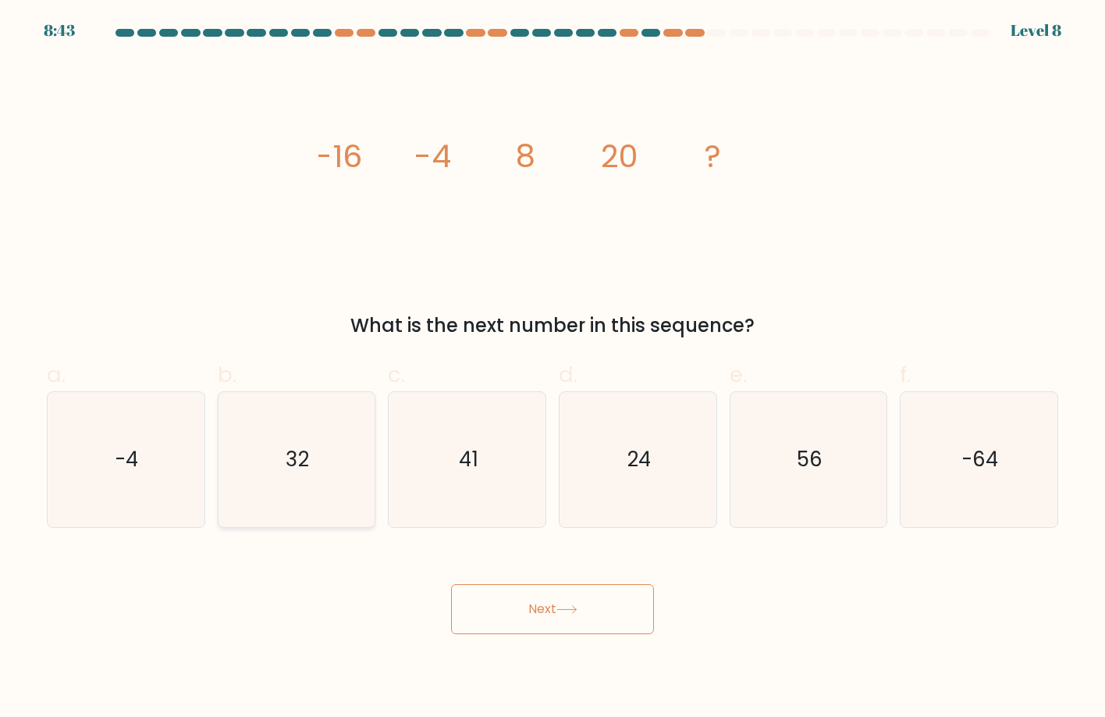
radio input "true"
click at [525, 604] on button "Next" at bounding box center [552, 609] width 203 height 50
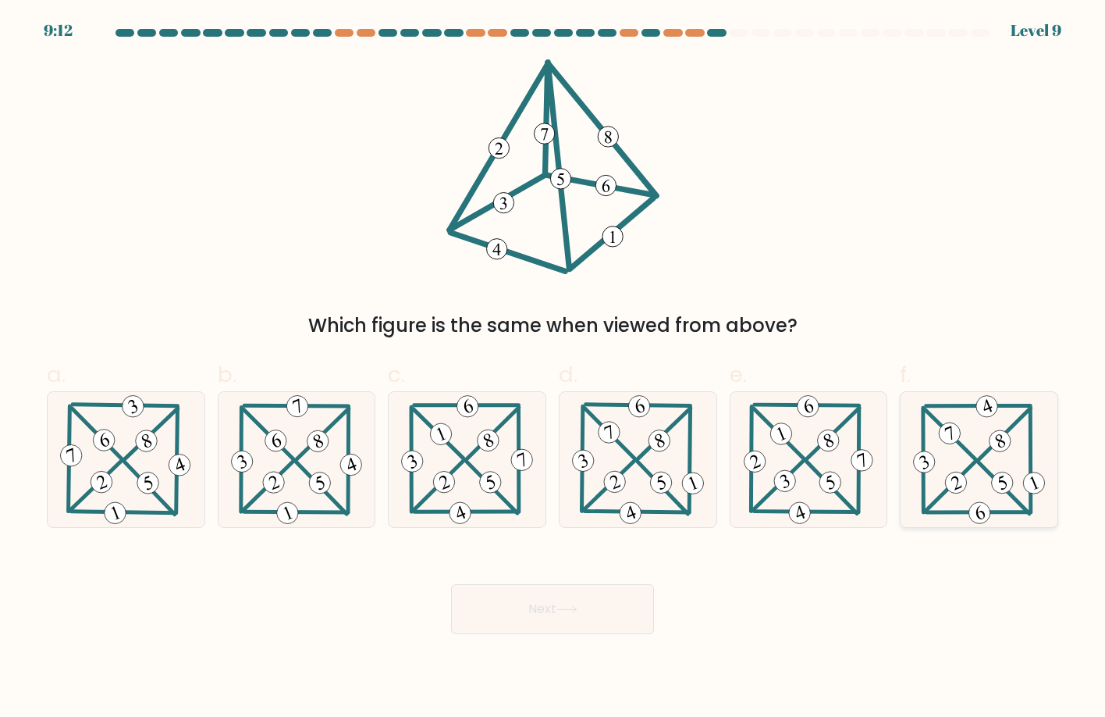
click at [1001, 447] on g at bounding box center [979, 459] width 138 height 135
click at [553, 368] on input "f." at bounding box center [553, 363] width 1 height 10
radio input "true"
click at [462, 583] on div "Next" at bounding box center [552, 589] width 1030 height 87
click at [476, 604] on button "Next" at bounding box center [552, 609] width 203 height 50
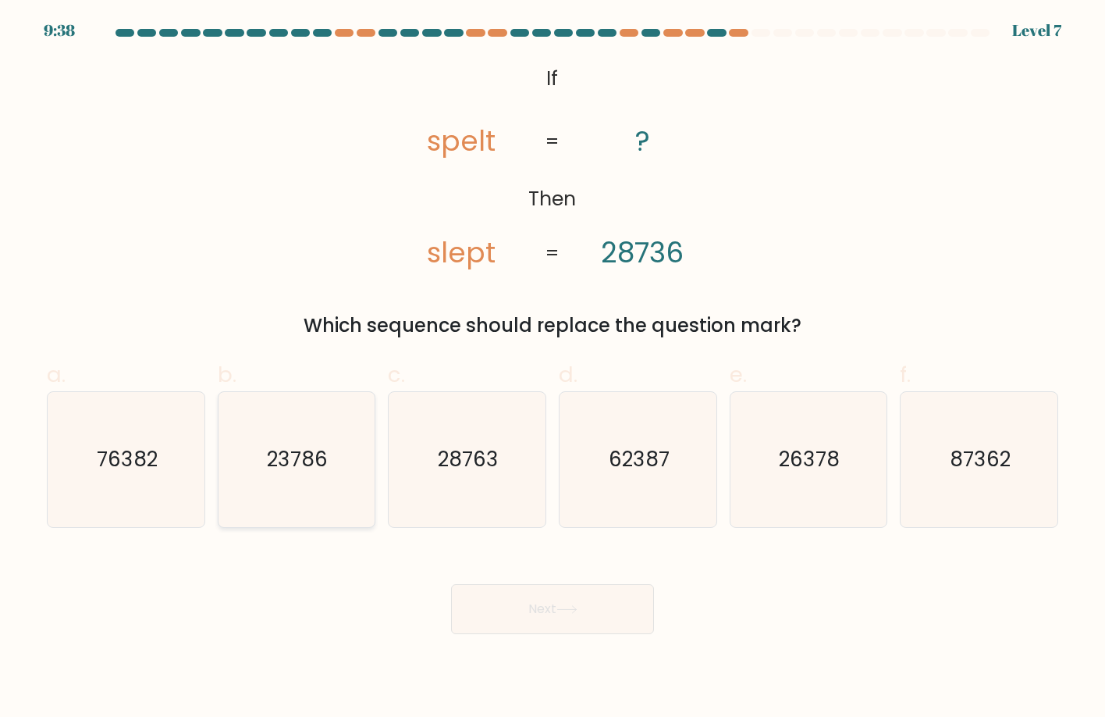
click at [356, 500] on icon "23786" at bounding box center [297, 460] width 136 height 136
click at [553, 368] on input "b. 23786" at bounding box center [553, 363] width 1 height 10
radio input "true"
click at [510, 603] on button "Next" at bounding box center [552, 609] width 203 height 50
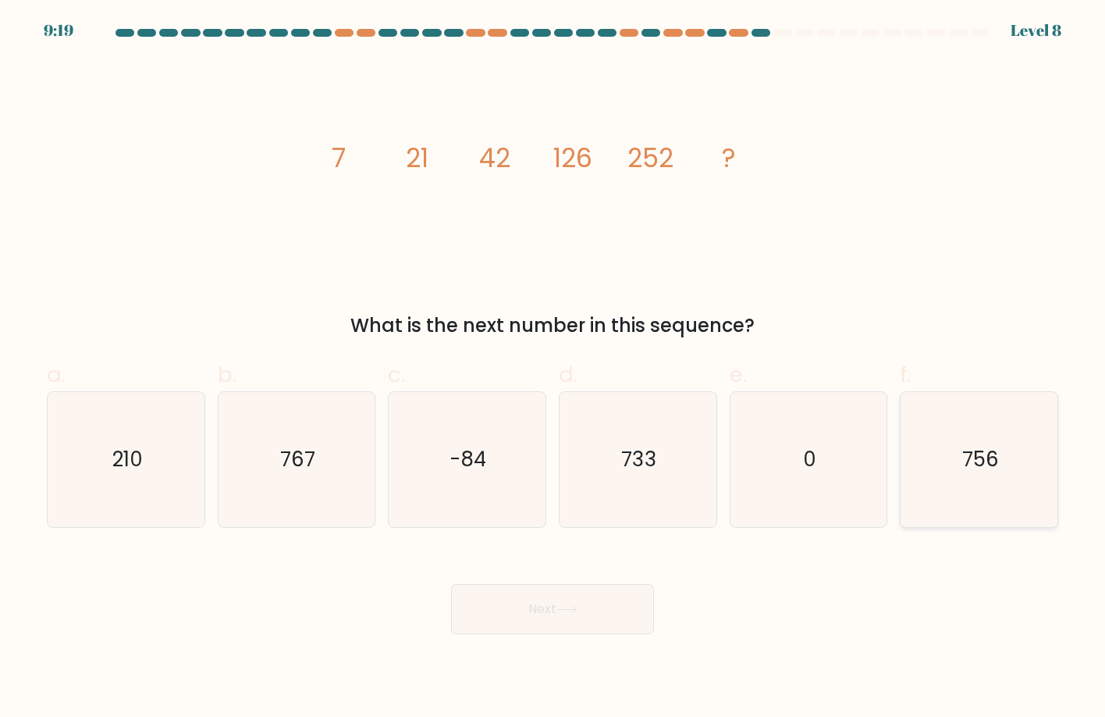
drag, startPoint x: 1013, startPoint y: 466, endPoint x: 1027, endPoint y: 457, distance: 17.5
click at [1027, 457] on icon "756" at bounding box center [980, 460] width 136 height 136
click at [553, 368] on input "f. 756" at bounding box center [553, 363] width 1 height 10
radio input "true"
click at [593, 600] on button "Next" at bounding box center [552, 609] width 203 height 50
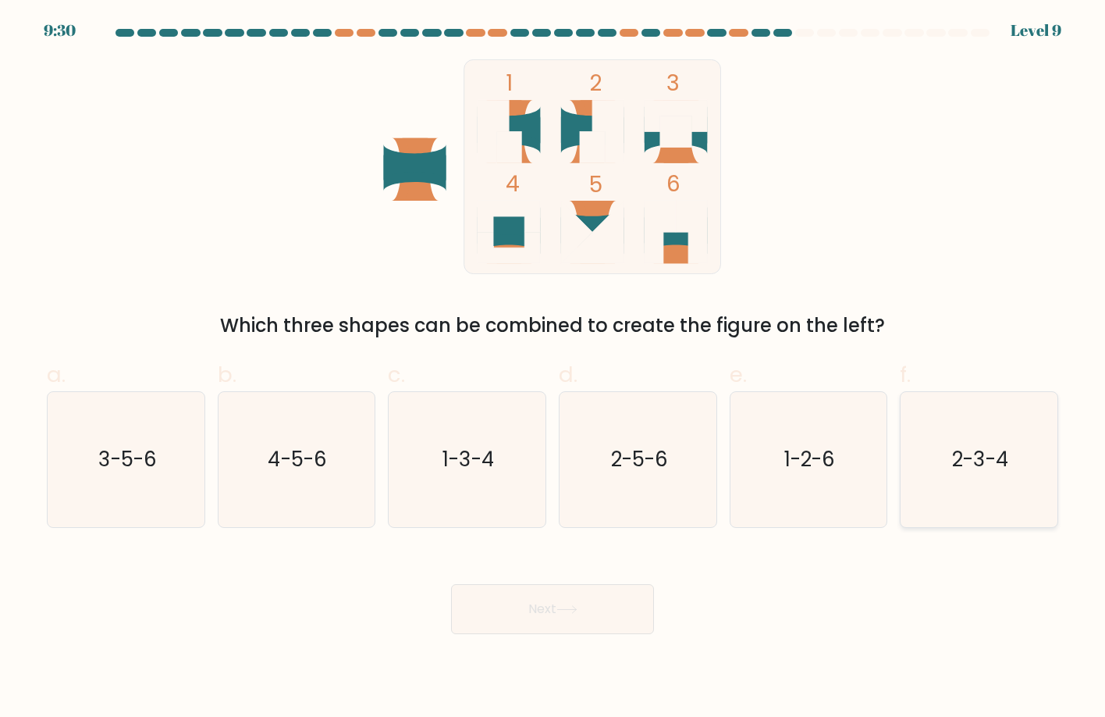
click at [988, 450] on text "2-3-4" at bounding box center [980, 459] width 57 height 28
click at [553, 368] on input "f. 2-3-4" at bounding box center [553, 363] width 1 height 10
radio input "true"
click at [554, 591] on button "Next" at bounding box center [552, 609] width 203 height 50
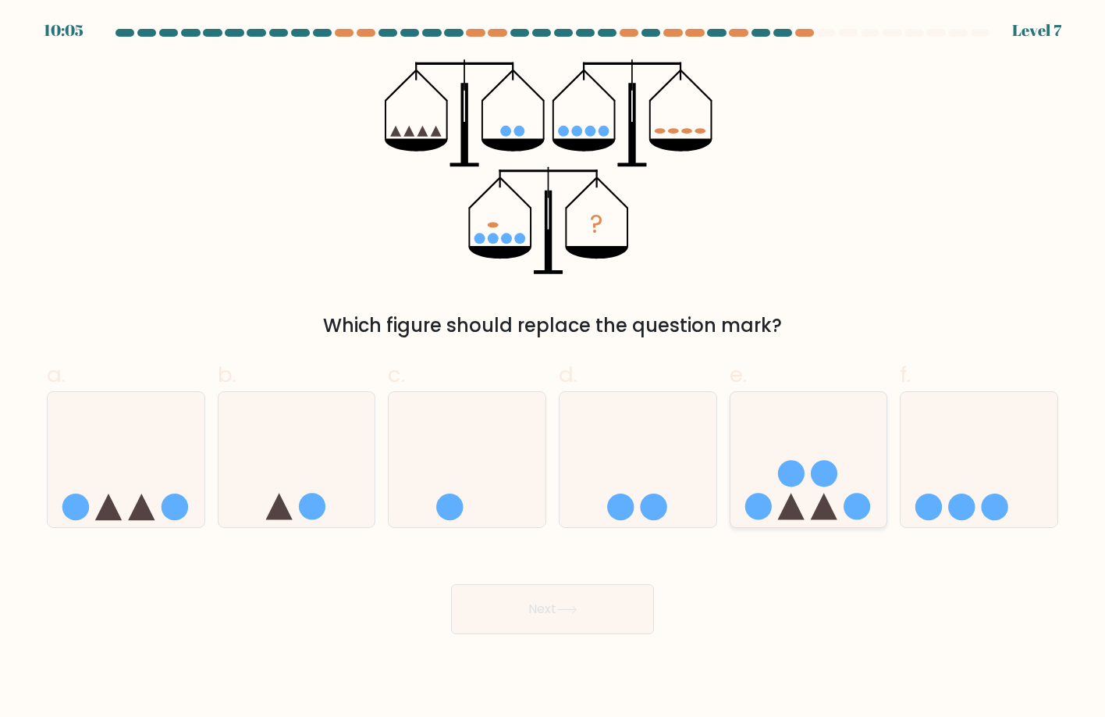
click at [732, 505] on icon at bounding box center [809, 459] width 157 height 130
click at [553, 368] on input "e." at bounding box center [553, 363] width 1 height 10
radio input "true"
click at [560, 593] on button "Next" at bounding box center [552, 609] width 203 height 50
click at [539, 607] on button "Next" at bounding box center [552, 609] width 203 height 50
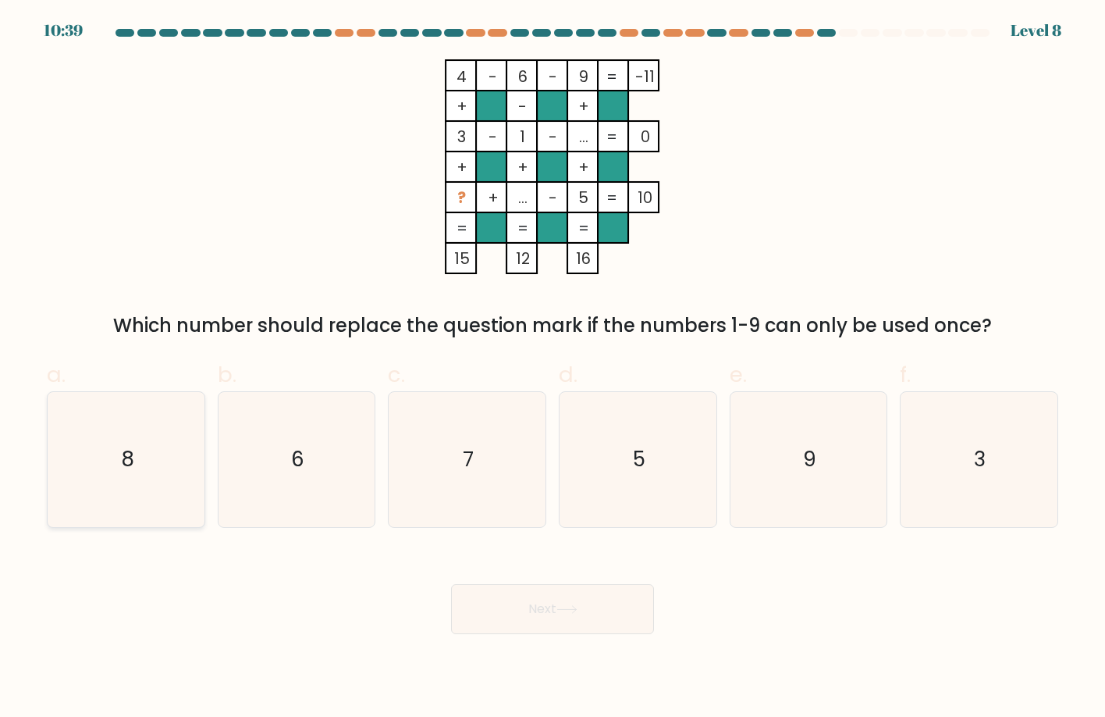
click at [103, 464] on icon "8" at bounding box center [127, 460] width 136 height 136
click at [553, 368] on input "a. 8" at bounding box center [553, 363] width 1 height 10
radio input "true"
click at [574, 603] on button "Next" at bounding box center [552, 609] width 203 height 50
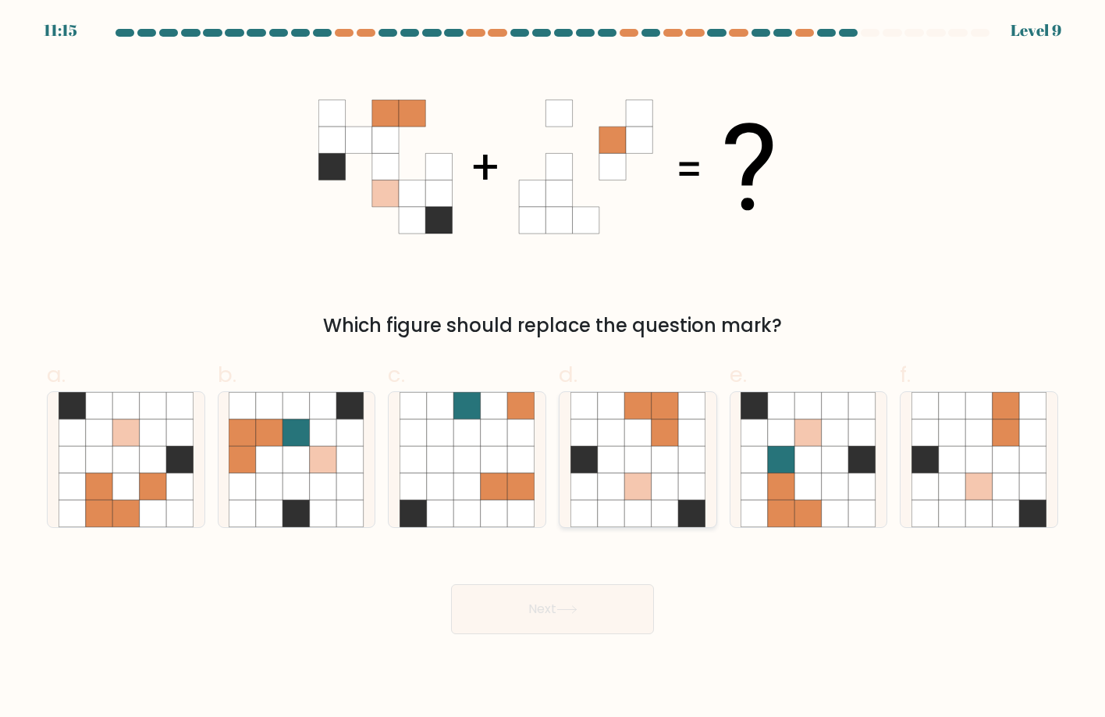
click at [674, 504] on icon at bounding box center [665, 513] width 27 height 27
click at [553, 368] on input "d." at bounding box center [553, 363] width 1 height 10
radio input "true"
click at [540, 609] on button "Next" at bounding box center [552, 609] width 203 height 50
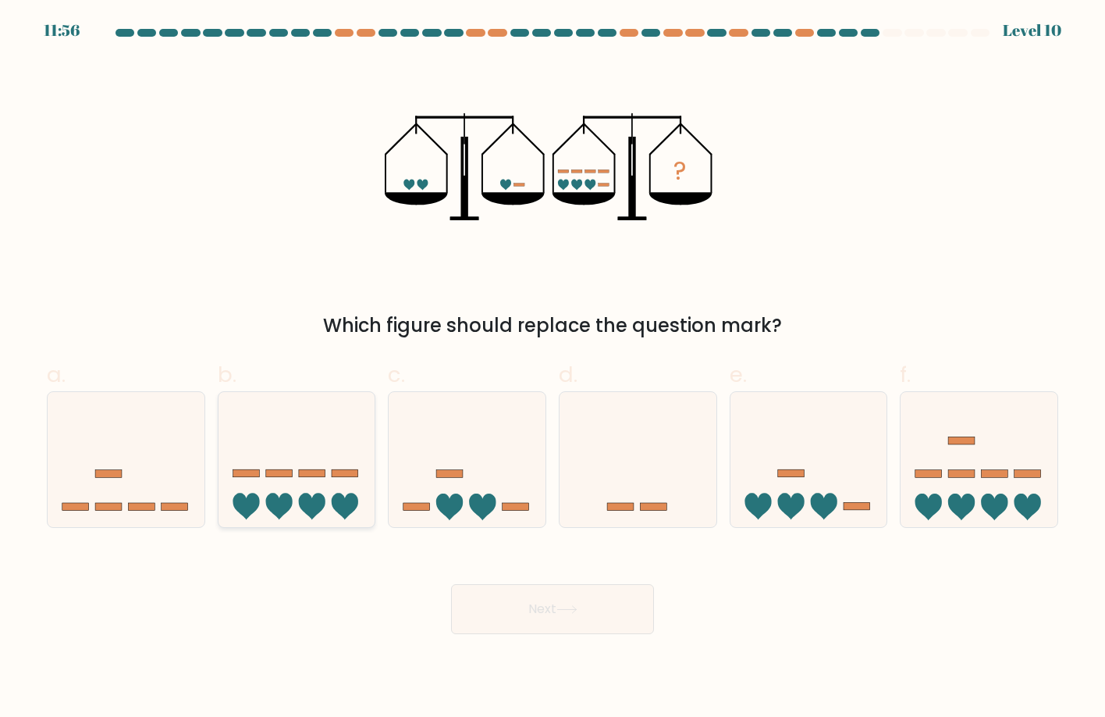
click at [328, 487] on icon at bounding box center [297, 459] width 157 height 130
click at [553, 368] on input "b." at bounding box center [553, 363] width 1 height 10
radio input "true"
click at [617, 627] on button "Next" at bounding box center [552, 609] width 203 height 50
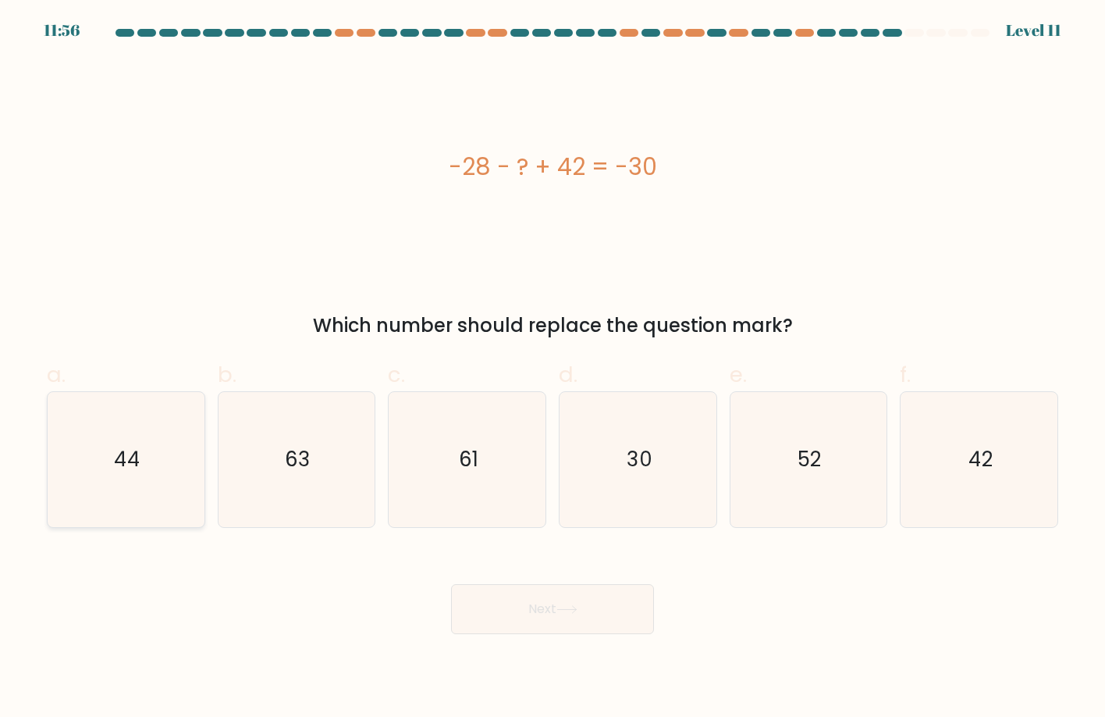
click at [163, 417] on icon "44" at bounding box center [127, 460] width 136 height 136
click at [553, 368] on input "a. 44" at bounding box center [553, 363] width 1 height 10
radio input "true"
click at [573, 613] on icon at bounding box center [567, 609] width 21 height 9
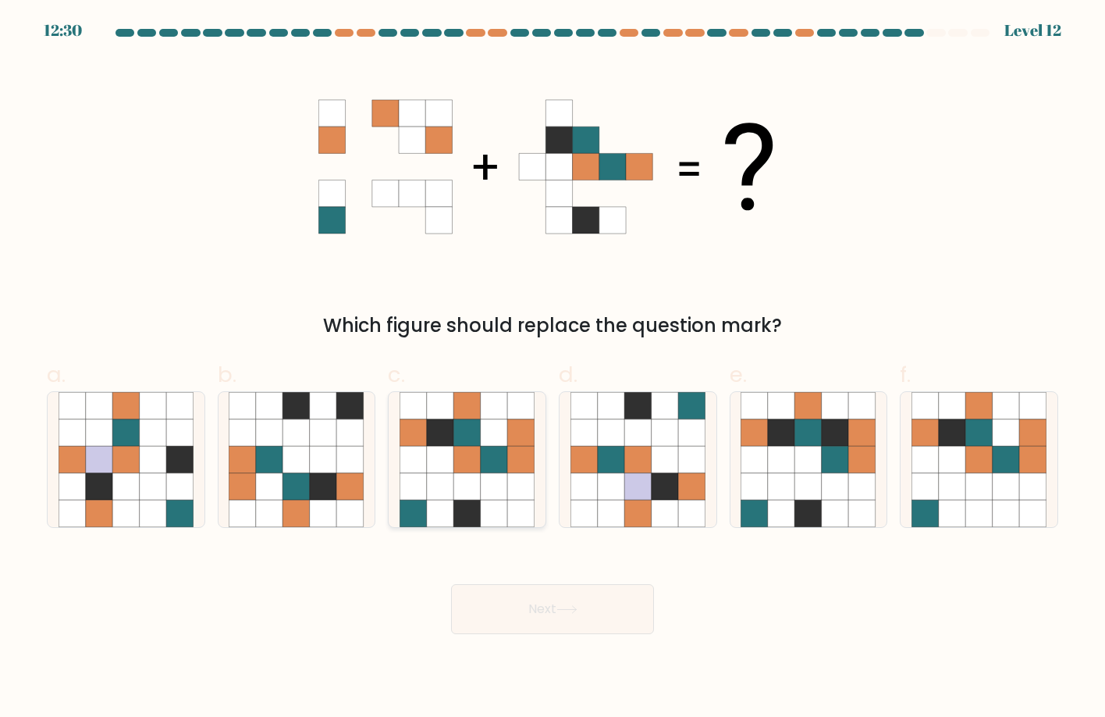
click at [513, 467] on icon at bounding box center [520, 459] width 27 height 27
click at [553, 368] on input "c." at bounding box center [553, 363] width 1 height 10
radio input "true"
click at [536, 603] on button "Next" at bounding box center [552, 609] width 203 height 50
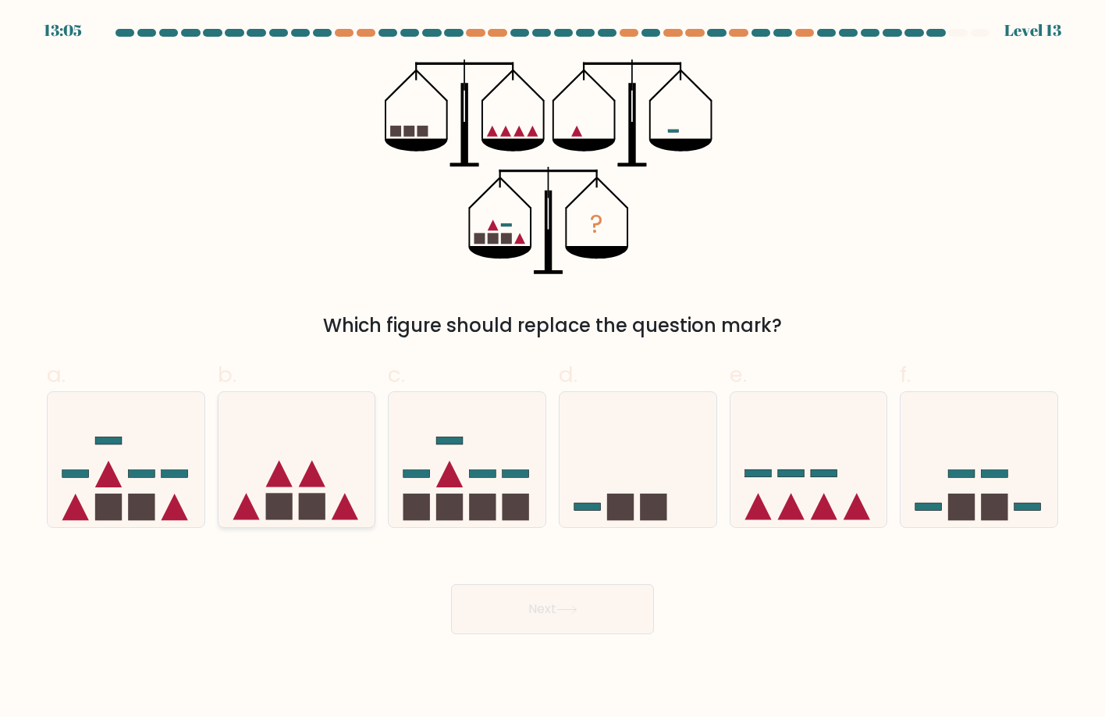
click at [301, 428] on icon at bounding box center [297, 459] width 157 height 130
click at [553, 368] on input "b." at bounding box center [553, 363] width 1 height 10
radio input "true"
click at [505, 557] on div "Next" at bounding box center [552, 589] width 1030 height 87
click at [496, 578] on div "Next" at bounding box center [552, 589] width 1030 height 87
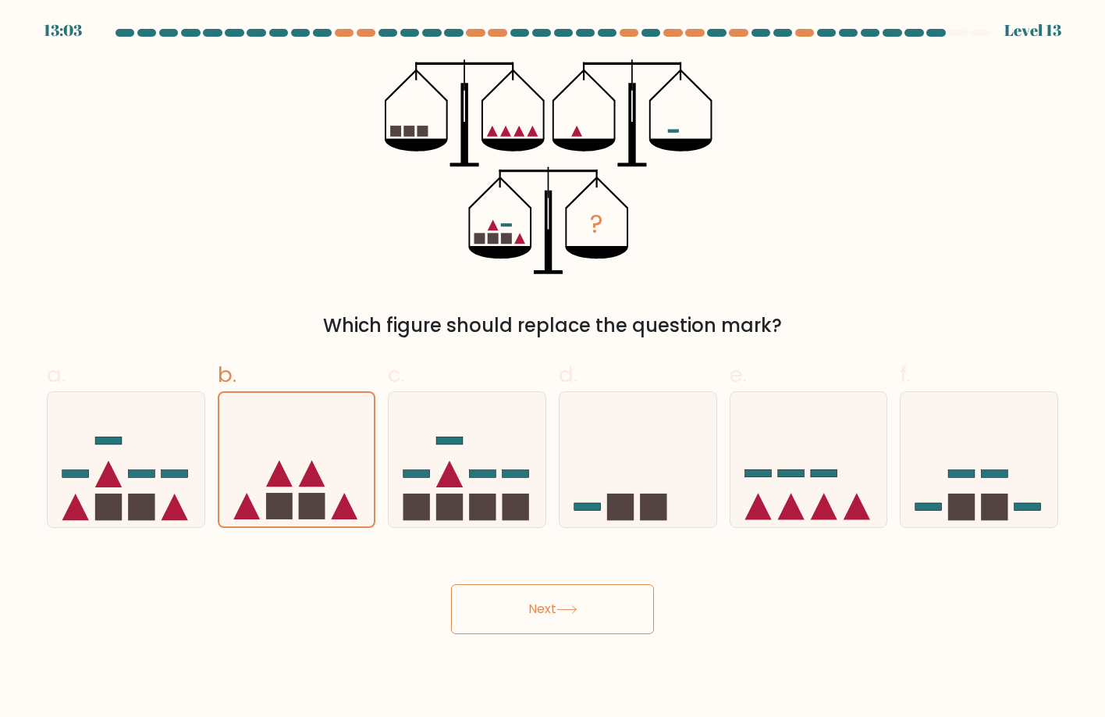
click at [524, 599] on button "Next" at bounding box center [552, 609] width 203 height 50
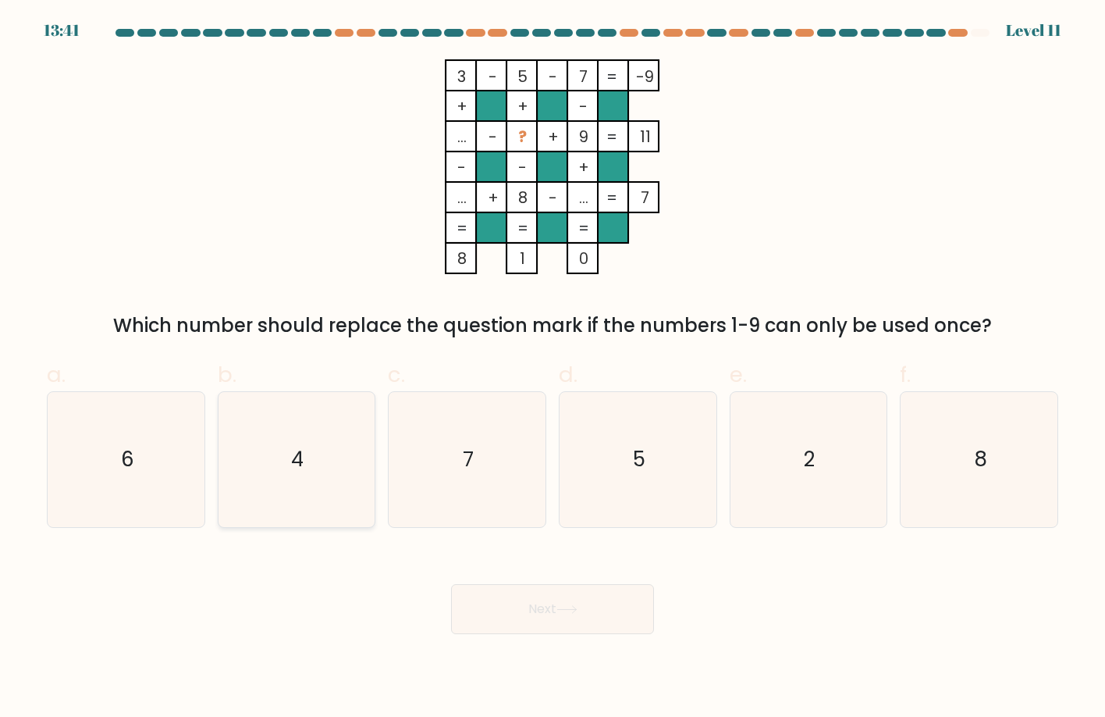
click at [290, 415] on icon "4" at bounding box center [297, 460] width 136 height 136
click at [553, 368] on input "b. 4" at bounding box center [553, 363] width 1 height 10
radio input "true"
click at [477, 581] on div "Next" at bounding box center [552, 589] width 1030 height 87
click at [503, 610] on button "Next" at bounding box center [552, 609] width 203 height 50
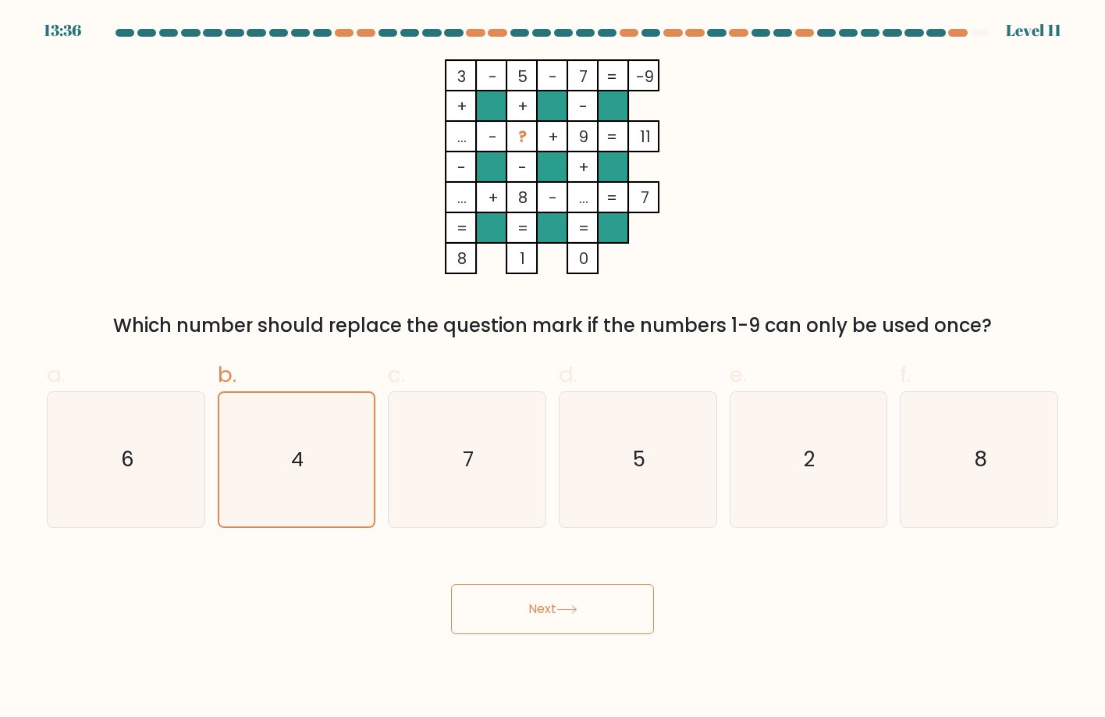
click at [561, 589] on button "Next" at bounding box center [552, 609] width 203 height 50
click at [473, 611] on button "Next" at bounding box center [552, 609] width 203 height 50
